Goal: Information Seeking & Learning: Find specific fact

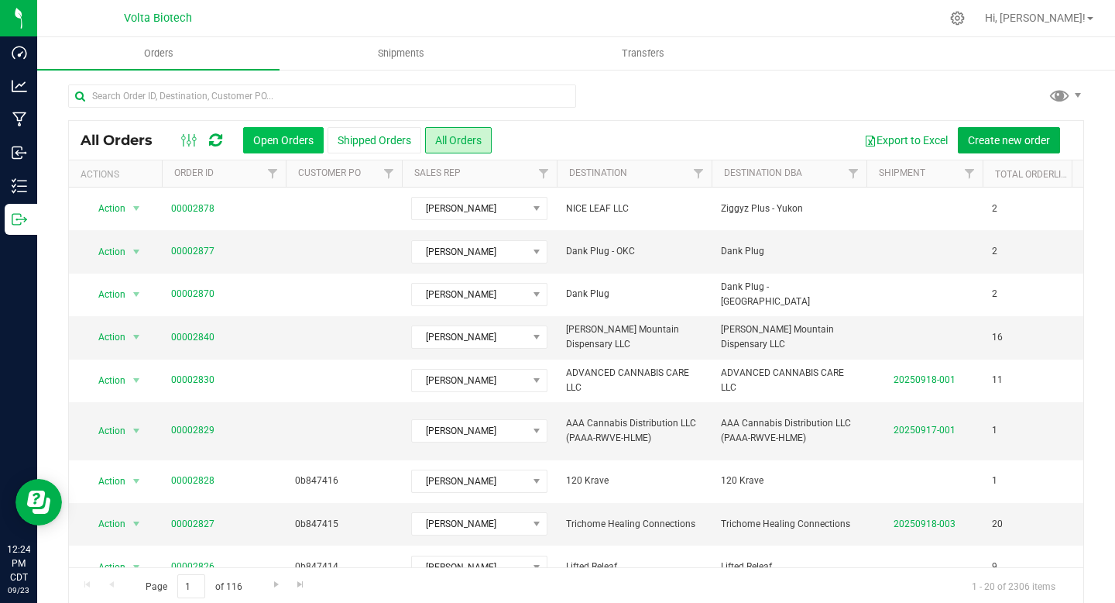
click at [291, 145] on button "Open Orders" at bounding box center [283, 140] width 81 height 26
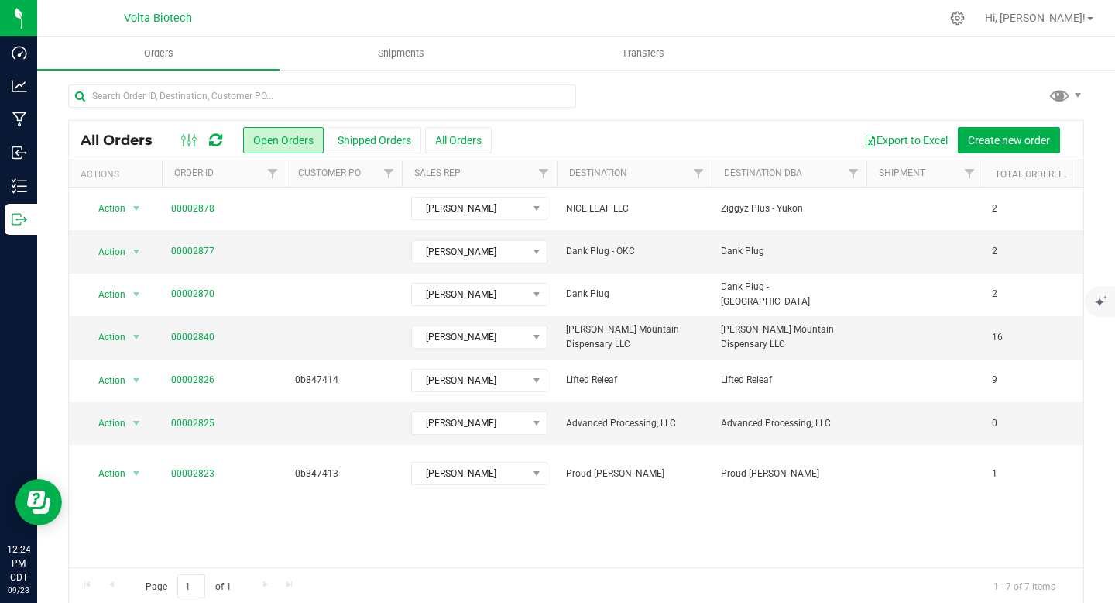
click at [215, 142] on icon at bounding box center [215, 139] width 13 height 15
click at [210, 140] on icon at bounding box center [215, 139] width 13 height 15
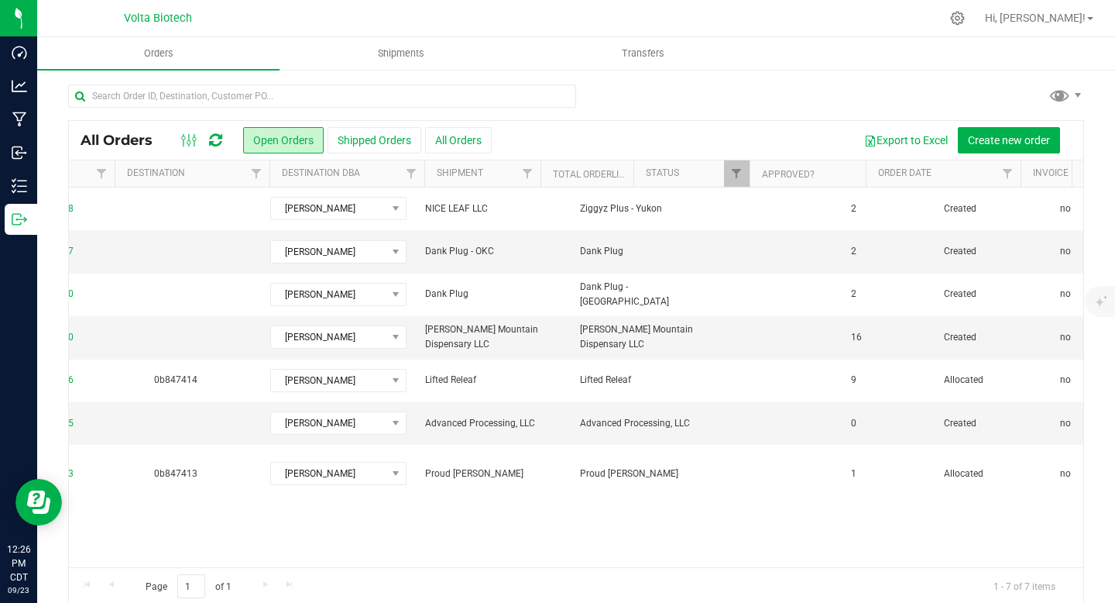
scroll to position [0, 141]
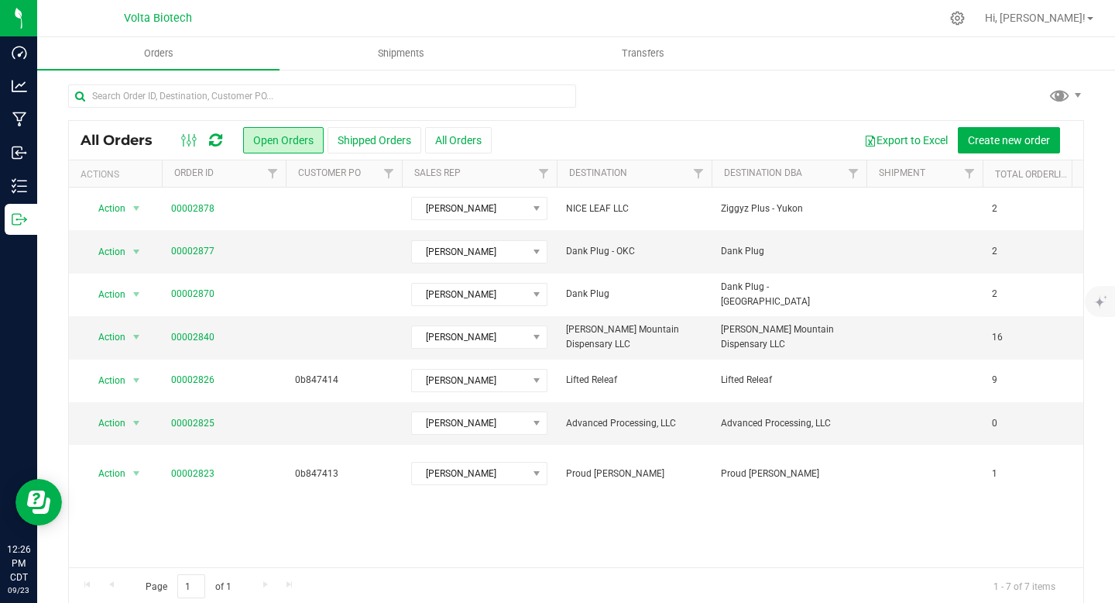
click at [209, 136] on icon at bounding box center [215, 139] width 13 height 15
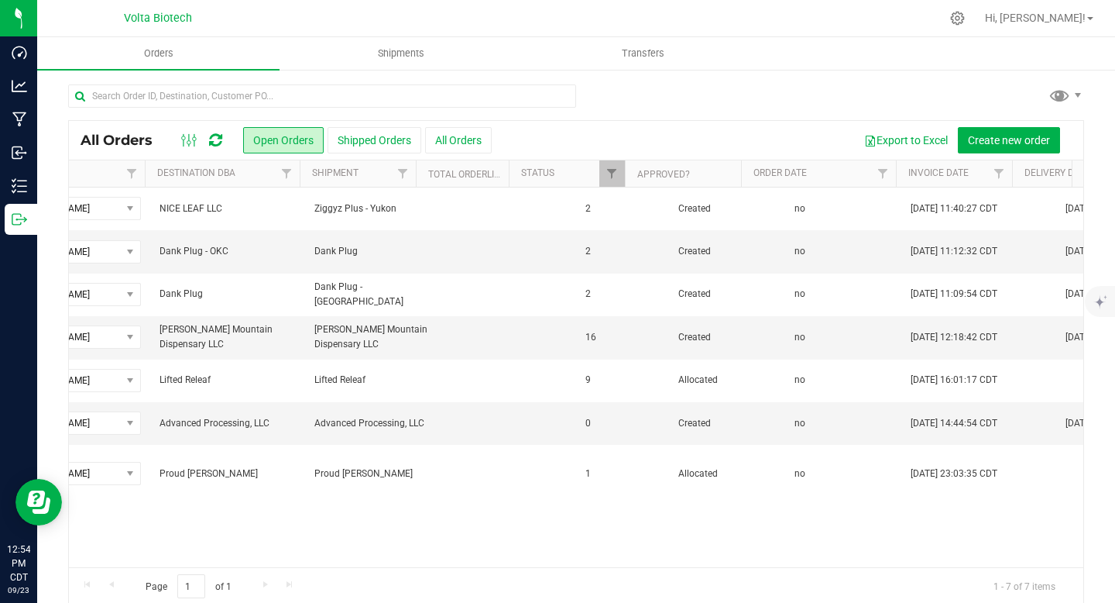
scroll to position [0, 0]
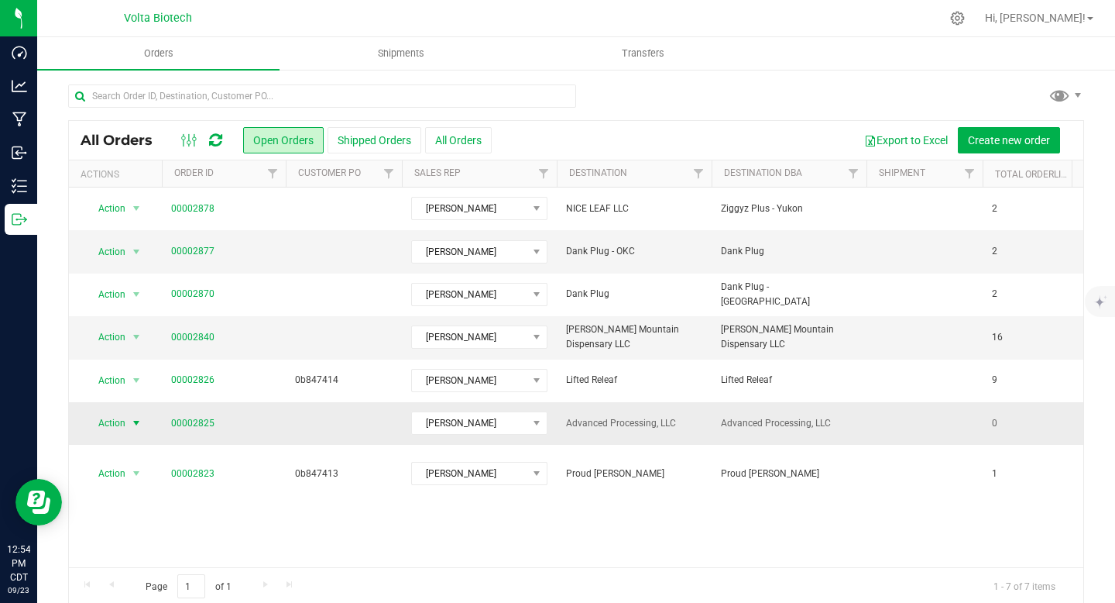
click at [105, 420] on span "Action" at bounding box center [105, 423] width 42 height 22
click at [197, 422] on link "00002825" at bounding box center [192, 423] width 43 height 15
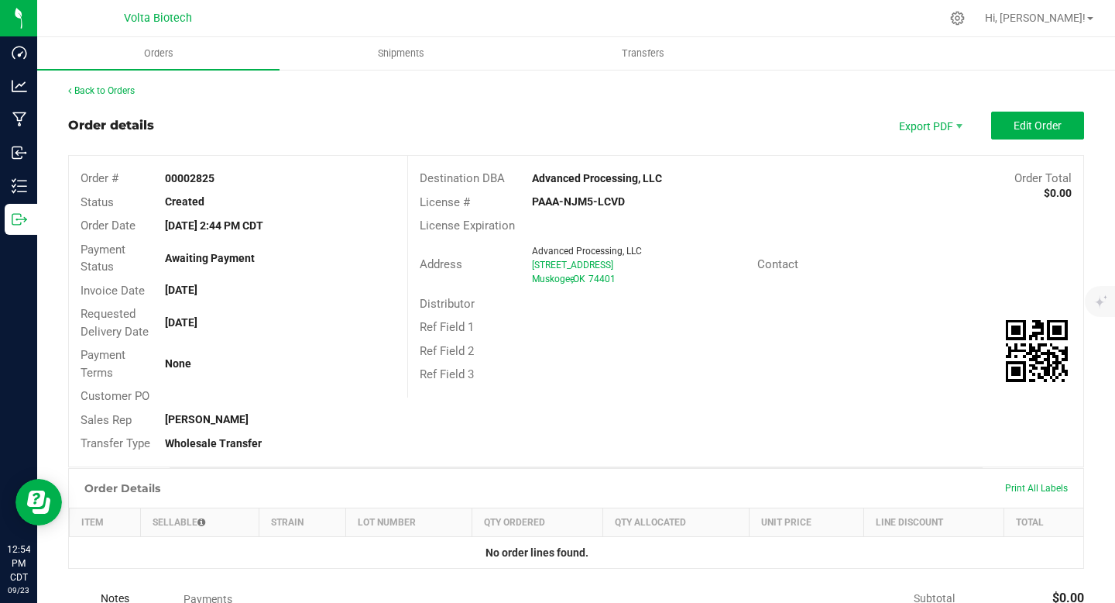
drag, startPoint x: 222, startPoint y: 178, endPoint x: 187, endPoint y: 175, distance: 35.8
click at [187, 175] on div "00002825" at bounding box center [279, 178] width 253 height 16
copy strong "2825"
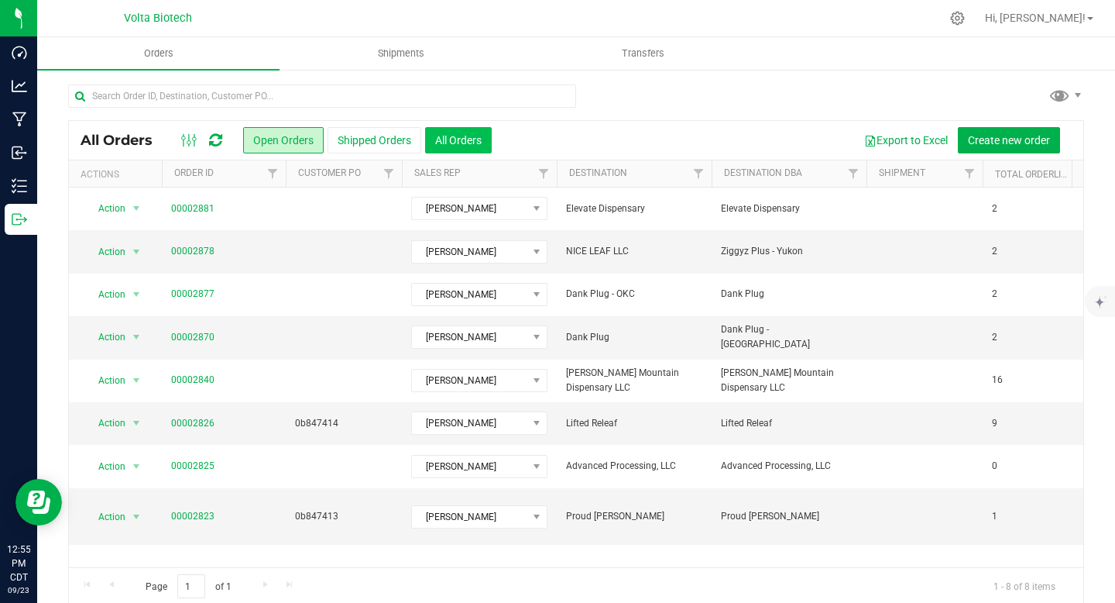
click at [474, 140] on button "All Orders" at bounding box center [458, 140] width 67 height 26
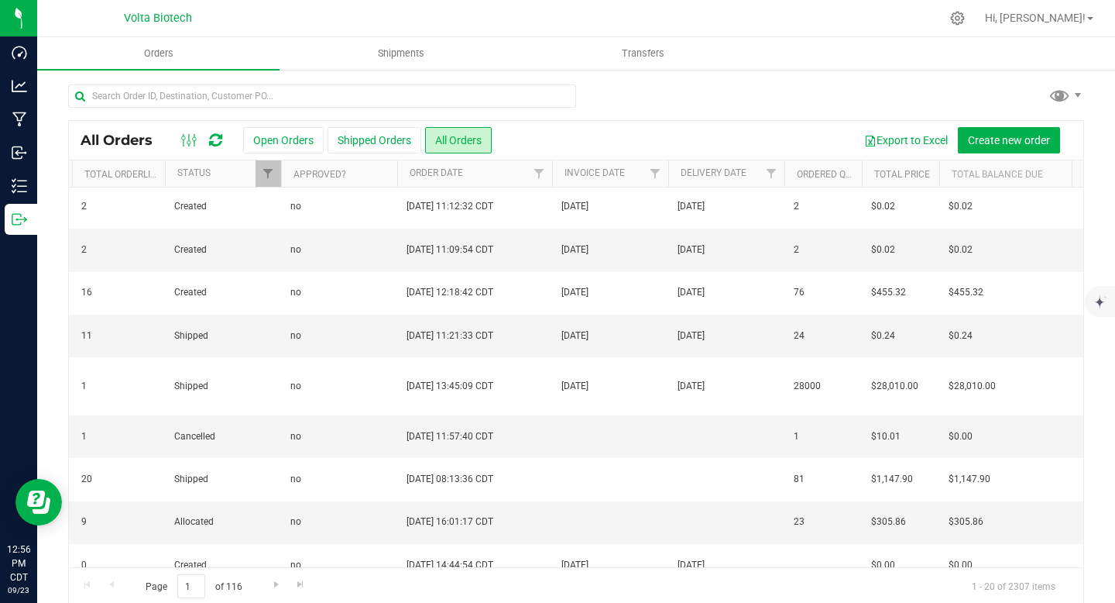
scroll to position [0, 878]
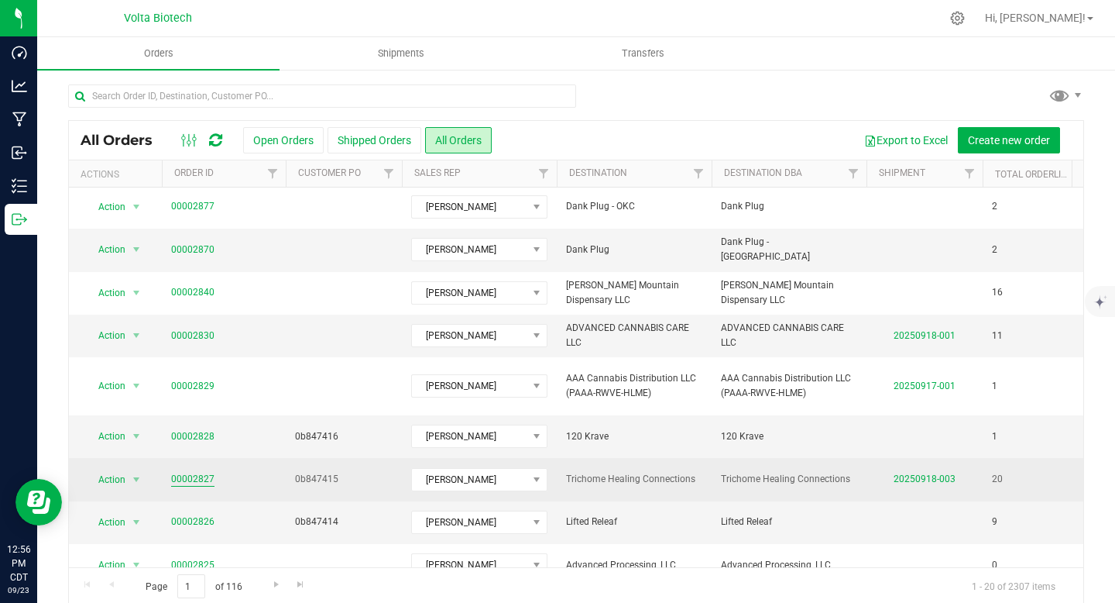
click at [189, 472] on link "00002827" at bounding box center [192, 479] width 43 height 15
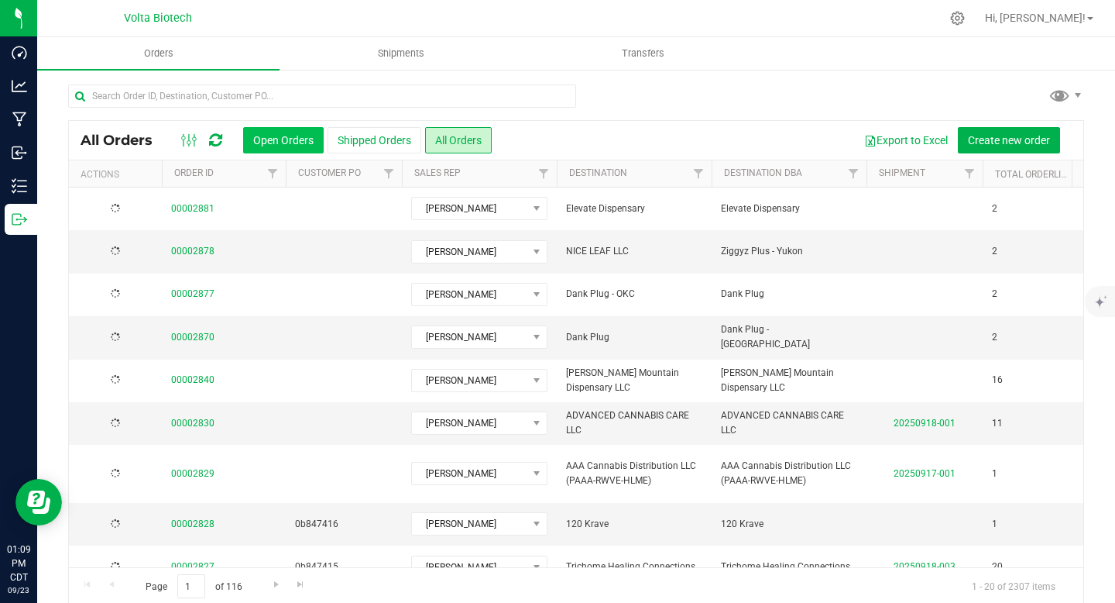
click at [273, 138] on button "Open Orders" at bounding box center [283, 140] width 81 height 26
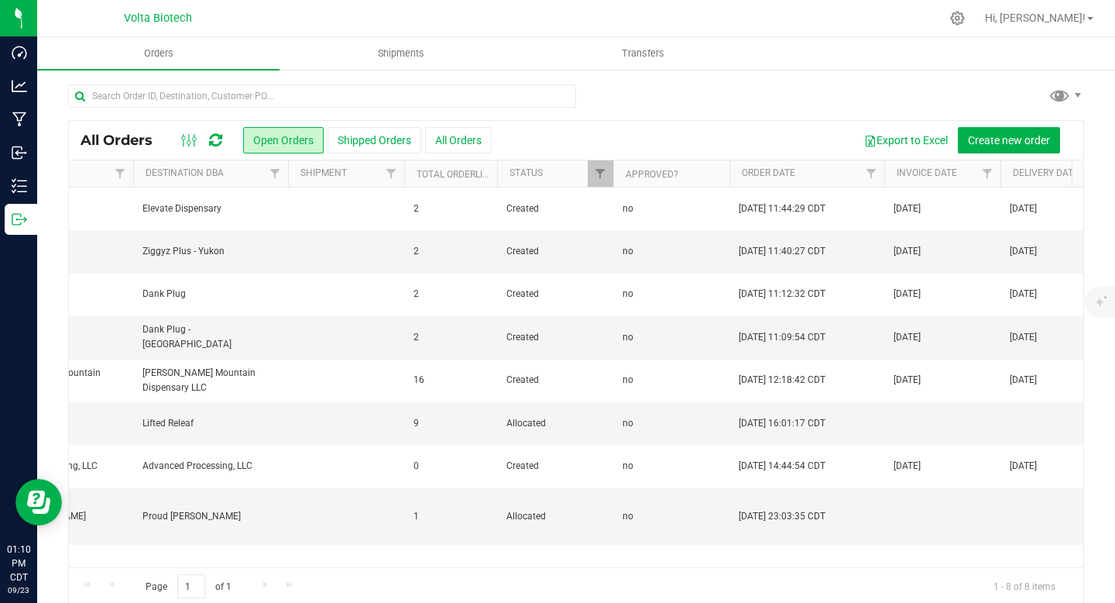
scroll to position [0, 652]
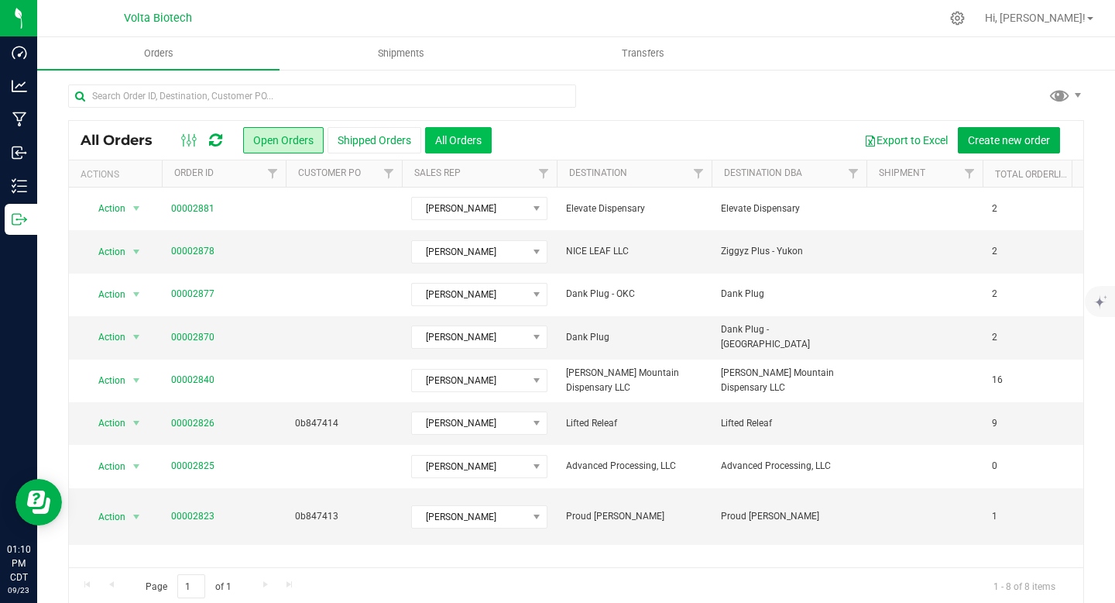
click at [467, 139] on button "All Orders" at bounding box center [458, 140] width 67 height 26
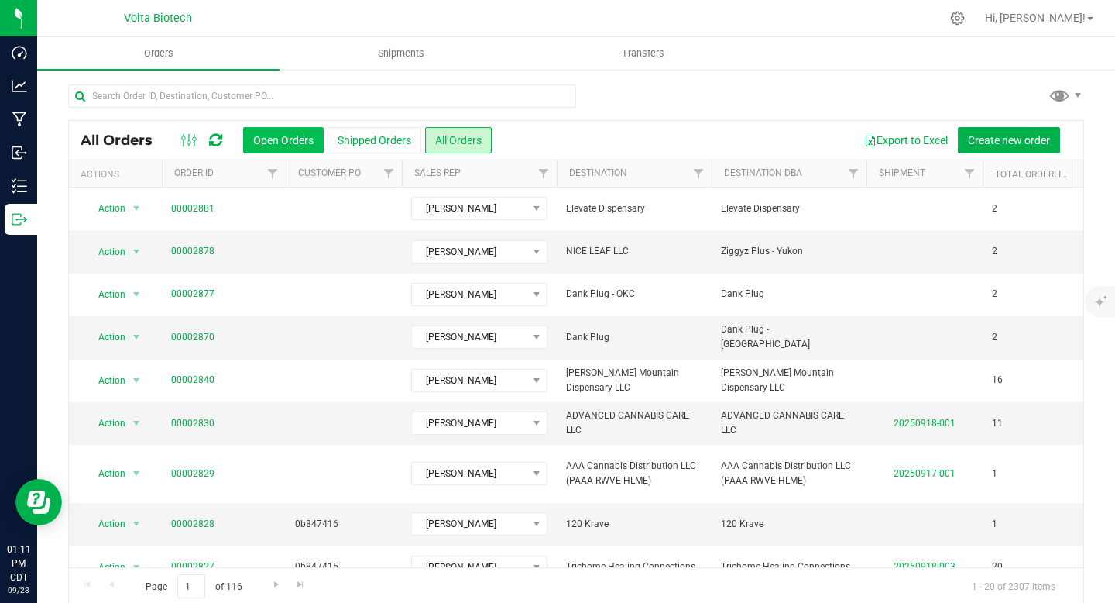
click at [263, 151] on button "Open Orders" at bounding box center [283, 140] width 81 height 26
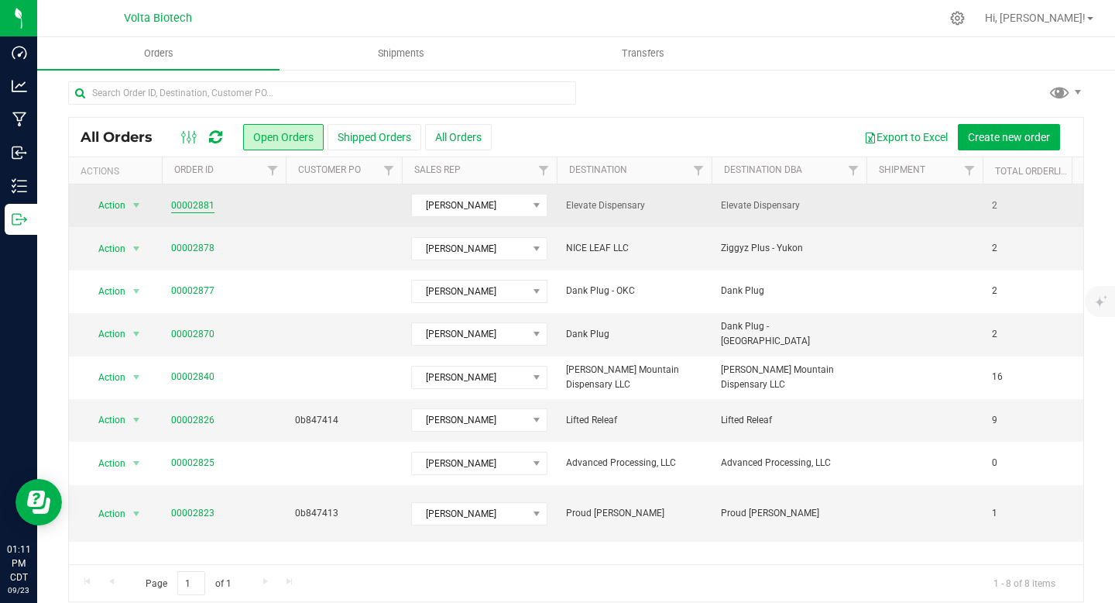
click at [184, 203] on link "00002881" at bounding box center [192, 205] width 43 height 15
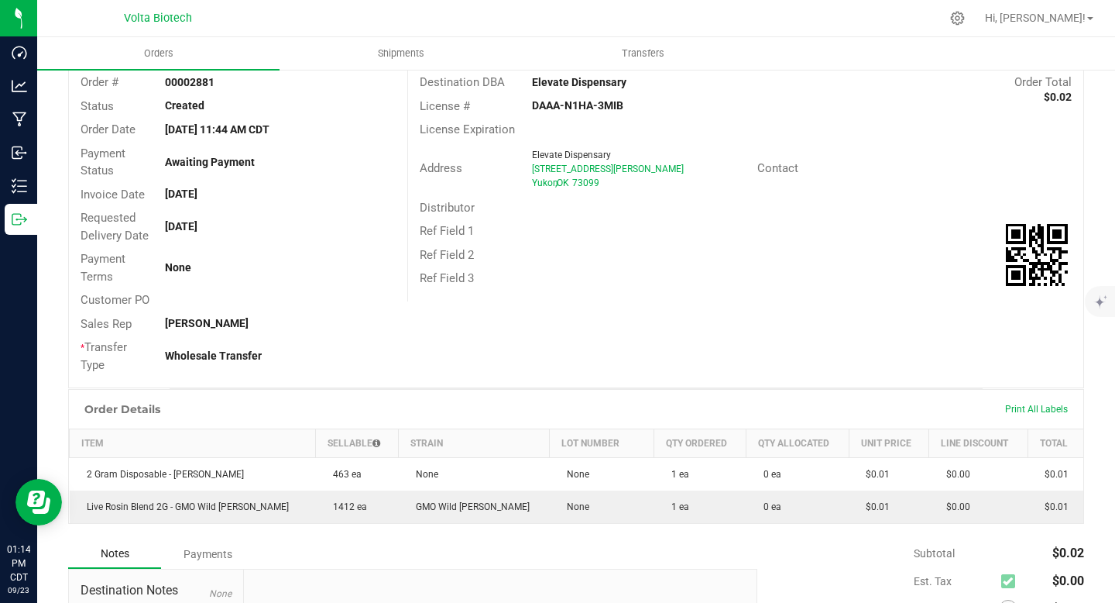
scroll to position [99, 0]
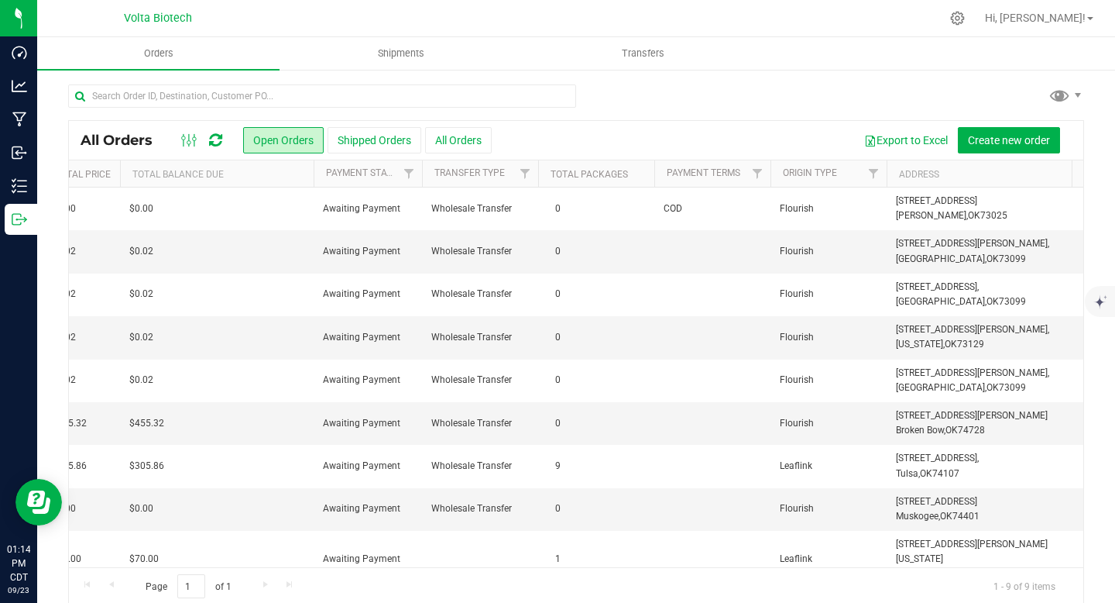
scroll to position [0, 1867]
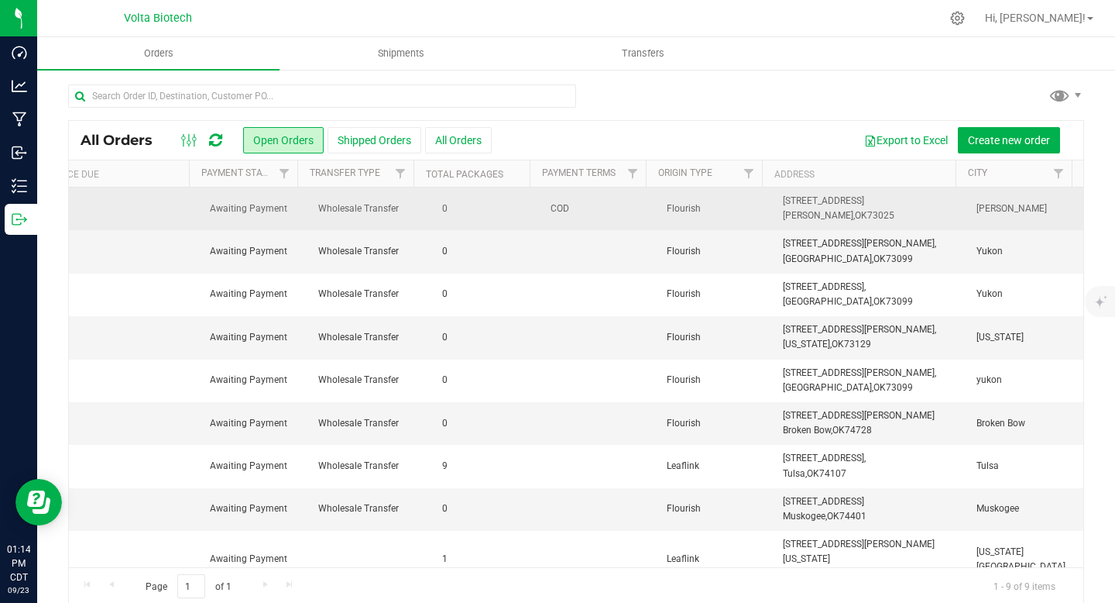
drag, startPoint x: 950, startPoint y: 211, endPoint x: 1007, endPoint y: 218, distance: 57.0
click at [1007, 218] on td "[PERSON_NAME]" at bounding box center [1025, 208] width 116 height 43
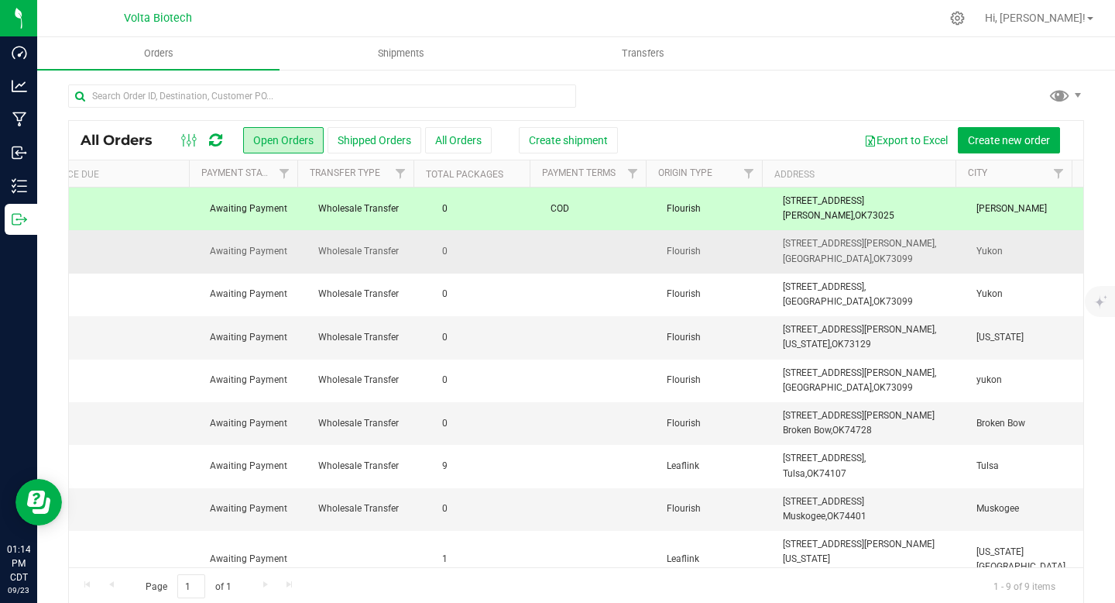
copy span "[PERSON_NAME]"
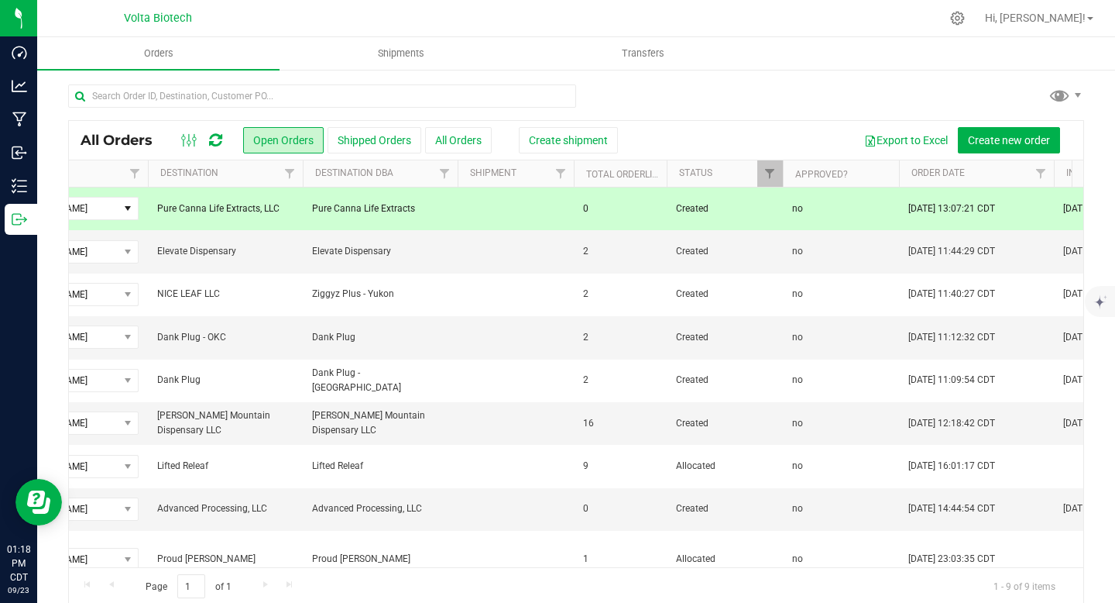
scroll to position [0, 0]
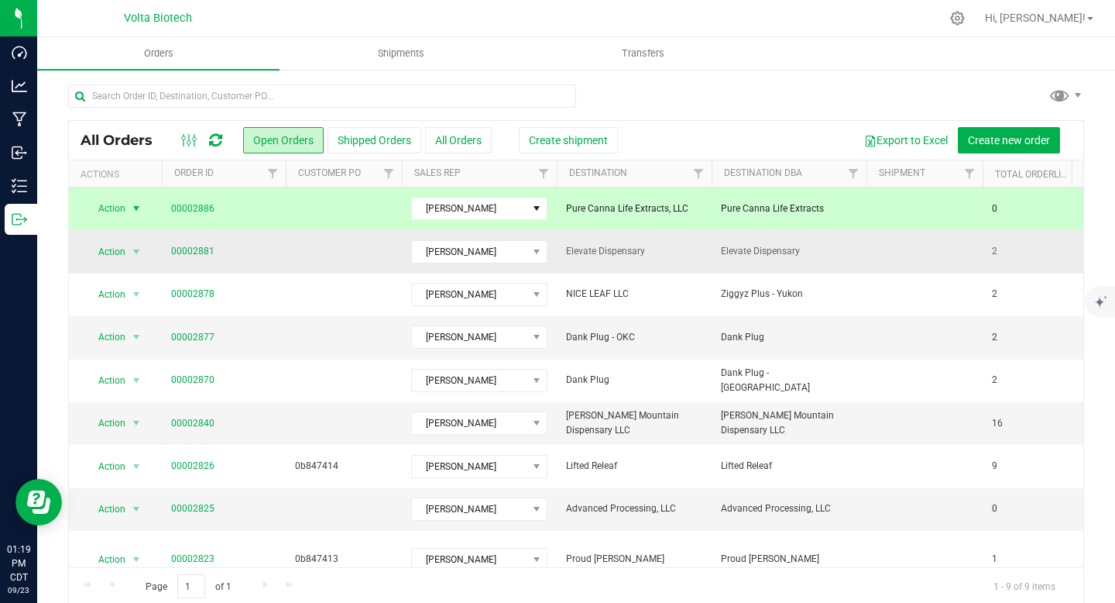
drag, startPoint x: 659, startPoint y: 256, endPoint x: 565, endPoint y: 254, distance: 93.7
click at [566, 254] on span "Elevate Dispensary" at bounding box center [634, 251] width 136 height 15
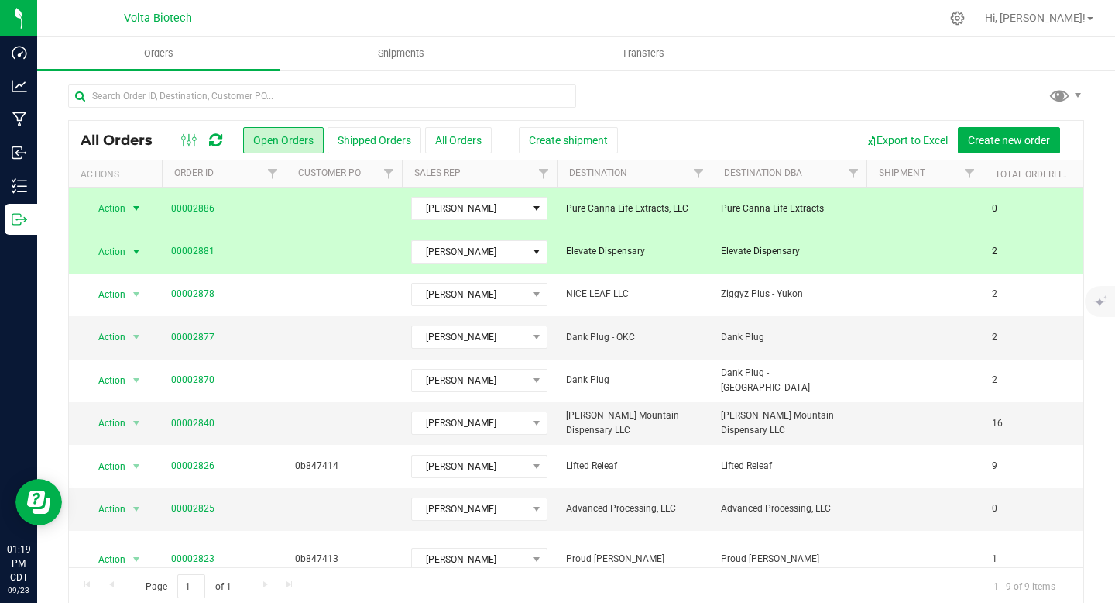
copy span "Elevate Dispensary"
click at [191, 249] on link "00002881" at bounding box center [192, 251] width 43 height 15
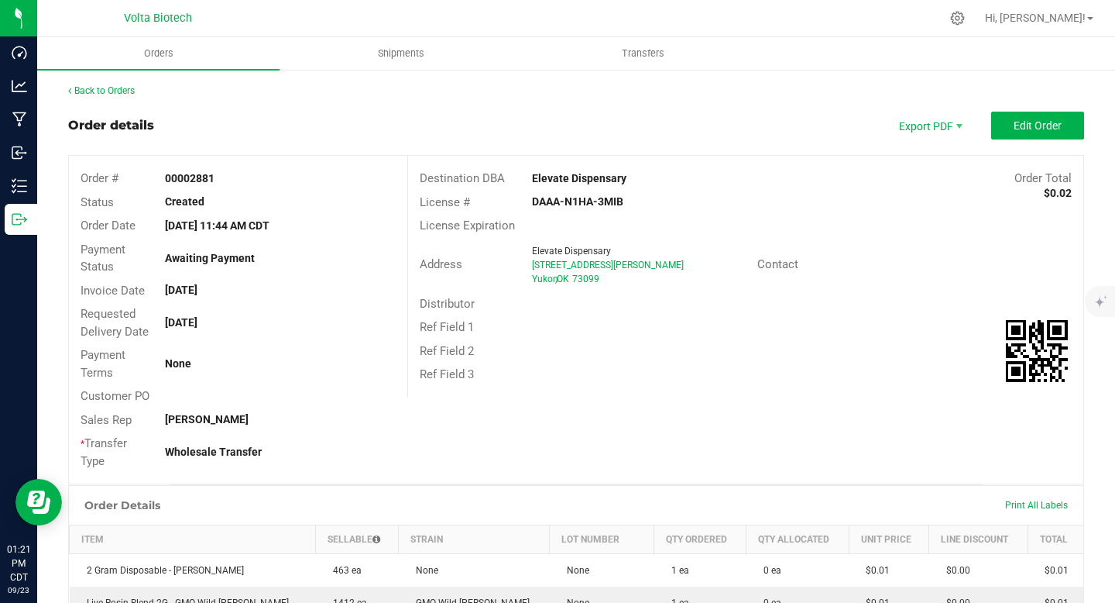
drag, startPoint x: 634, startPoint y: 202, endPoint x: 528, endPoint y: 200, distance: 106.1
click at [528, 200] on div "DAAA-N1HA-3MIB" at bounding box center [632, 202] width 225 height 16
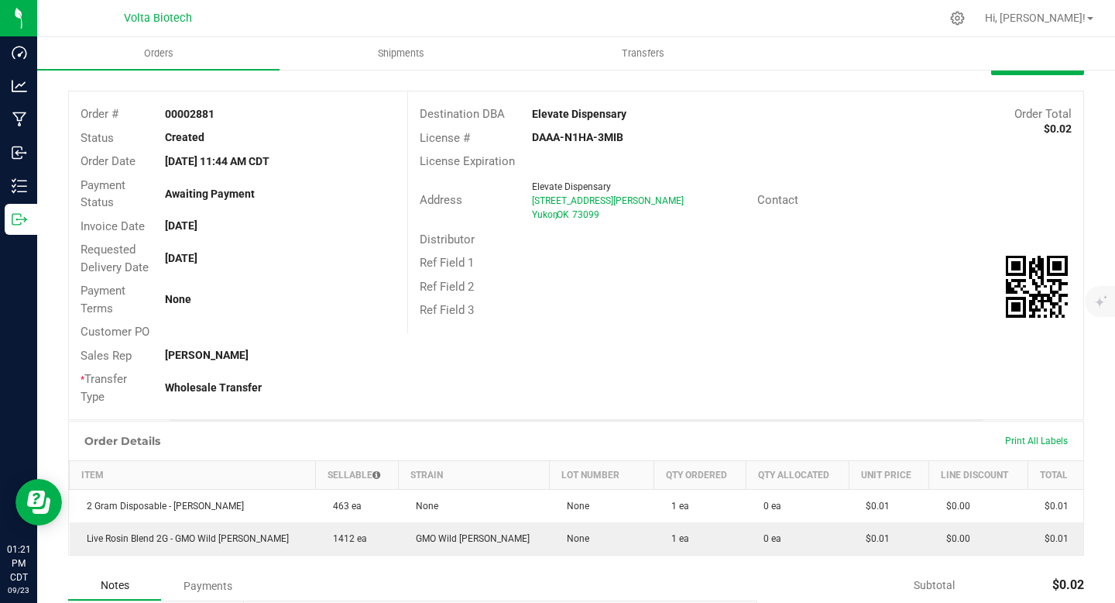
scroll to position [98, 0]
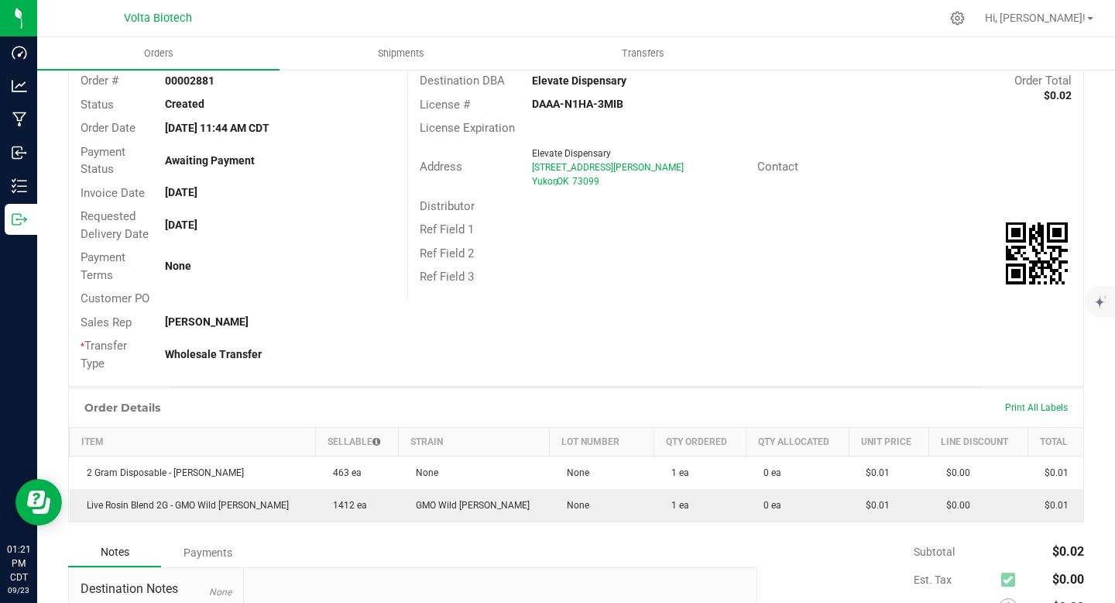
copy strong "DAAA-N1HA-3MIB"
drag, startPoint x: 189, startPoint y: 79, endPoint x: 263, endPoint y: 81, distance: 73.6
click at [263, 81] on div "00002881" at bounding box center [279, 81] width 253 height 16
copy strong "2881"
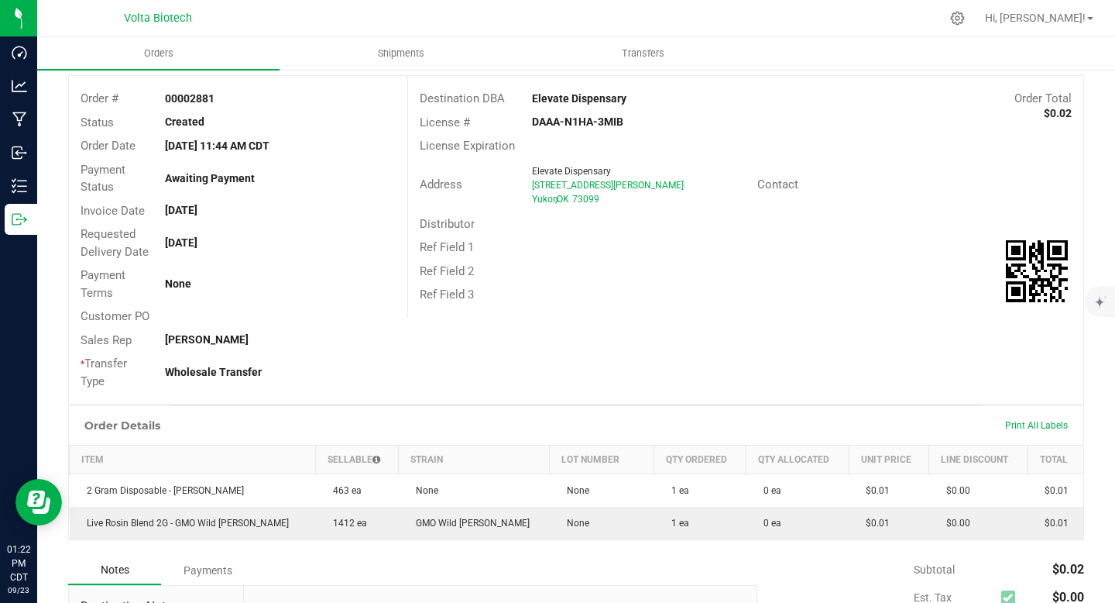
scroll to position [41, 0]
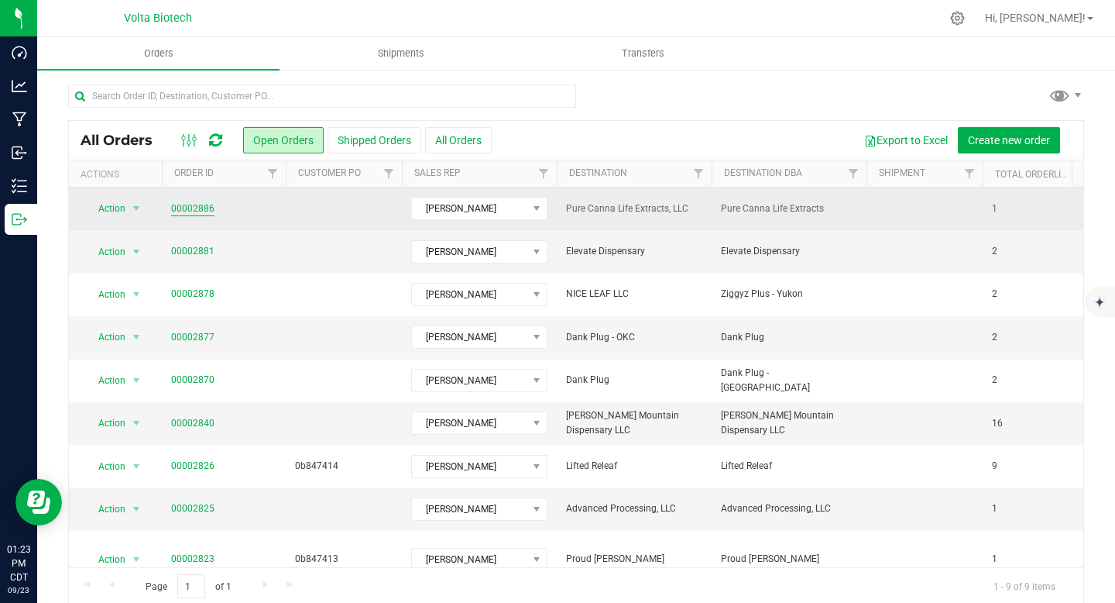
click at [197, 208] on link "00002886" at bounding box center [192, 208] width 43 height 15
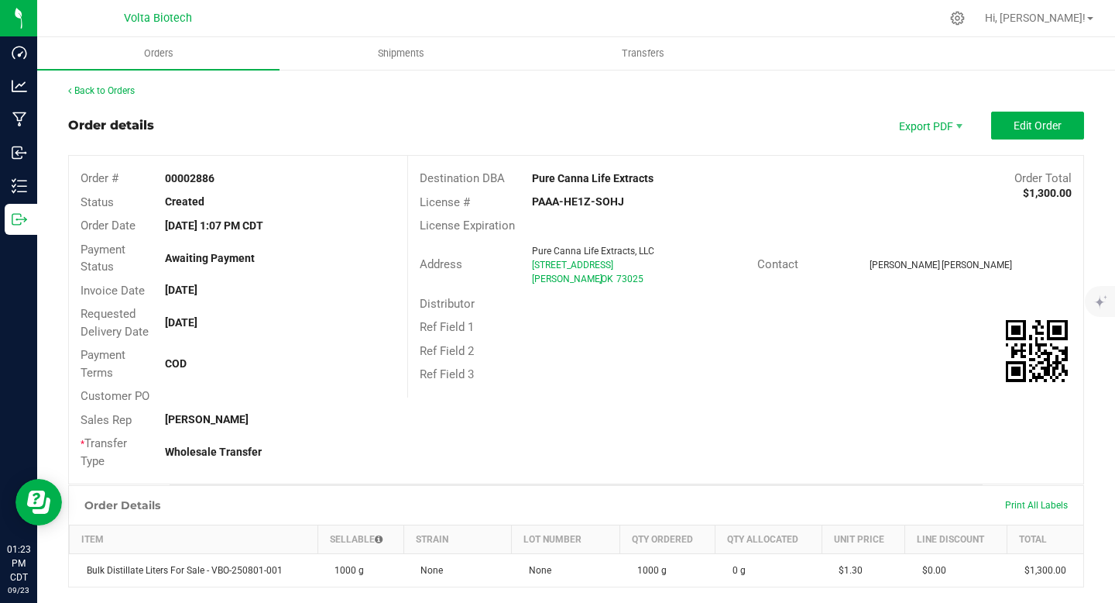
drag, startPoint x: 189, startPoint y: 175, endPoint x: 234, endPoint y: 174, distance: 44.9
click at [234, 174] on div "00002886" at bounding box center [279, 178] width 253 height 16
copy strong "2886"
drag, startPoint x: 520, startPoint y: 204, endPoint x: 654, endPoint y: 204, distance: 133.2
click at [654, 204] on div "PAAA-HE1Z-SOHJ" at bounding box center [632, 202] width 225 height 16
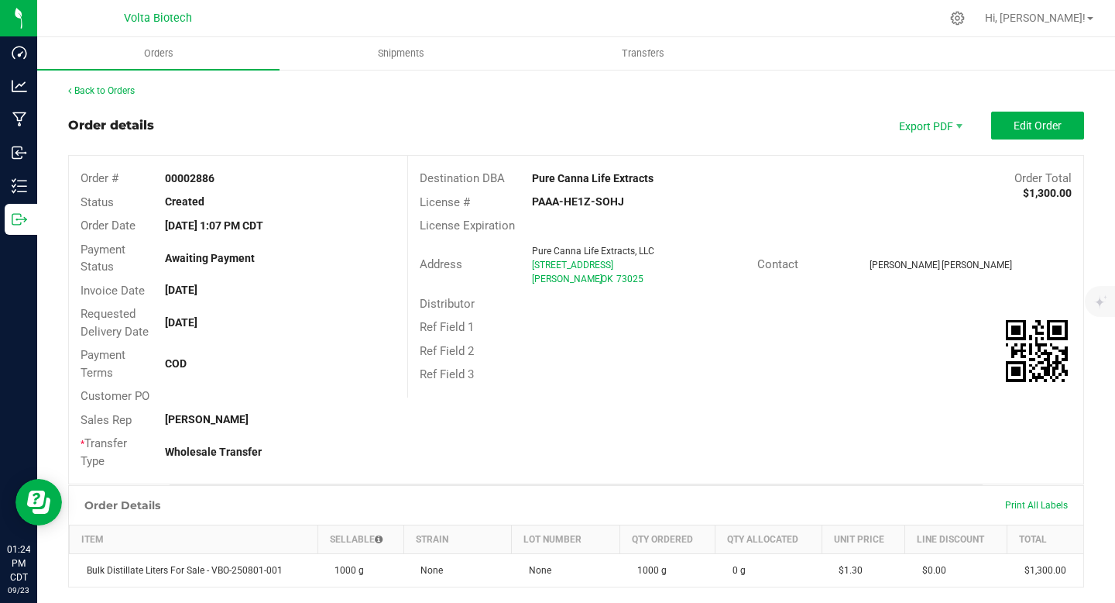
copy strong "PAAA-HE1Z-SOHJ"
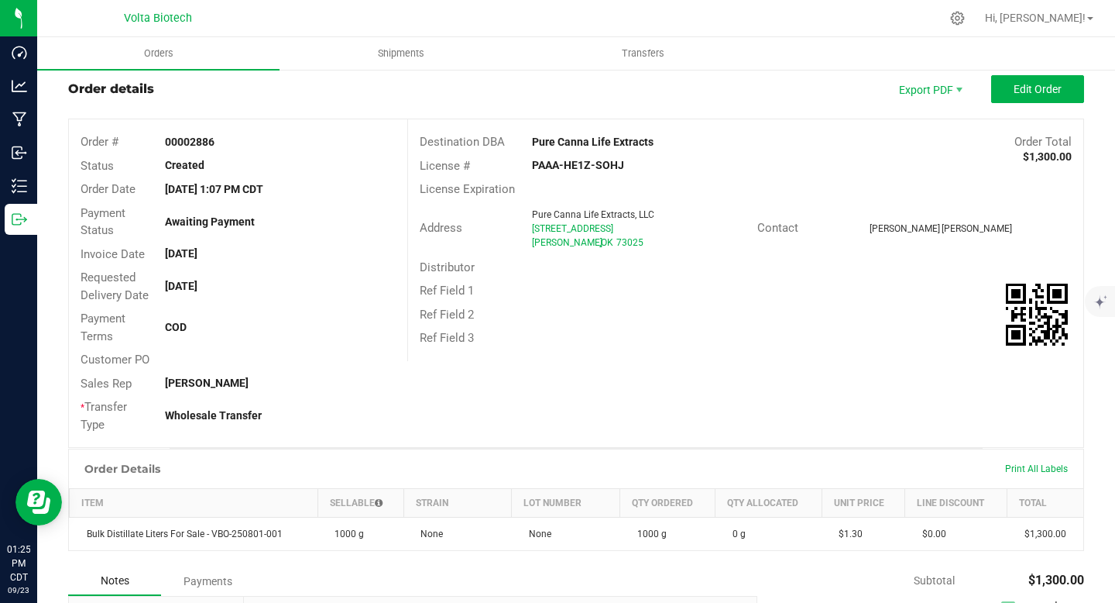
scroll to position [361, 0]
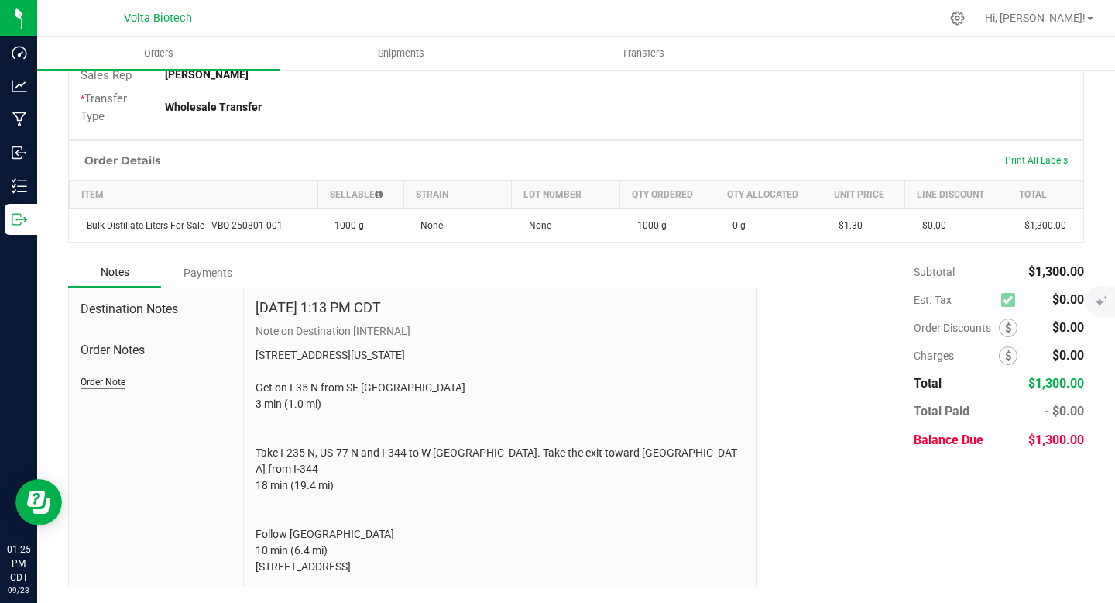
click at [93, 375] on button "Order Note" at bounding box center [103, 382] width 45 height 14
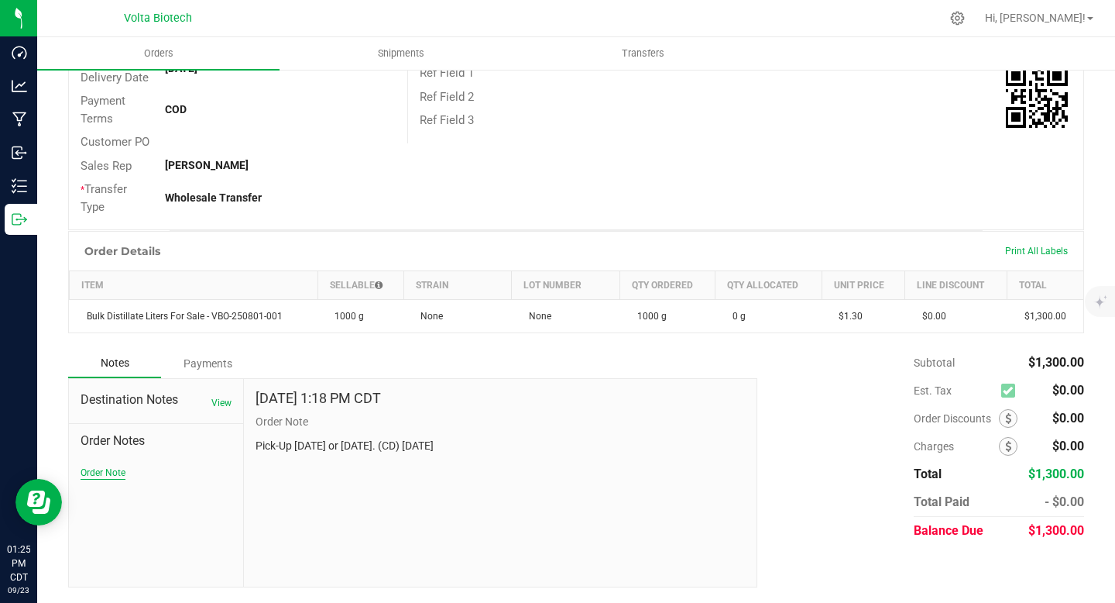
scroll to position [254, 0]
drag, startPoint x: 256, startPoint y: 447, endPoint x: 344, endPoint y: 439, distance: 88.6
click at [344, 439] on p "Pick-Up [DATE] or [DATE]. (CD) [DATE]" at bounding box center [501, 446] width 490 height 16
click at [393, 493] on div "[DATE] 1:18 PM CDT Order Note Pick-Up [DATE] or [DATE]. (CD) [DATE]" at bounding box center [500, 483] width 513 height 208
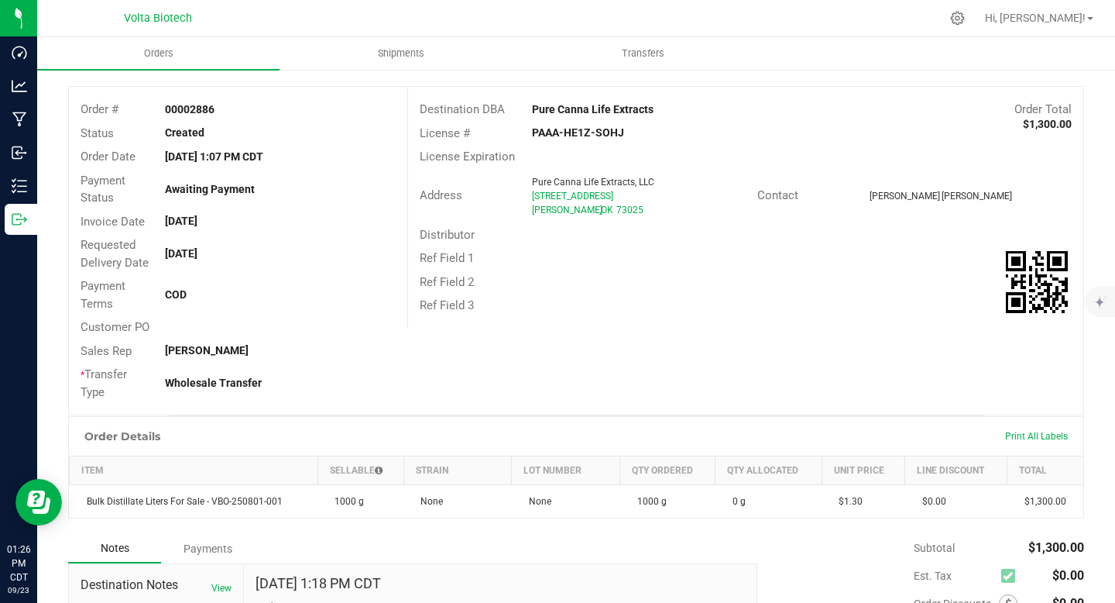
scroll to position [0, 0]
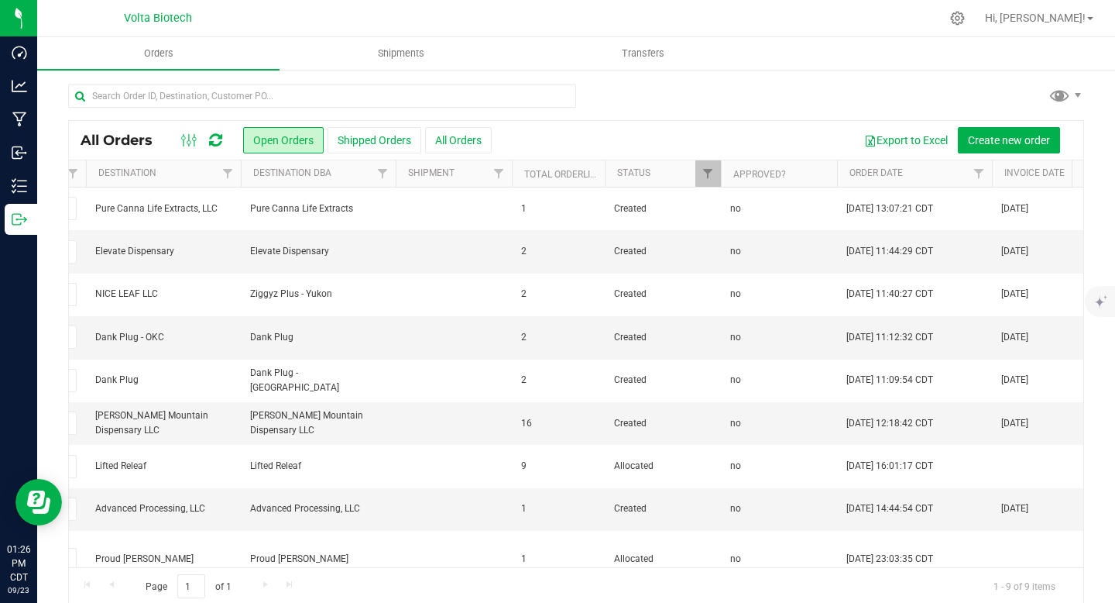
scroll to position [0, 121]
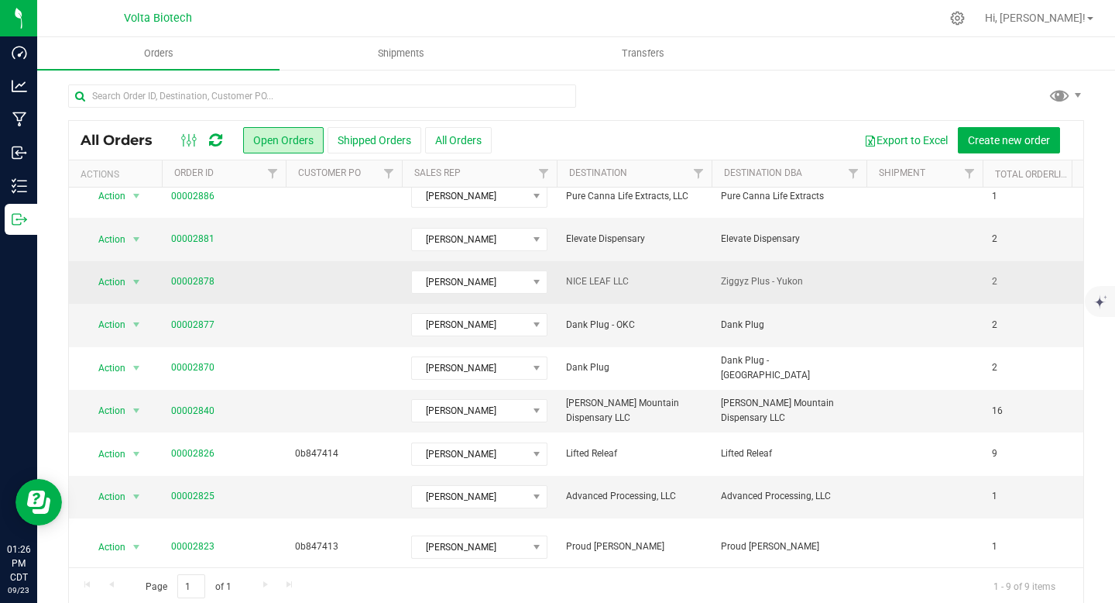
drag, startPoint x: 565, startPoint y: 280, endPoint x: 645, endPoint y: 285, distance: 80.0
click at [645, 285] on span "NICE LEAF LLC" at bounding box center [634, 281] width 136 height 15
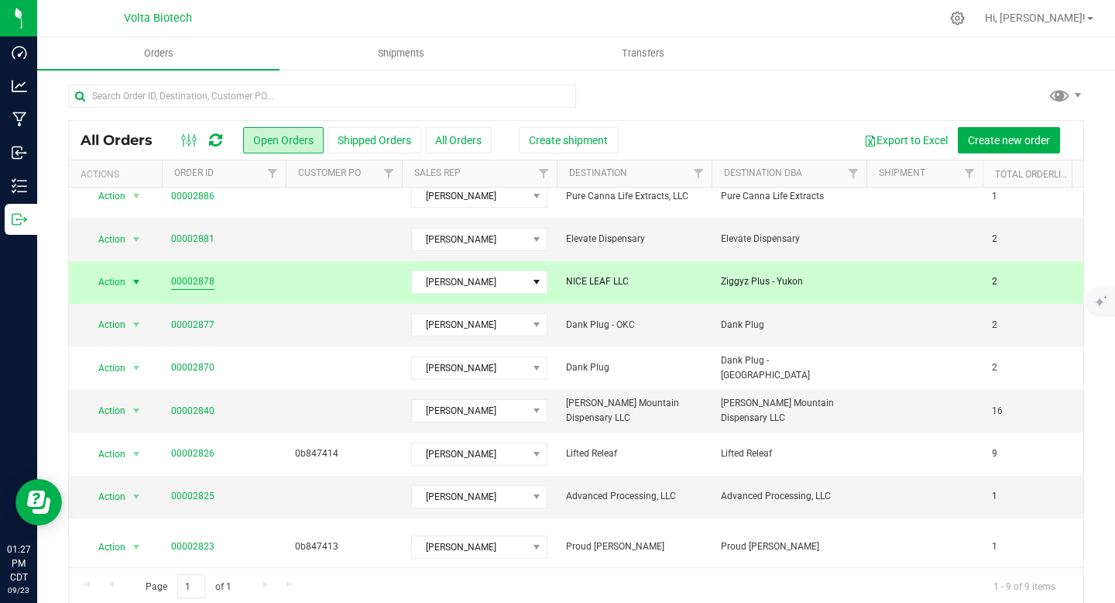
click at [197, 280] on link "00002878" at bounding box center [192, 281] width 43 height 15
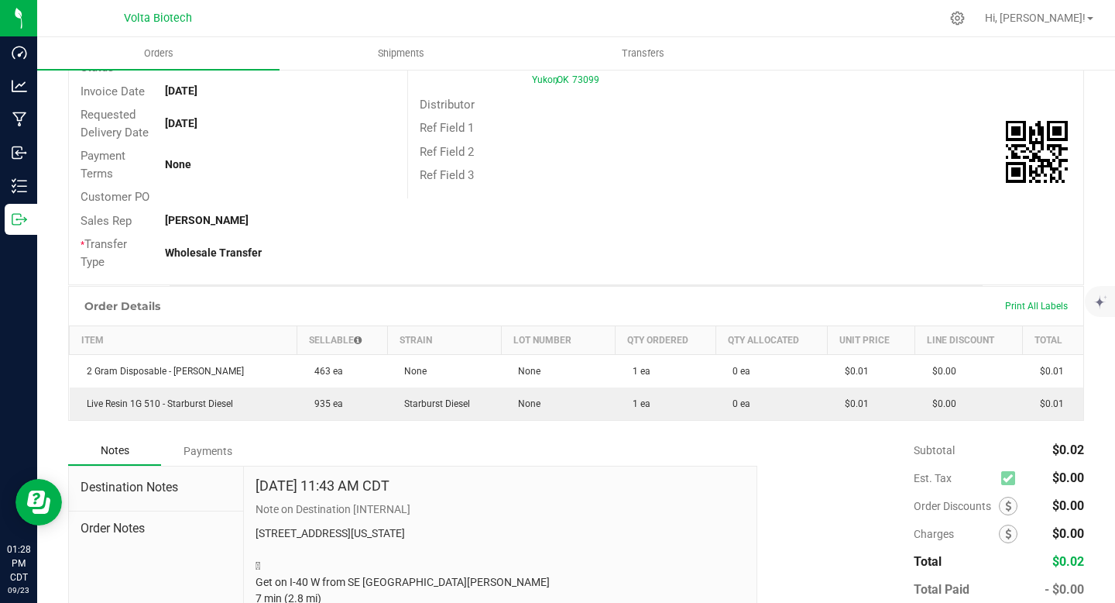
click at [126, 525] on span "Order Notes" at bounding box center [156, 528] width 151 height 19
click at [126, 534] on span "Order Notes" at bounding box center [156, 528] width 151 height 19
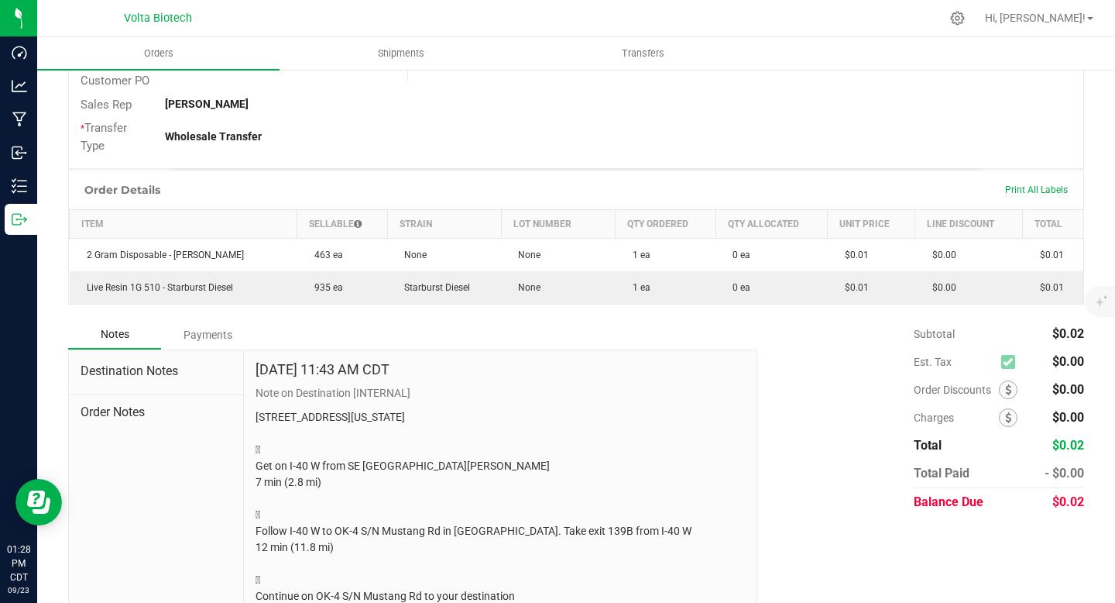
scroll to position [410, 0]
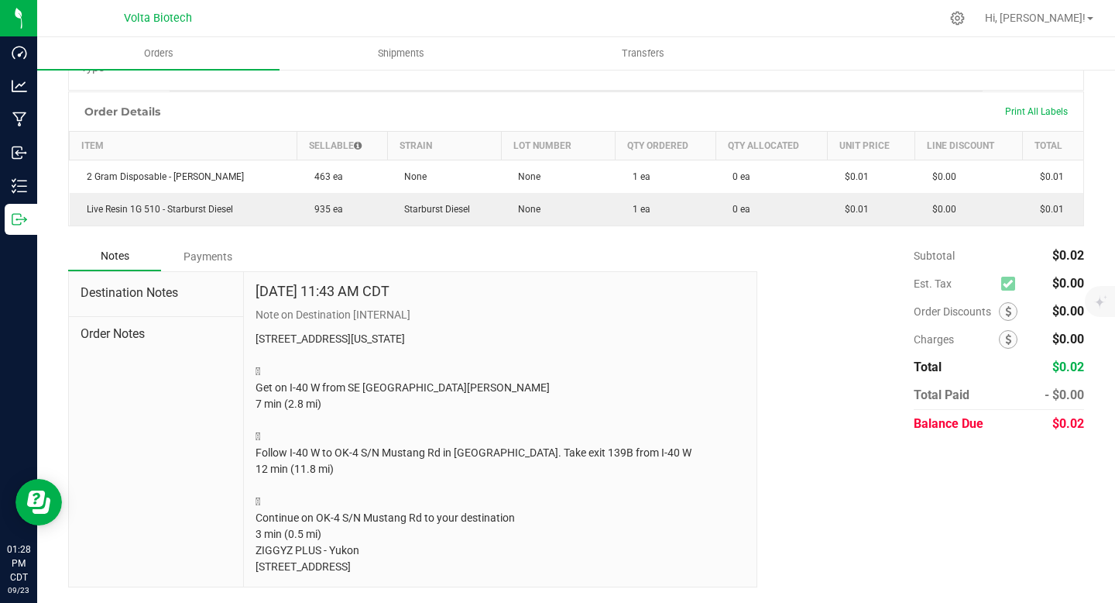
click at [108, 325] on span "Order Notes" at bounding box center [156, 334] width 151 height 19
click at [135, 284] on span "Destination Notes" at bounding box center [156, 292] width 151 height 19
click at [118, 325] on span "Order Notes" at bounding box center [156, 334] width 151 height 19
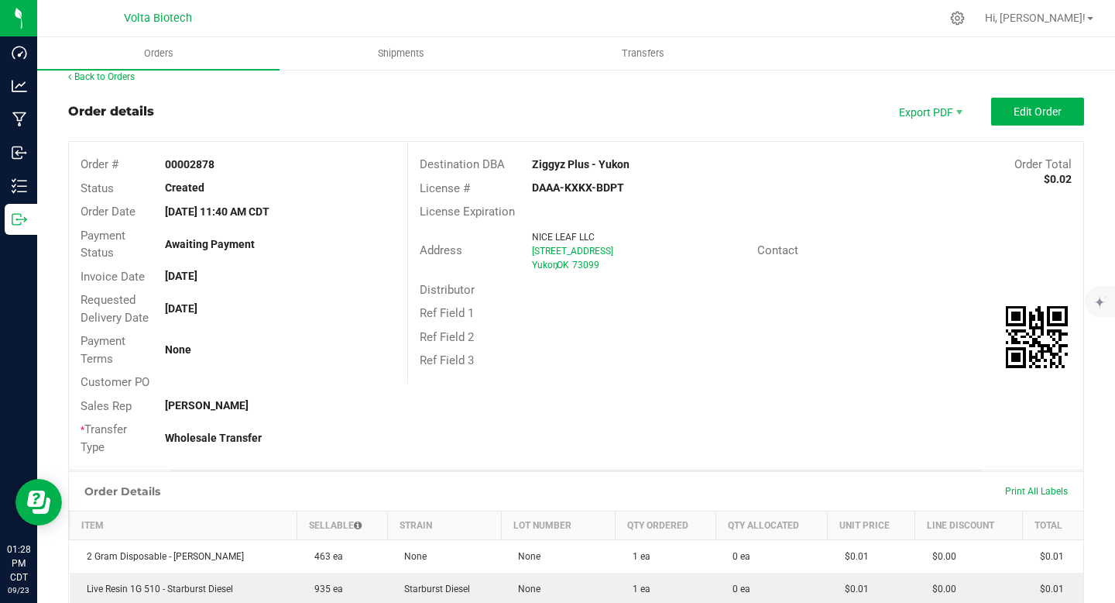
scroll to position [0, 0]
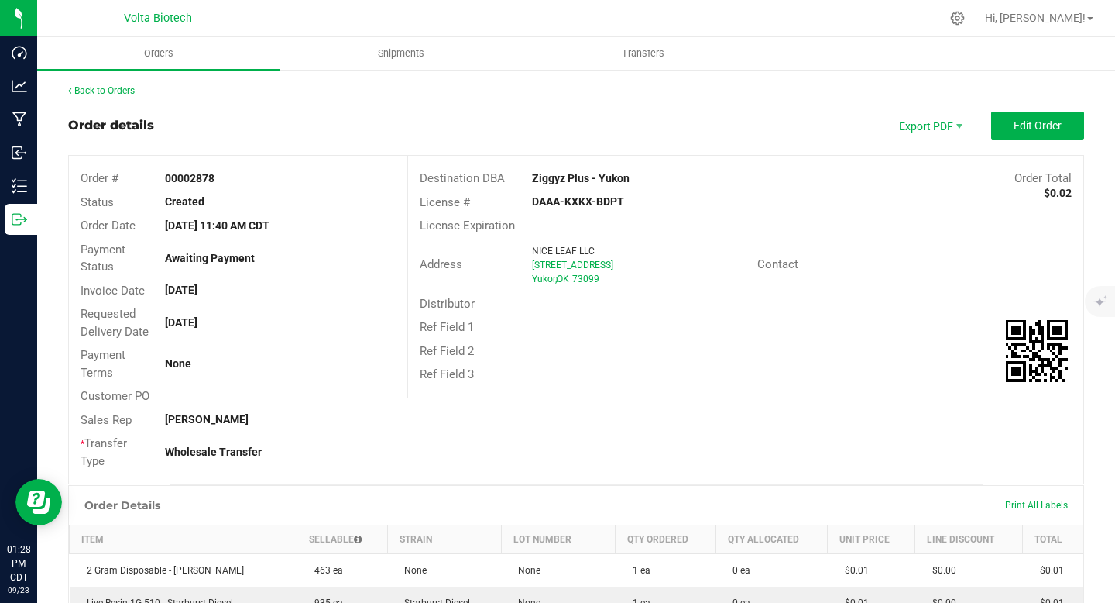
drag, startPoint x: 529, startPoint y: 179, endPoint x: 656, endPoint y: 175, distance: 127.1
click at [656, 175] on div "Ziggyz Plus - Yukon" at bounding box center [660, 178] width 281 height 16
click at [658, 207] on div "DAAA-KXKX-BDPT" at bounding box center [632, 202] width 225 height 16
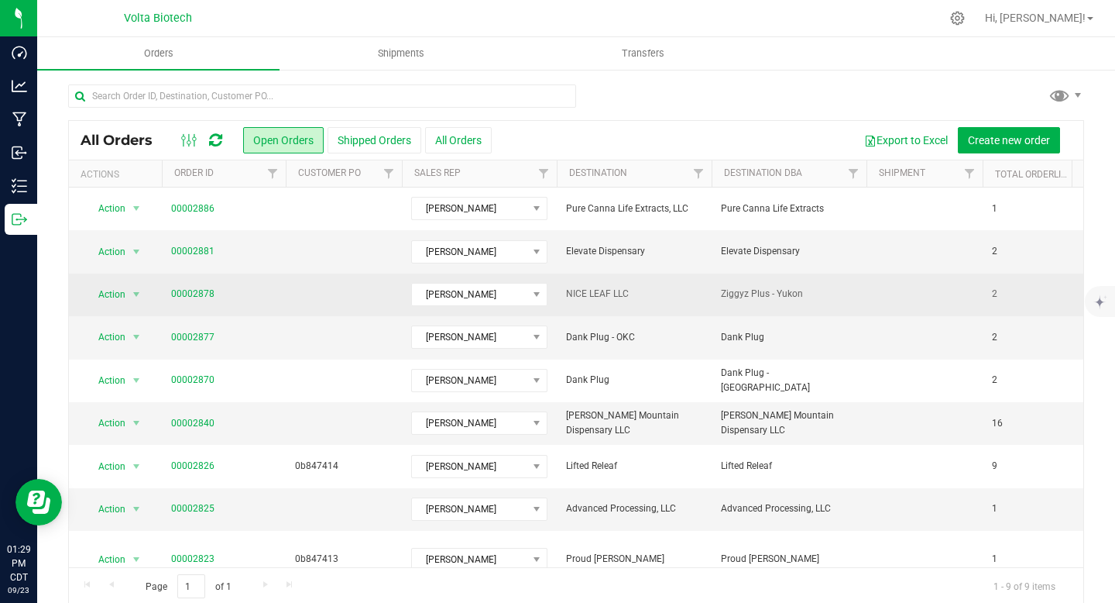
drag, startPoint x: 637, startPoint y: 294, endPoint x: 554, endPoint y: 291, distance: 83.7
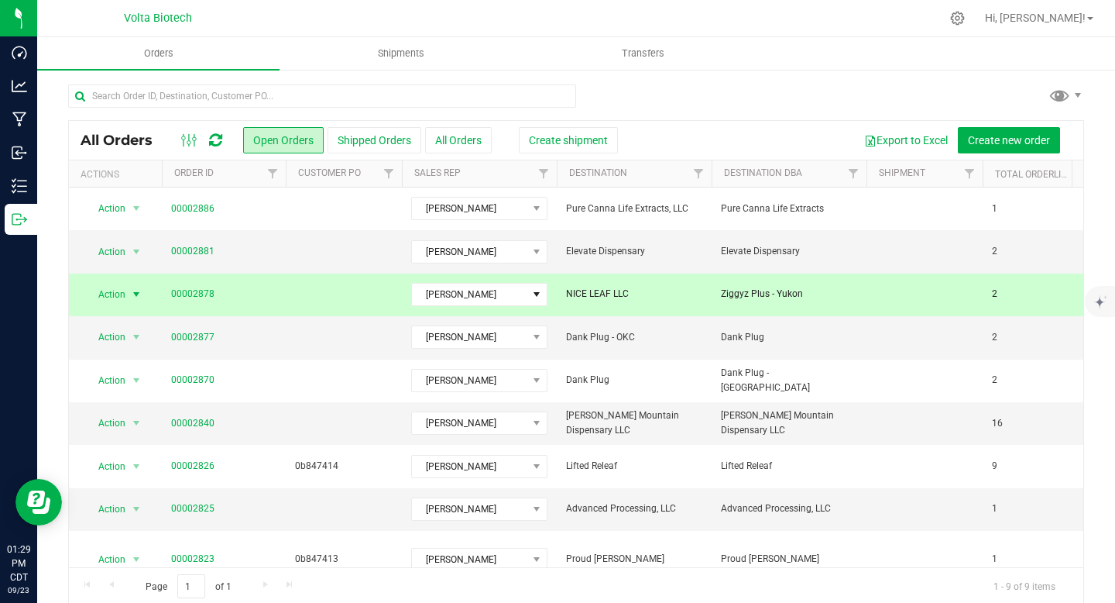
copy tr "NICE LEAF LLC"
click at [201, 293] on link "00002878" at bounding box center [192, 294] width 43 height 15
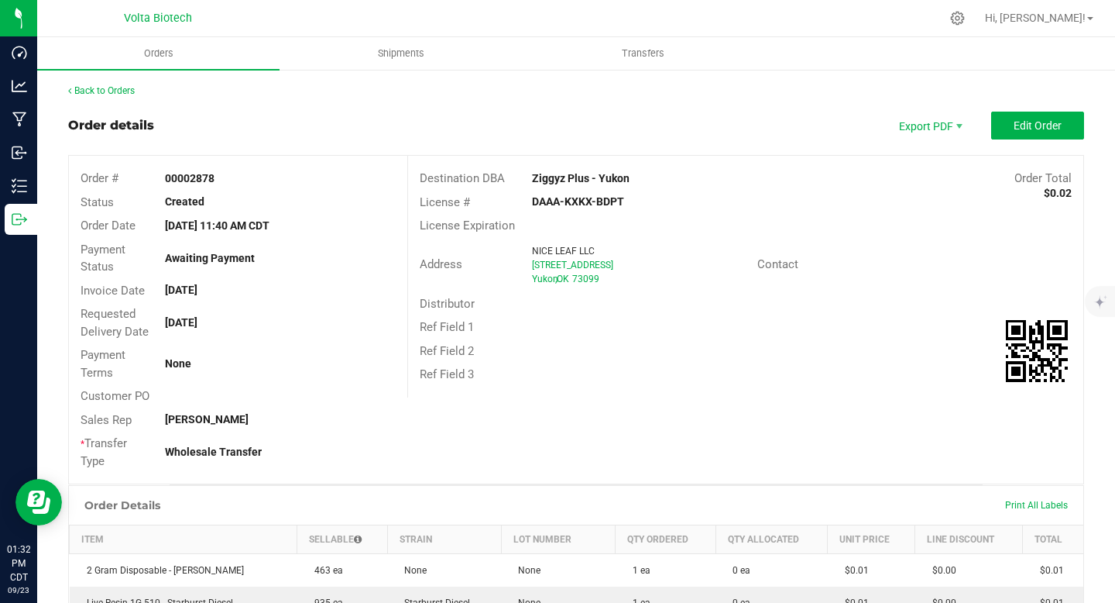
drag, startPoint x: 527, startPoint y: 203, endPoint x: 668, endPoint y: 210, distance: 140.4
click at [668, 210] on div "License # DAAA-KXKX-BDPT" at bounding box center [745, 203] width 675 height 24
copy strong "DAAA-KXKX-BDPT"
drag, startPoint x: 189, startPoint y: 177, endPoint x: 253, endPoint y: 180, distance: 64.3
click at [253, 180] on div "00002878" at bounding box center [279, 178] width 253 height 16
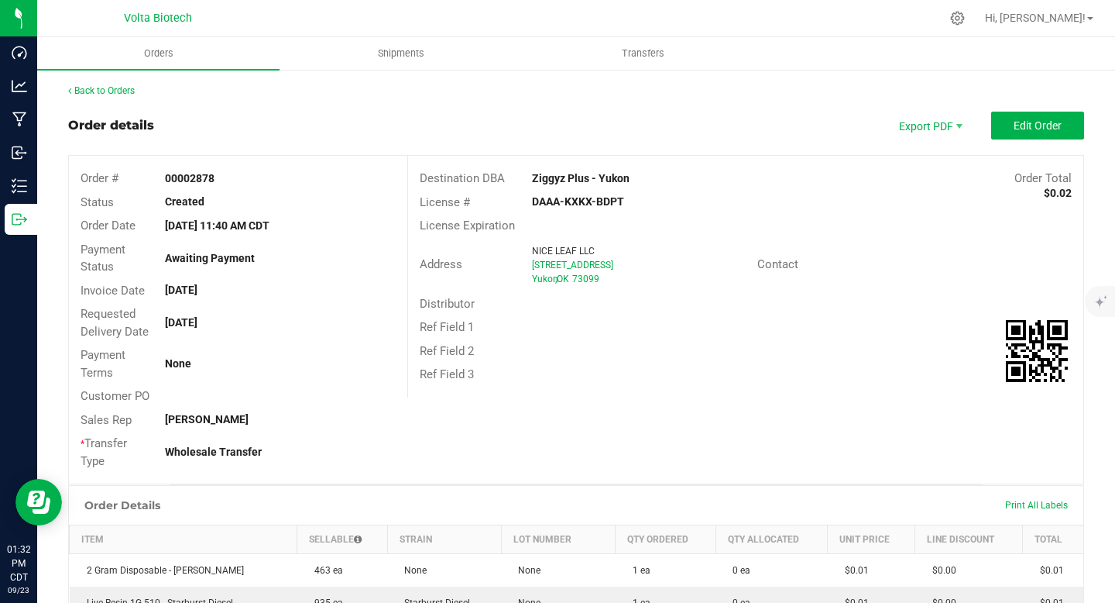
copy strong "2878"
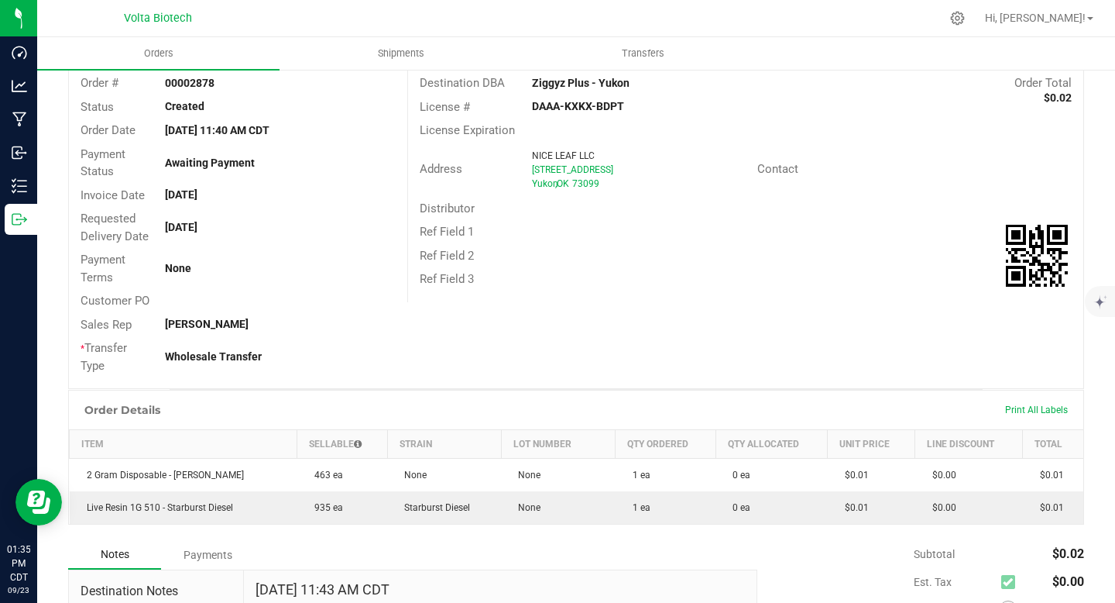
scroll to position [101, 0]
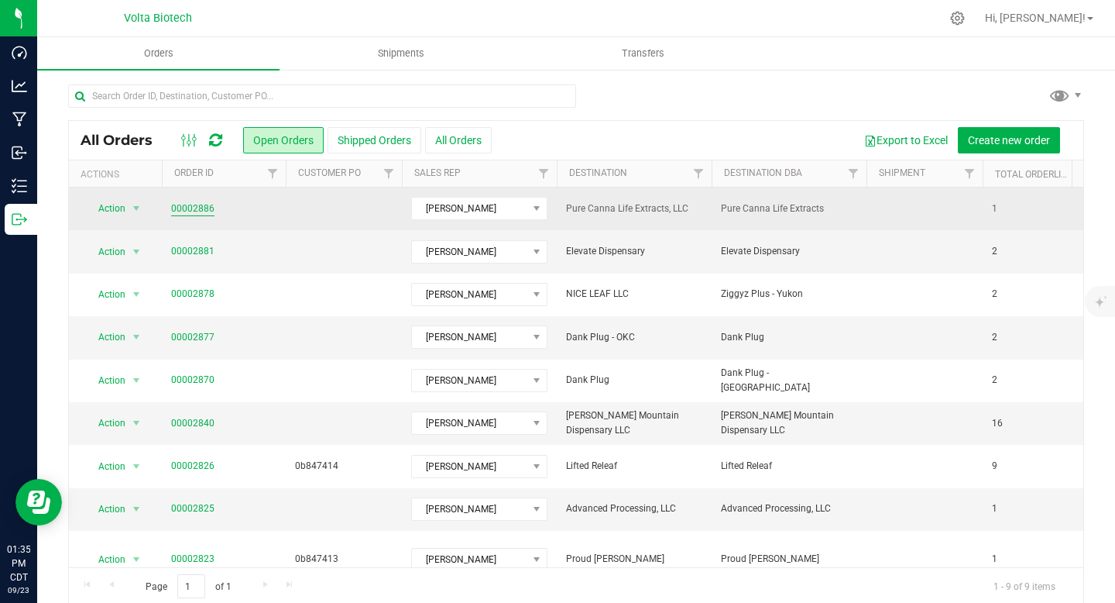
click at [207, 209] on link "00002886" at bounding box center [192, 208] width 43 height 15
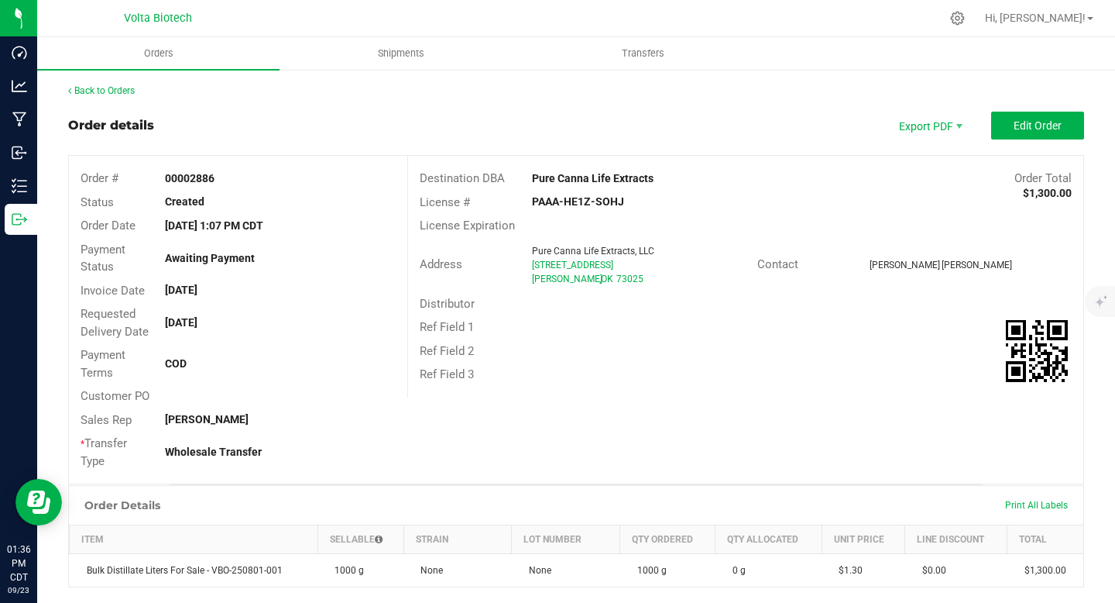
drag, startPoint x: 548, startPoint y: 200, endPoint x: 655, endPoint y: 197, distance: 107.7
click at [655, 197] on div "PAAA-HE1Z-SOHJ" at bounding box center [632, 202] width 225 height 16
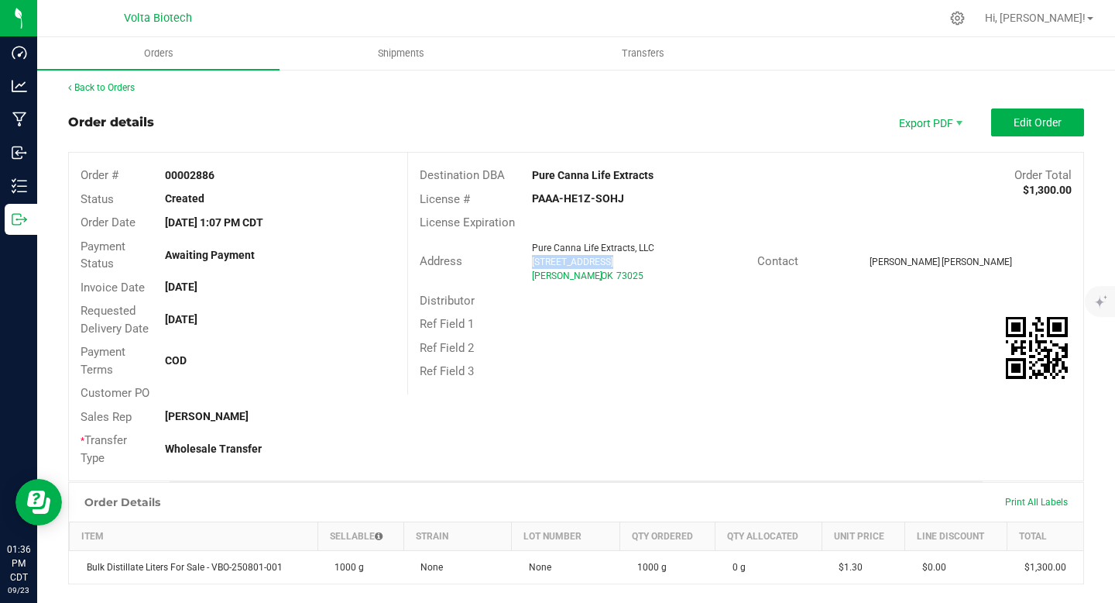
drag, startPoint x: 524, startPoint y: 262, endPoint x: 629, endPoint y: 266, distance: 105.4
click at [629, 266] on div "Pure Canna Life Extracts, LLC [STREET_ADDRESS]" at bounding box center [640, 262] width 233 height 42
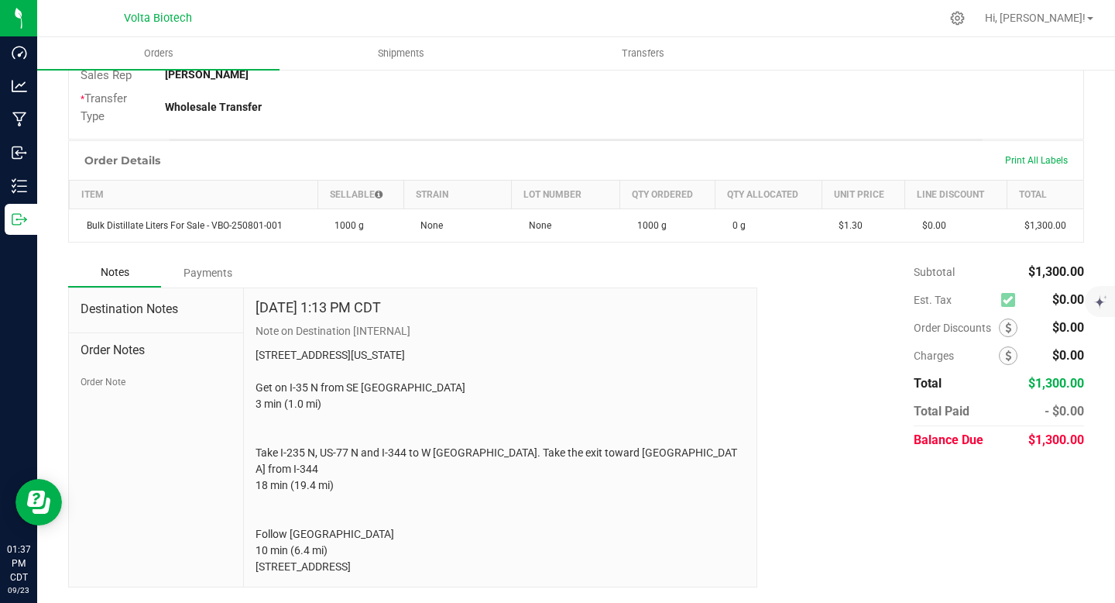
scroll to position [0, 0]
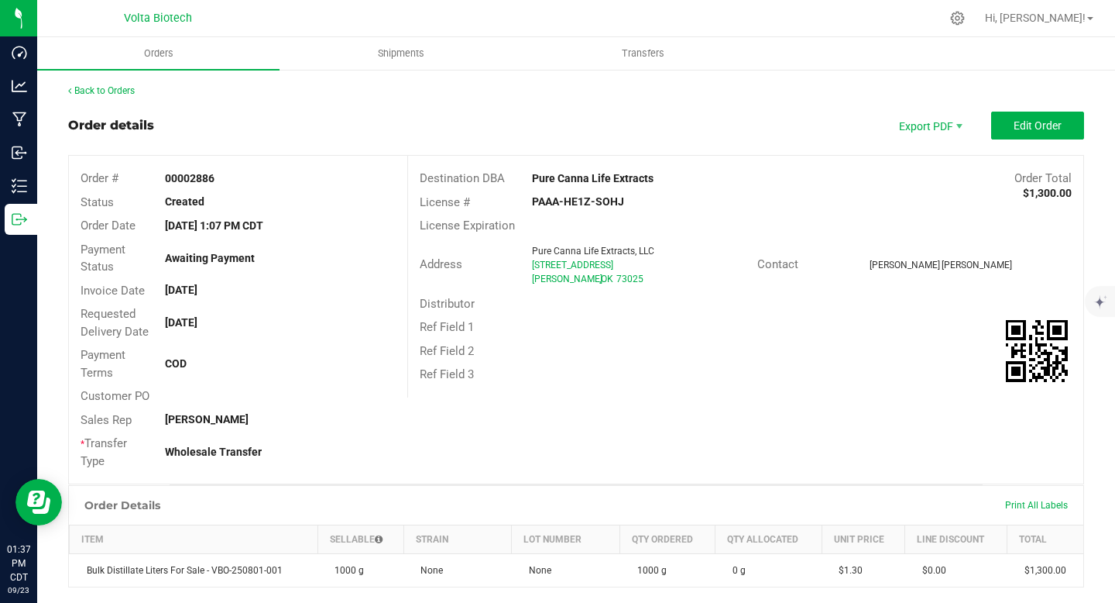
click at [768, 273] on div "Contact [PERSON_NAME]" at bounding box center [915, 264] width 338 height 24
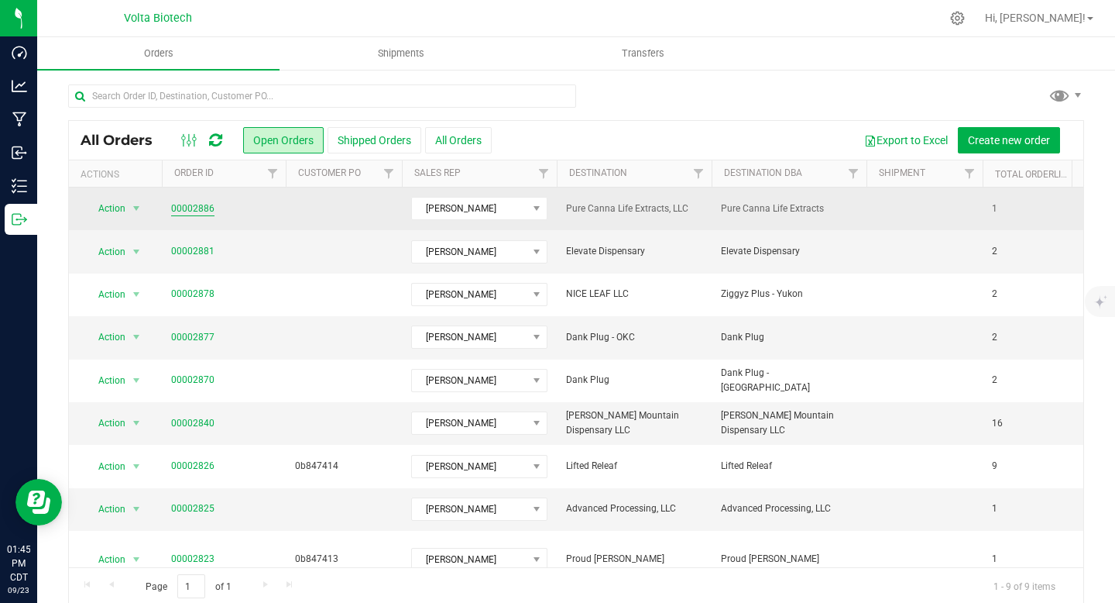
click at [191, 208] on link "00002886" at bounding box center [192, 208] width 43 height 15
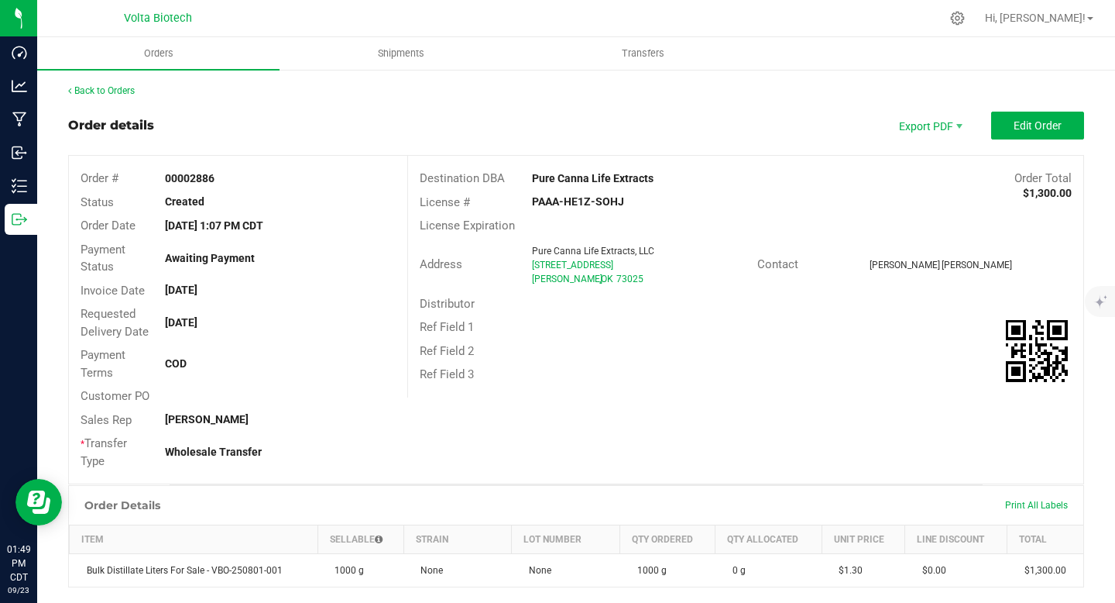
drag, startPoint x: 188, startPoint y: 178, endPoint x: 256, endPoint y: 180, distance: 68.2
click at [256, 180] on div "00002886" at bounding box center [279, 178] width 253 height 16
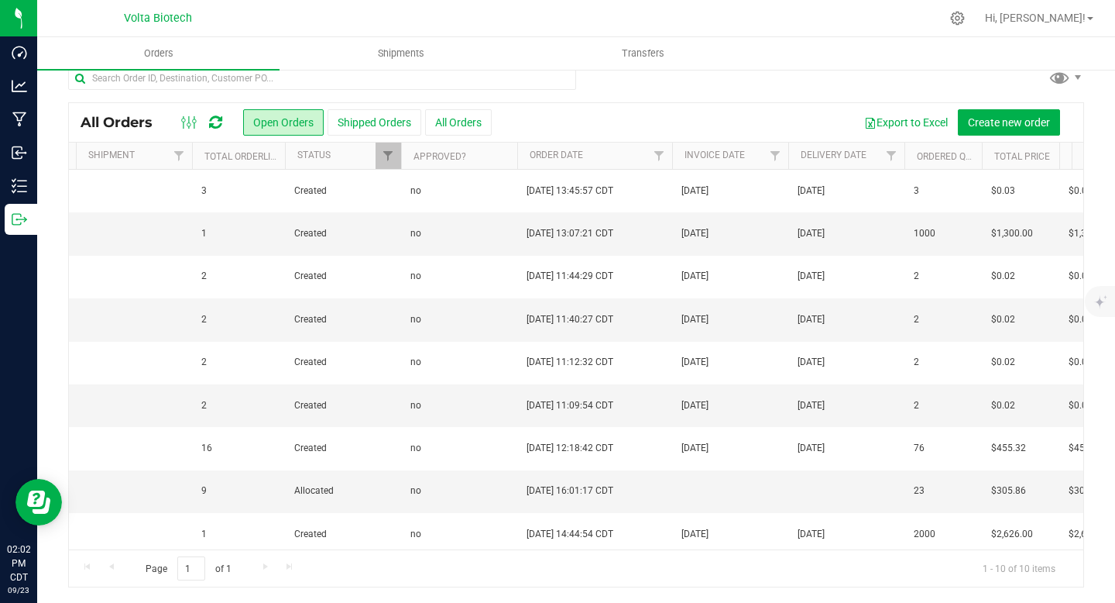
scroll to position [0, 306]
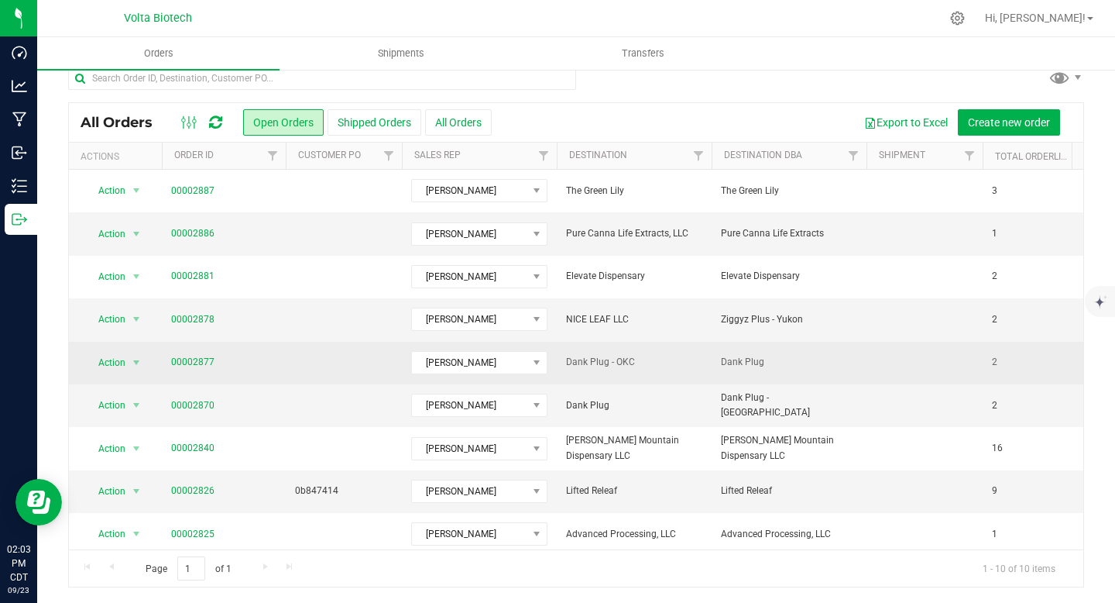
drag, startPoint x: 563, startPoint y: 360, endPoint x: 667, endPoint y: 362, distance: 103.8
click at [667, 362] on td "Dank Plug - OKC" at bounding box center [634, 363] width 155 height 43
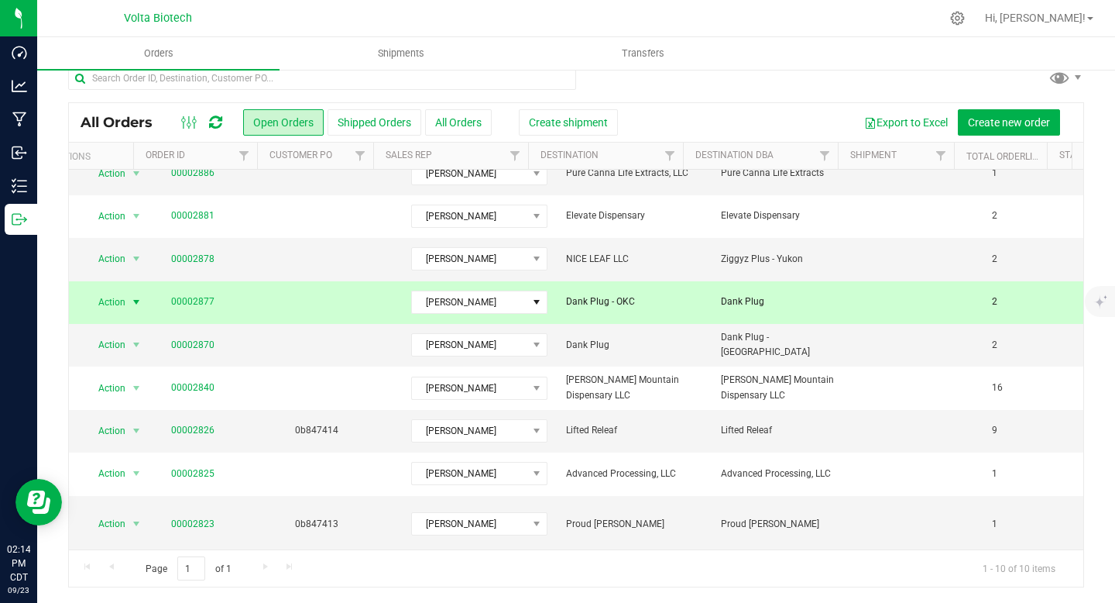
scroll to position [0, 0]
click at [184, 304] on link "00002877" at bounding box center [192, 301] width 43 height 15
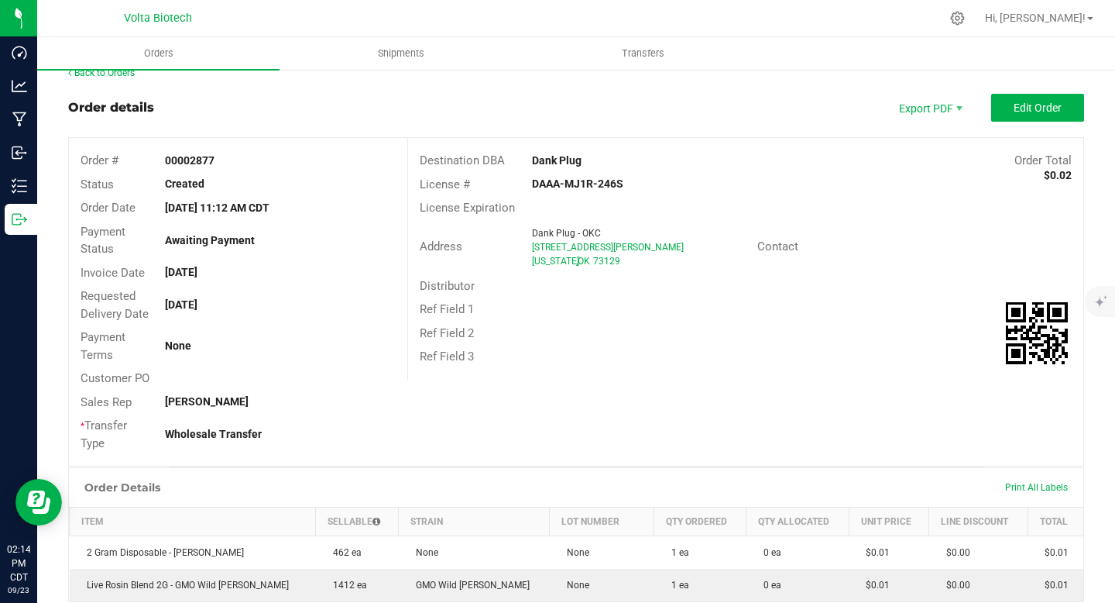
drag, startPoint x: 205, startPoint y: 163, endPoint x: 293, endPoint y: 159, distance: 87.6
click at [293, 159] on div "00002877" at bounding box center [279, 161] width 253 height 16
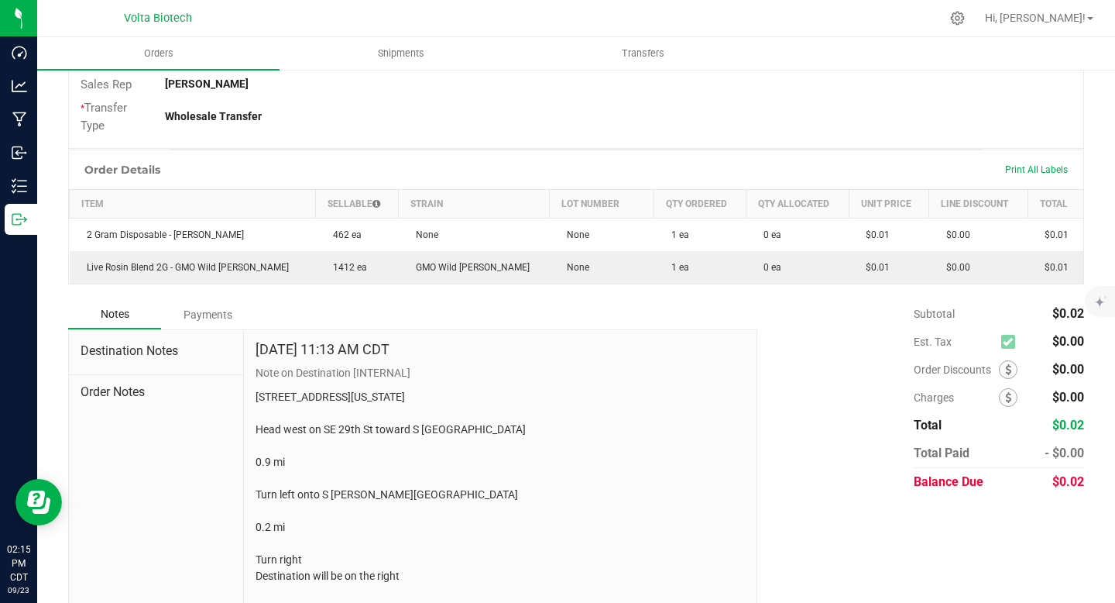
scroll to position [426, 0]
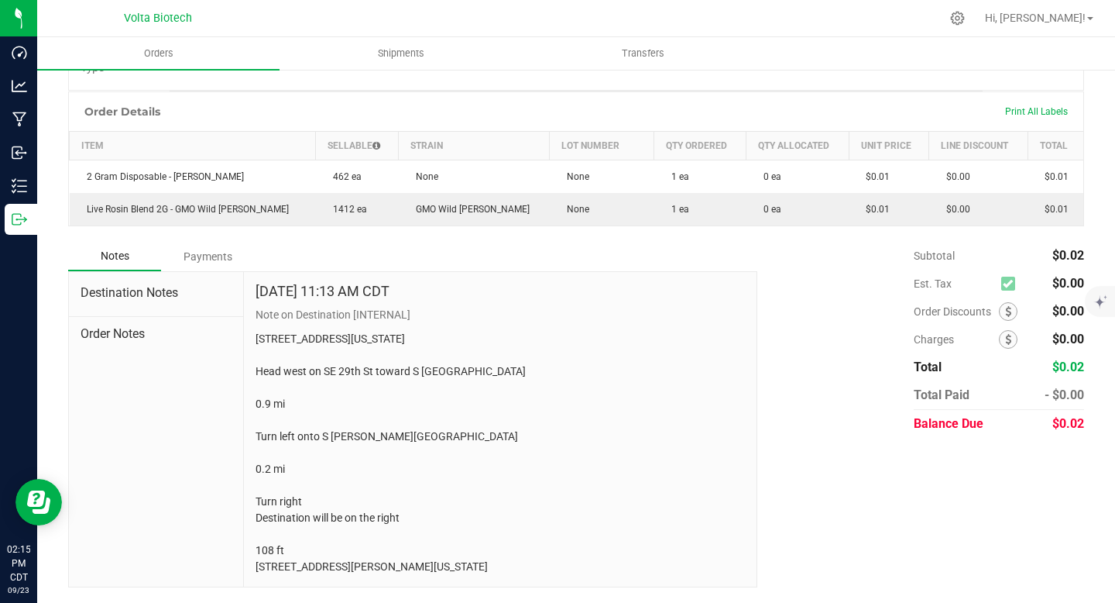
click at [148, 325] on span "Order Notes" at bounding box center [156, 334] width 151 height 19
click at [140, 325] on span "Order Notes" at bounding box center [156, 334] width 151 height 19
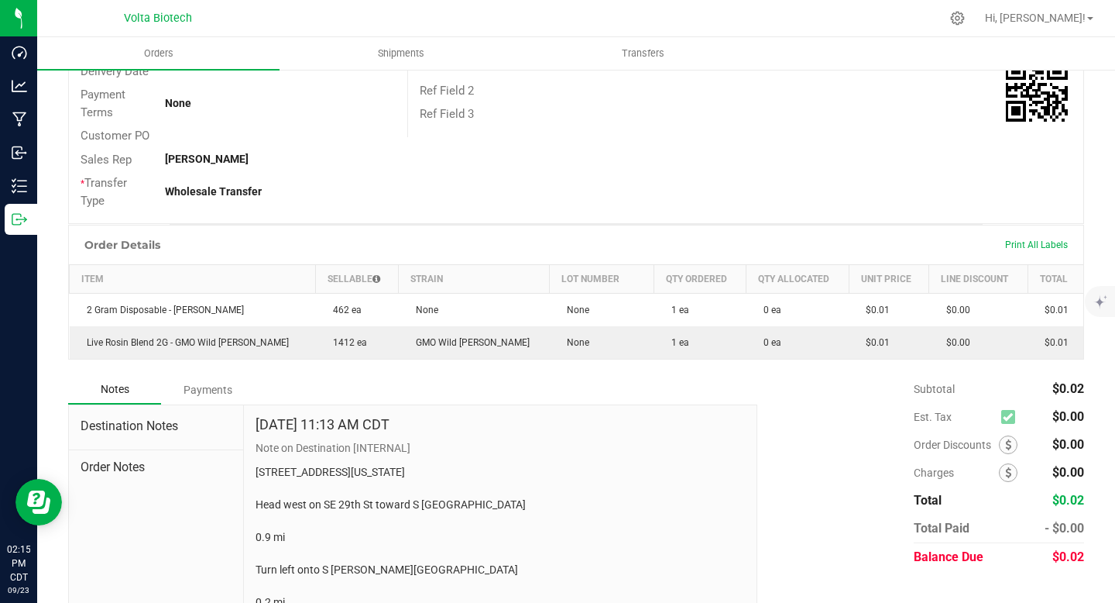
scroll to position [0, 0]
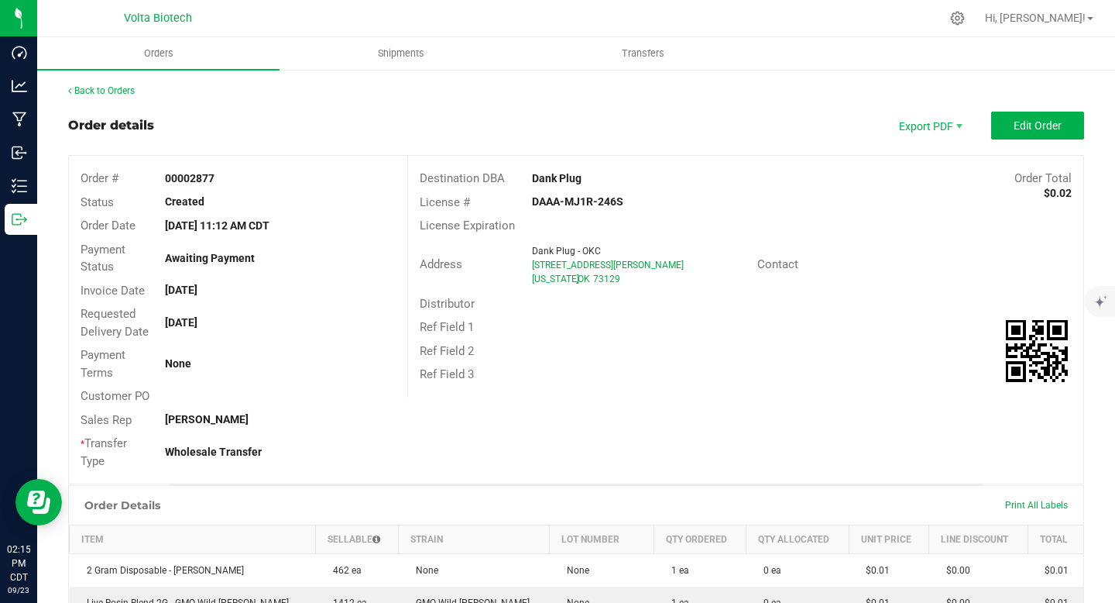
drag, startPoint x: 525, startPoint y: 200, endPoint x: 652, endPoint y: 200, distance: 127.0
click at [652, 200] on div "DAAA-MJ1R-246S" at bounding box center [632, 202] width 225 height 16
click at [83, 85] on link "Back to Orders" at bounding box center [101, 90] width 67 height 11
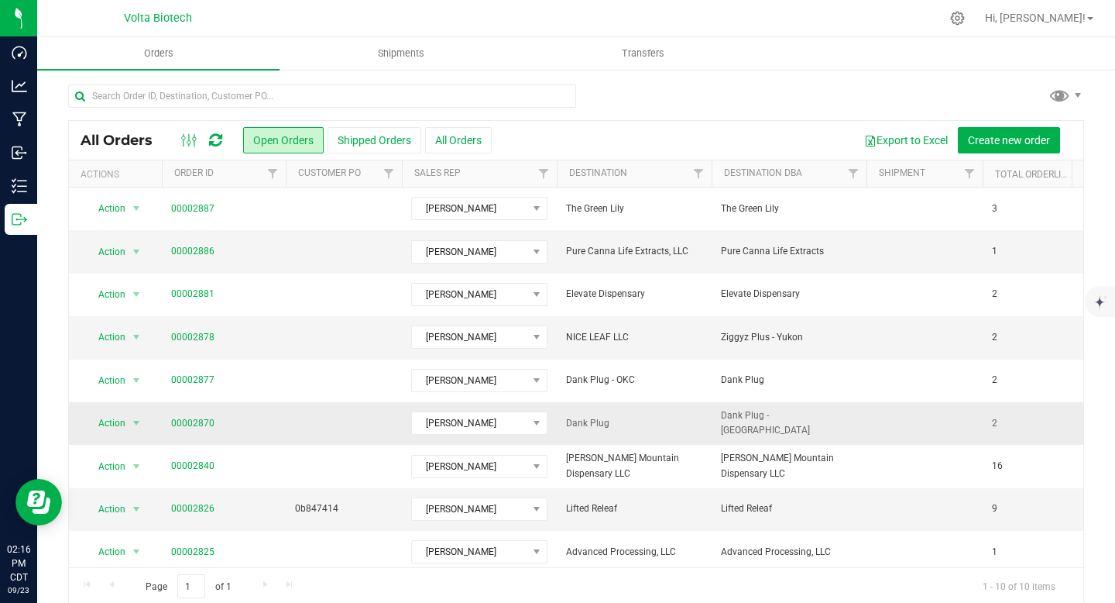
click at [610, 428] on span "Dank Plug" at bounding box center [634, 423] width 136 height 15
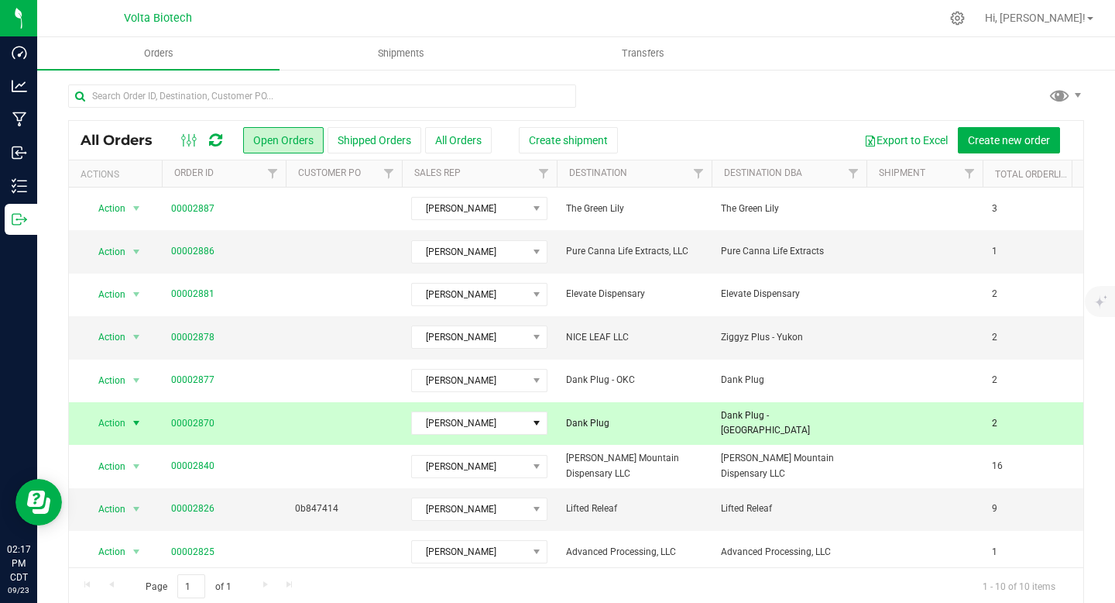
drag, startPoint x: 614, startPoint y: 424, endPoint x: 563, endPoint y: 424, distance: 51.1
click at [563, 424] on td "Dank Plug" at bounding box center [634, 423] width 155 height 43
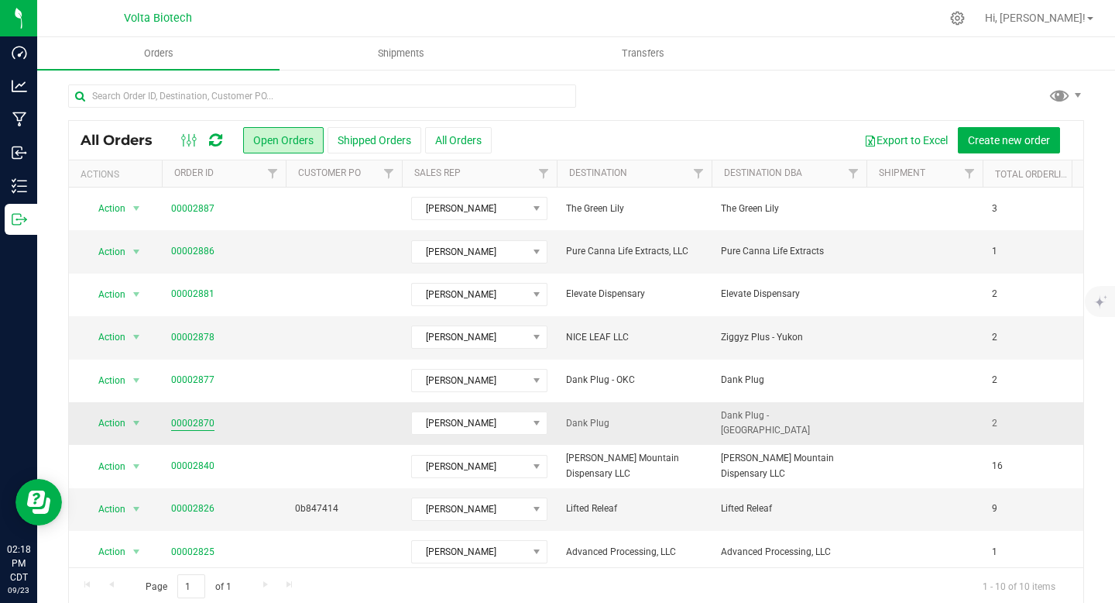
drag, startPoint x: 228, startPoint y: 421, endPoint x: 191, endPoint y: 423, distance: 36.4
click at [191, 423] on span "00002870" at bounding box center [223, 423] width 105 height 15
click at [176, 422] on link "00002870" at bounding box center [192, 423] width 43 height 15
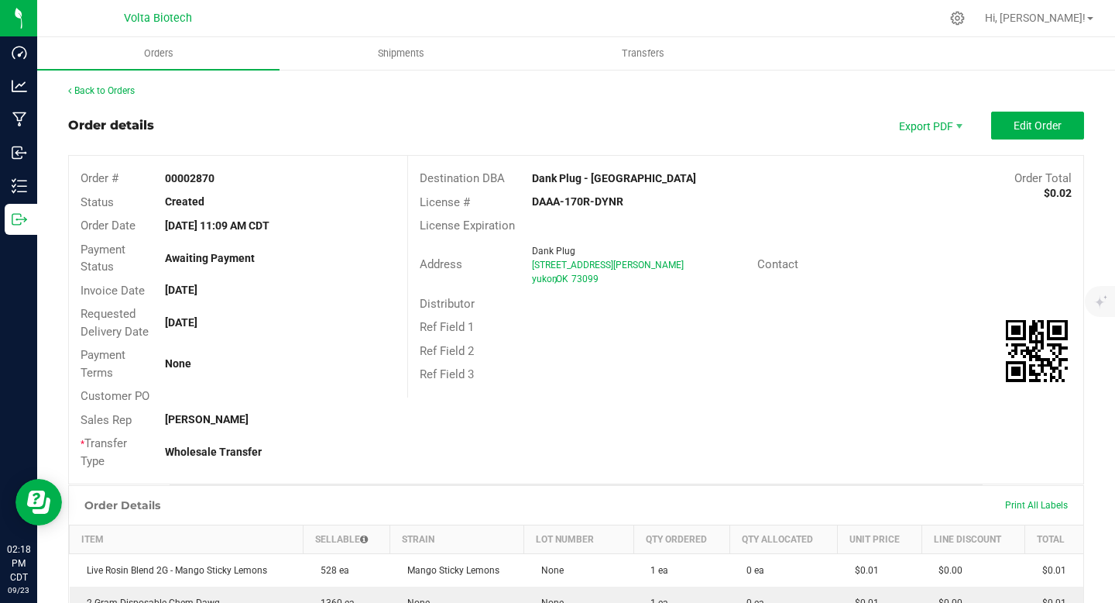
drag, startPoint x: 524, startPoint y: 198, endPoint x: 652, endPoint y: 198, distance: 127.8
click at [652, 198] on div "DAAA-170R-DYNR" at bounding box center [632, 202] width 225 height 16
click at [108, 85] on link "Back to Orders" at bounding box center [101, 90] width 67 height 11
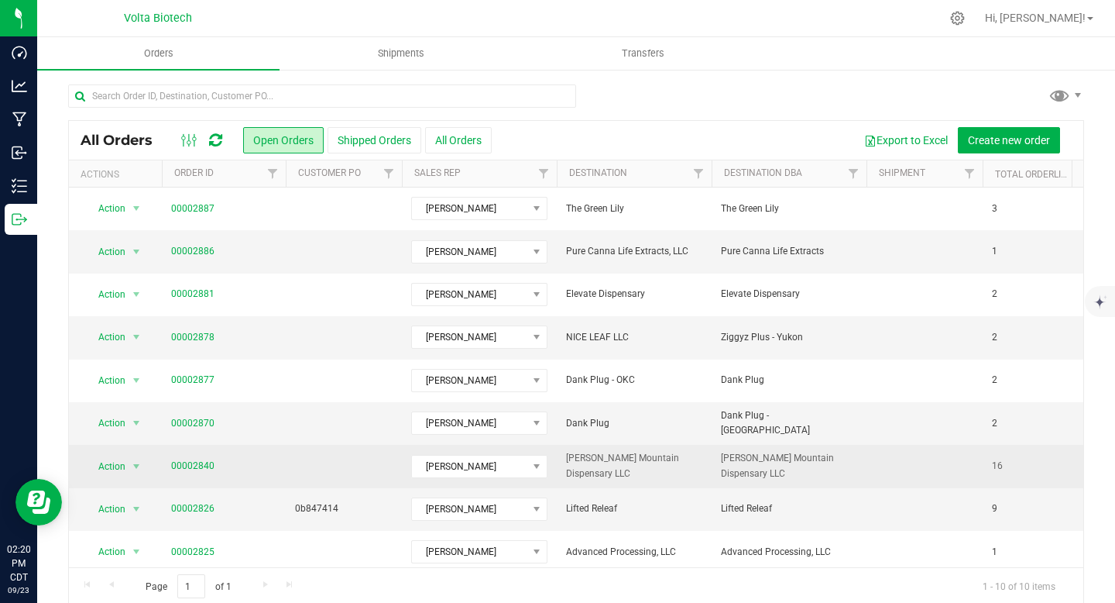
click at [585, 456] on td "[PERSON_NAME] Mountain Dispensary LLC" at bounding box center [634, 466] width 155 height 43
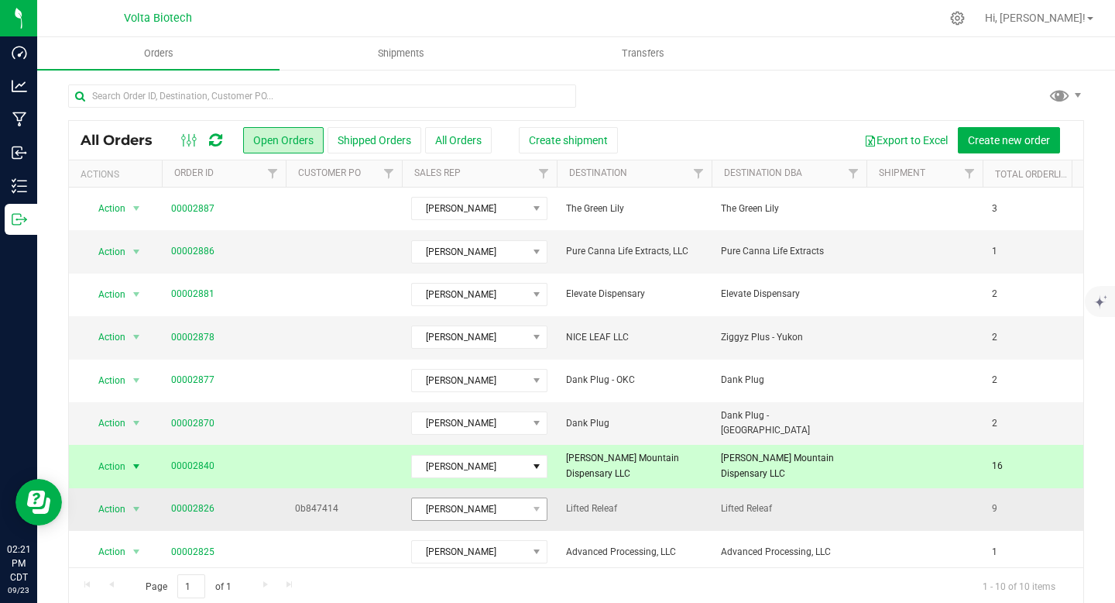
drag, startPoint x: 688, startPoint y: 471, endPoint x: 513, endPoint y: 512, distance: 179.8
click at [688, 471] on span "[PERSON_NAME] Mountain Dispensary LLC" at bounding box center [634, 465] width 136 height 29
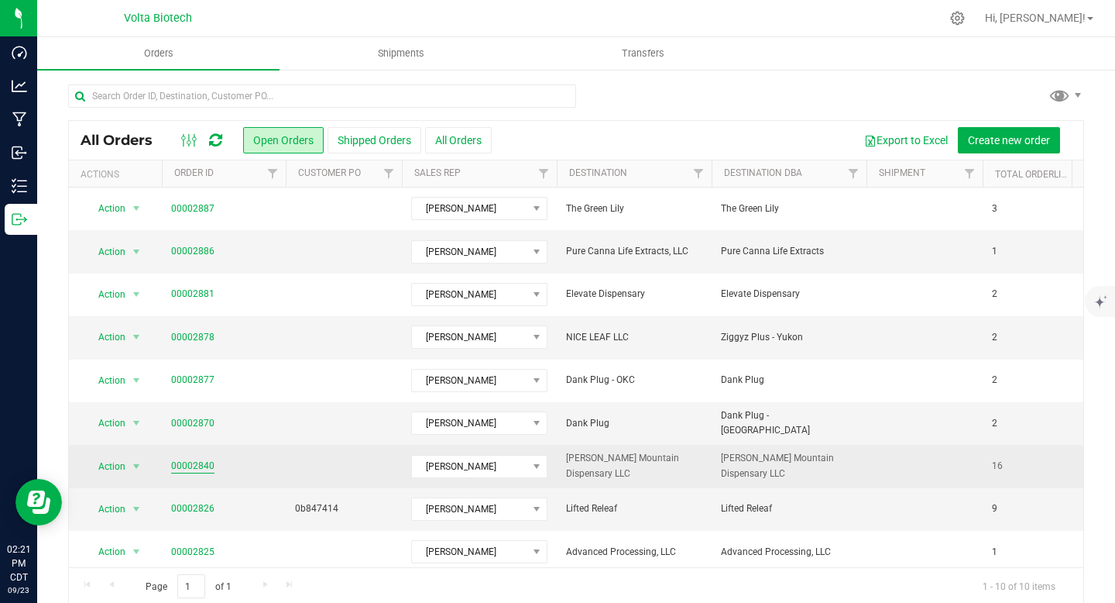
click at [190, 466] on link "00002840" at bounding box center [192, 466] width 43 height 15
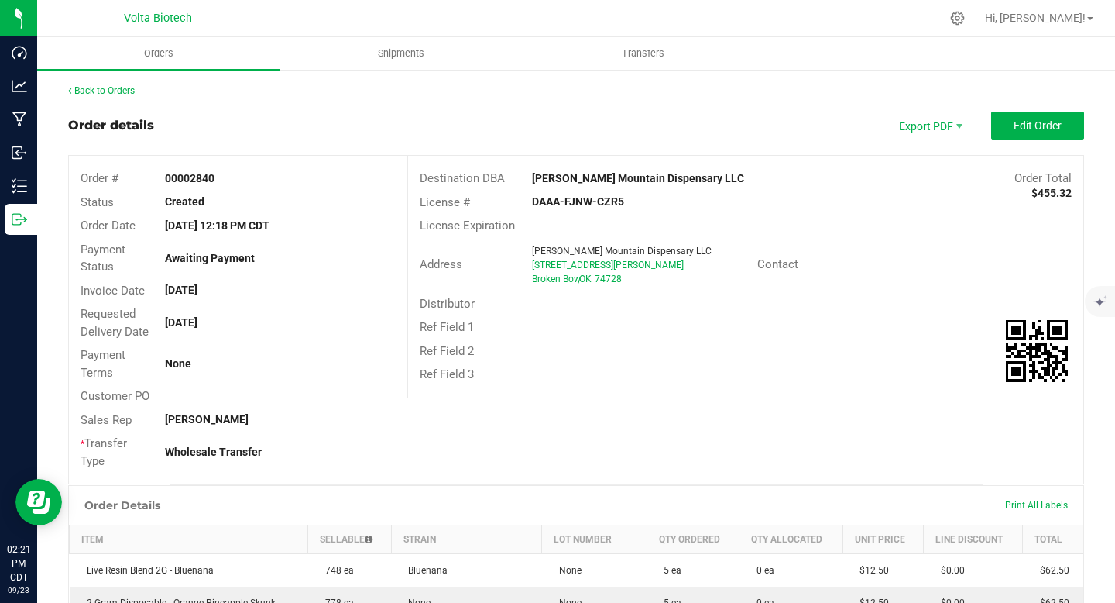
click at [583, 273] on span "OK" at bounding box center [585, 278] width 12 height 11
click at [586, 270] on div "[STREET_ADDRESS][PERSON_NAME]" at bounding box center [639, 265] width 214 height 14
click at [574, 272] on div "Broken Bow , OK 74728" at bounding box center [639, 279] width 214 height 14
drag, startPoint x: 527, startPoint y: 266, endPoint x: 648, endPoint y: 286, distance: 122.5
click at [631, 280] on ngx-name-and-address "[PERSON_NAME] Mountain Dispensary LLC [STREET_ADDRESS][PERSON_NAME]" at bounding box center [639, 265] width 214 height 42
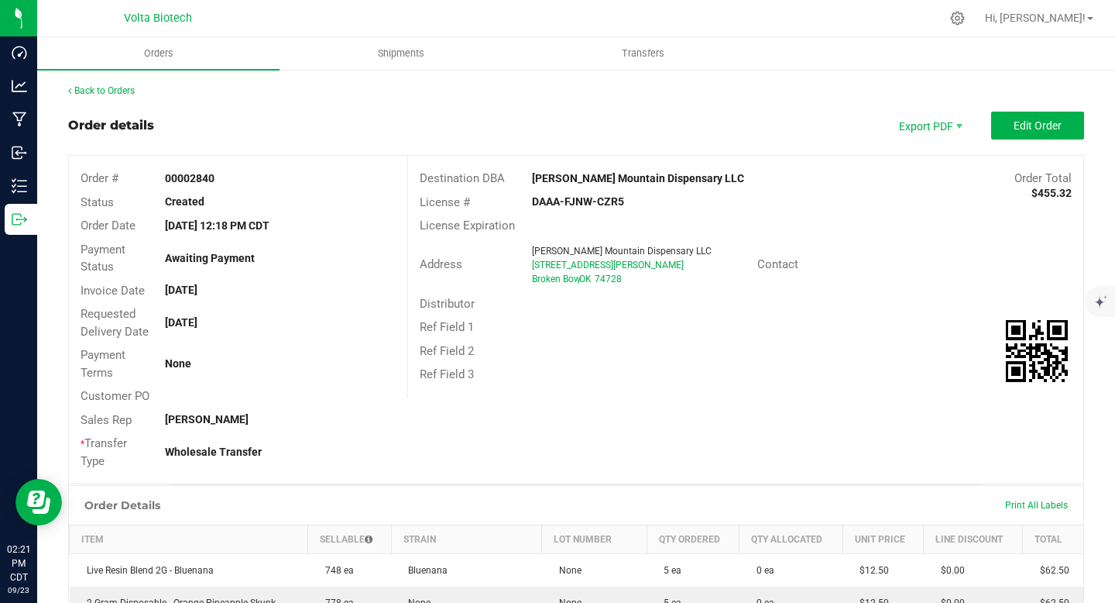
click at [703, 352] on div "Ref Field 2" at bounding box center [745, 351] width 675 height 24
drag, startPoint x: 528, startPoint y: 265, endPoint x: 634, endPoint y: 279, distance: 106.3
click at [634, 279] on ngx-name-and-address "[PERSON_NAME] Mountain Dispensary LLC [STREET_ADDRESS][PERSON_NAME]" at bounding box center [639, 265] width 214 height 42
click at [660, 380] on div "Ref Field 3" at bounding box center [745, 374] width 675 height 24
drag, startPoint x: 526, startPoint y: 279, endPoint x: 574, endPoint y: 280, distance: 48.0
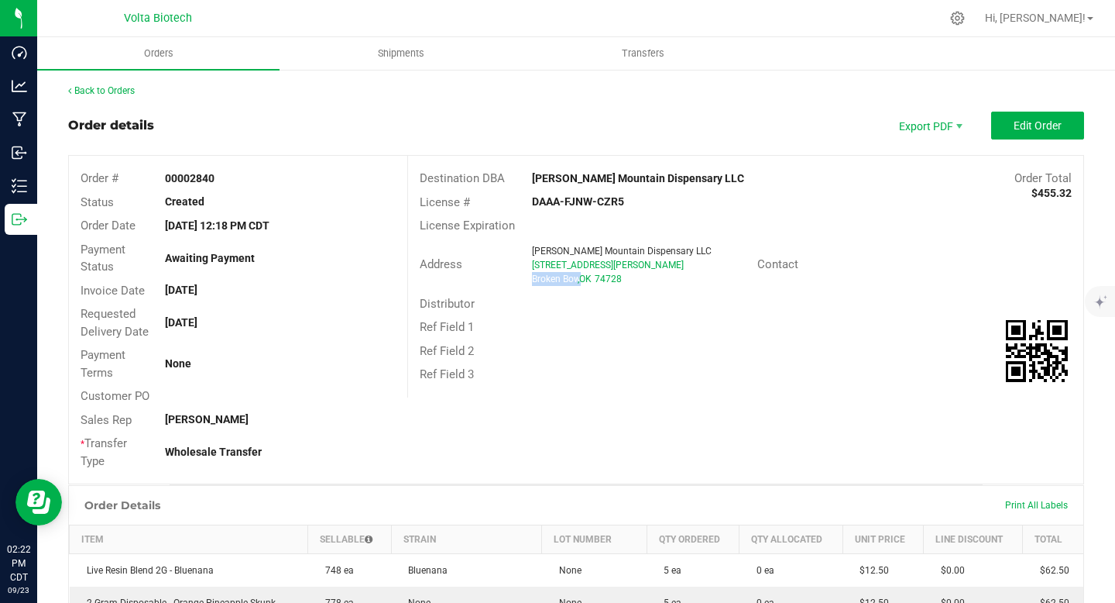
click at [574, 280] on div "Broken Bow , OK 74728" at bounding box center [639, 279] width 214 height 14
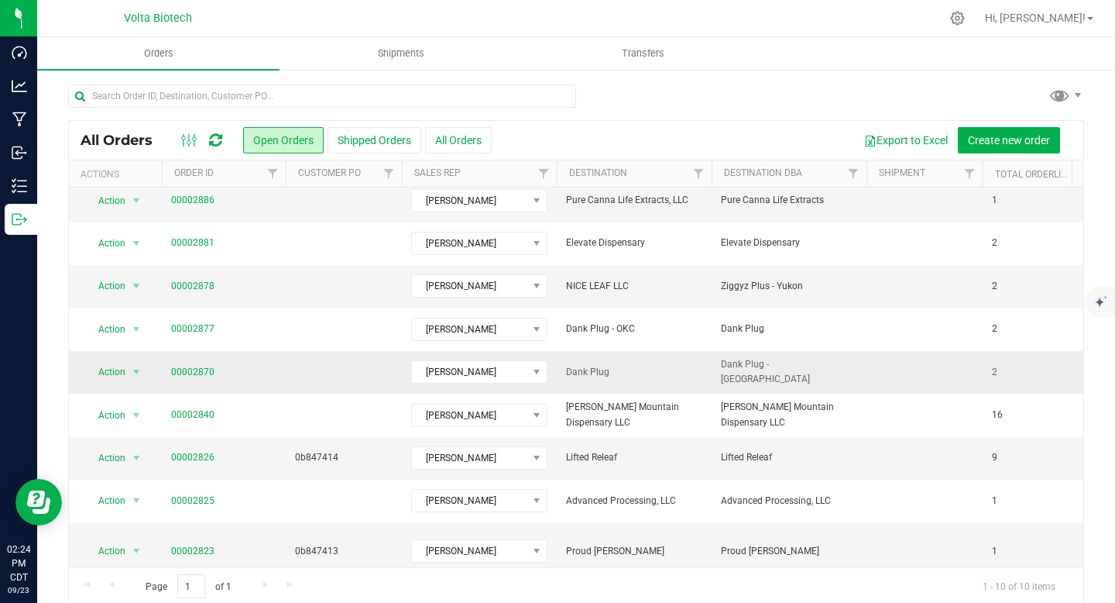
scroll to position [60, 0]
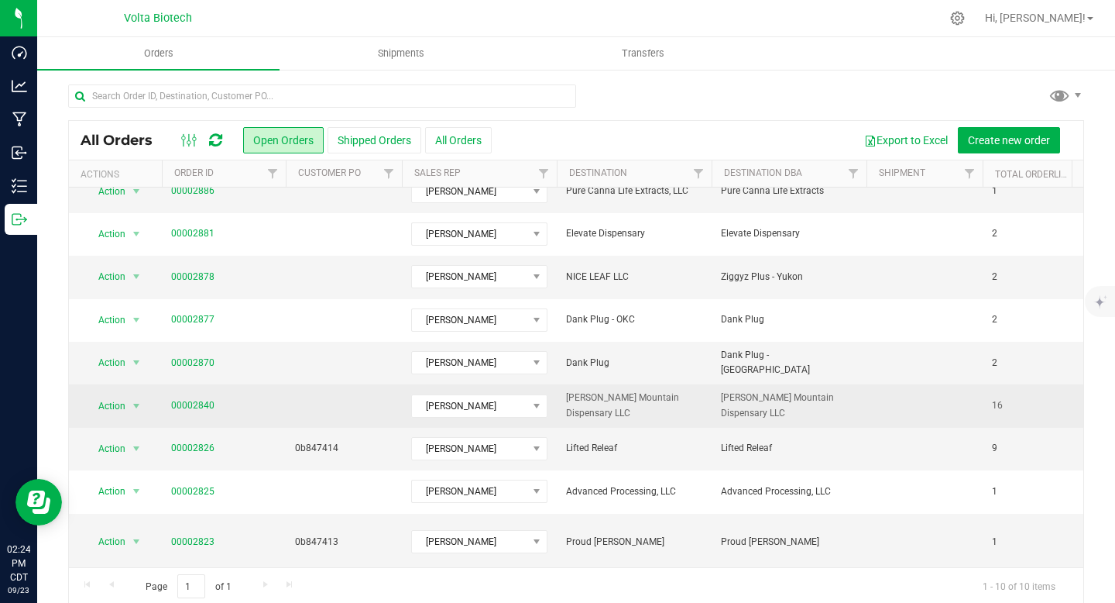
drag, startPoint x: 563, startPoint y: 408, endPoint x: 708, endPoint y: 411, distance: 144.9
click at [708, 411] on td "[PERSON_NAME] Mountain Dispensary LLC" at bounding box center [634, 405] width 155 height 43
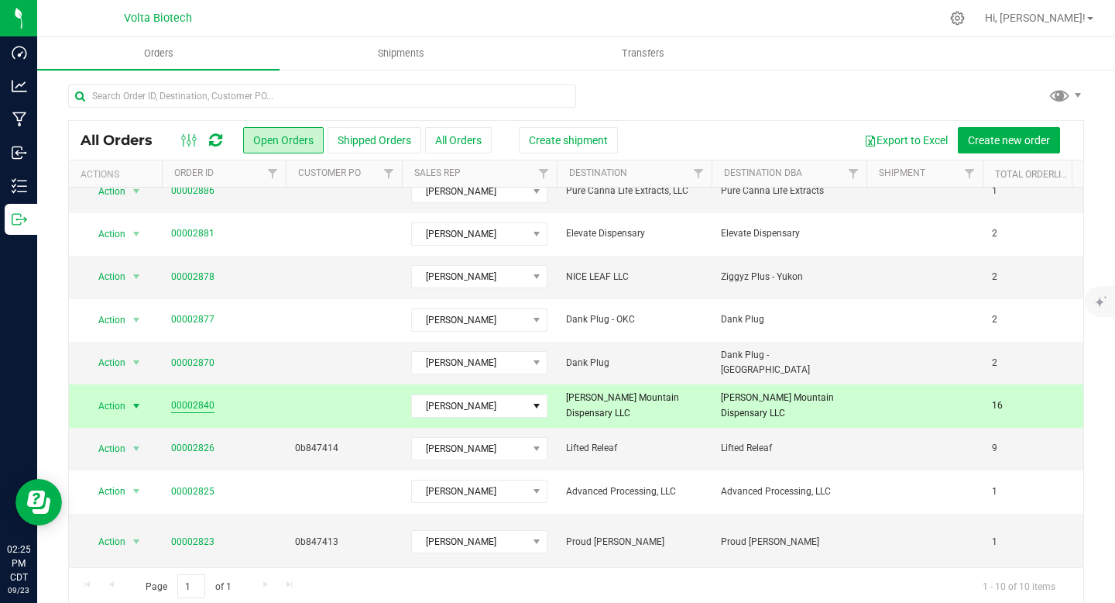
drag, startPoint x: 225, startPoint y: 411, endPoint x: 192, endPoint y: 407, distance: 32.8
click at [192, 407] on span "00002840" at bounding box center [223, 405] width 105 height 15
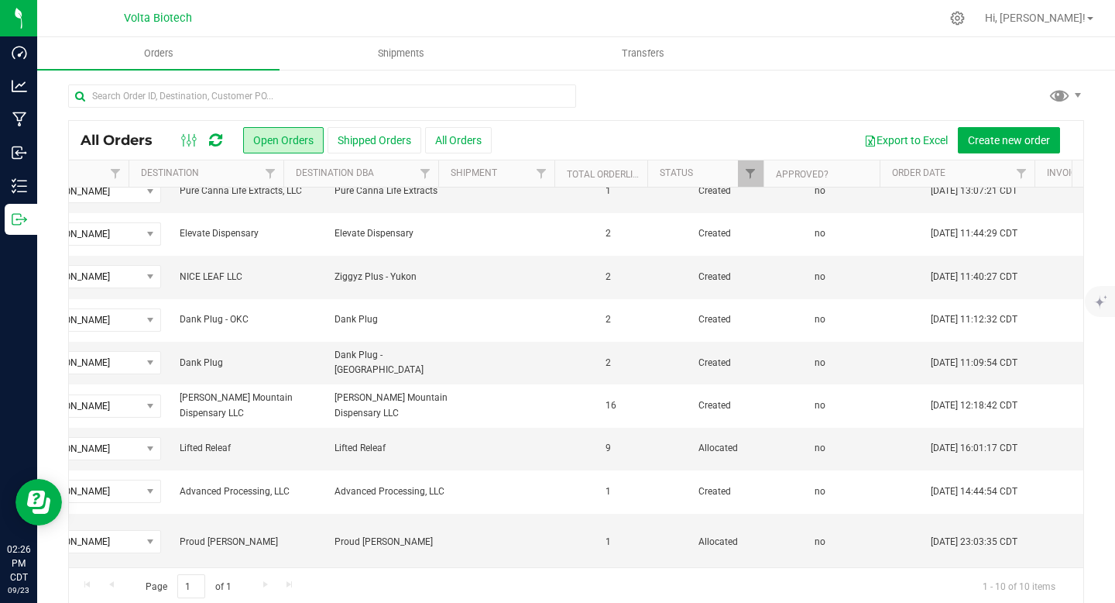
scroll to position [0, 386]
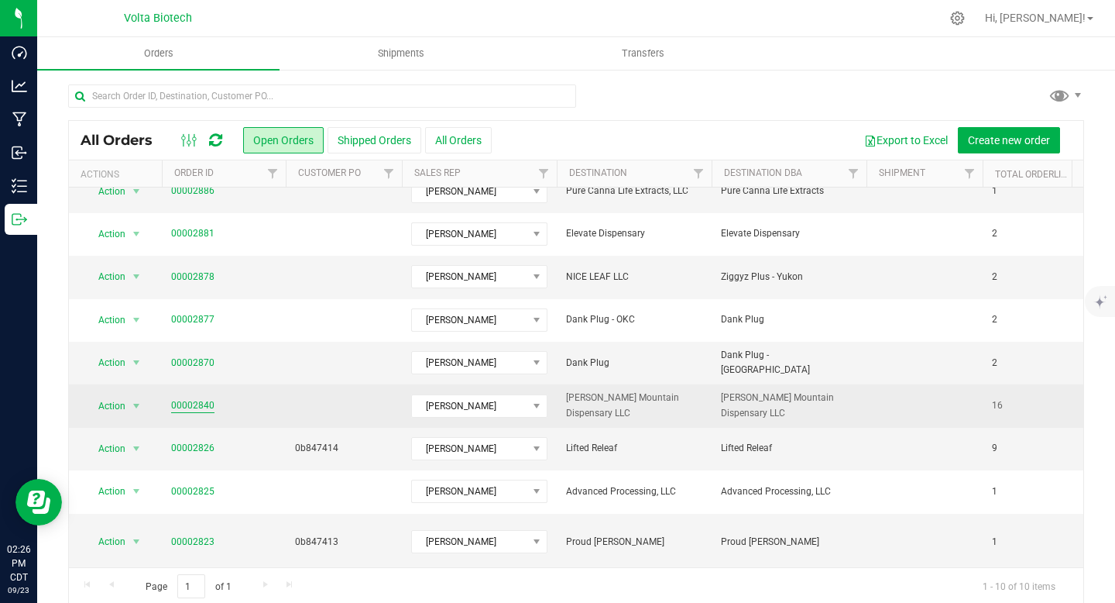
click at [179, 404] on link "00002840" at bounding box center [192, 405] width 43 height 15
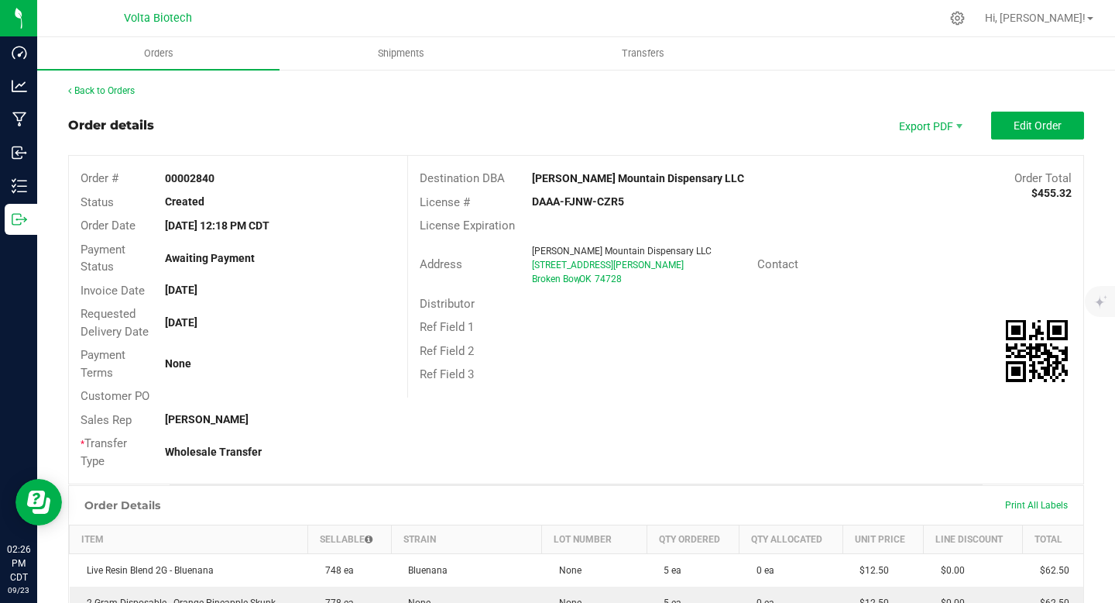
drag, startPoint x: 577, startPoint y: 200, endPoint x: 662, endPoint y: 203, distance: 85.3
click at [662, 203] on div "DAAA-FJNW-CZR5" at bounding box center [632, 202] width 225 height 16
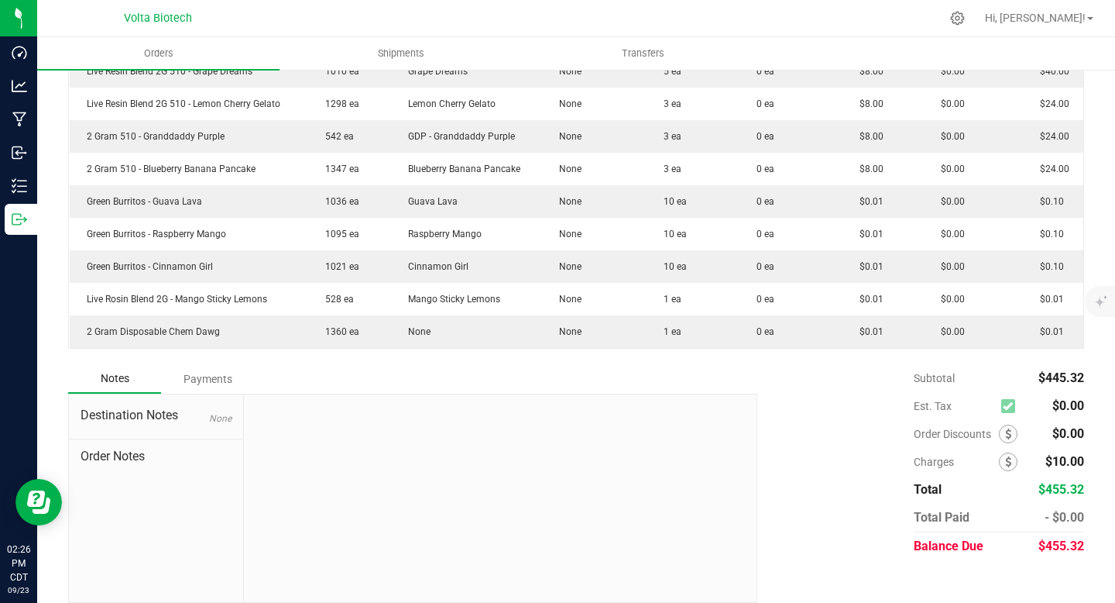
scroll to position [722, 0]
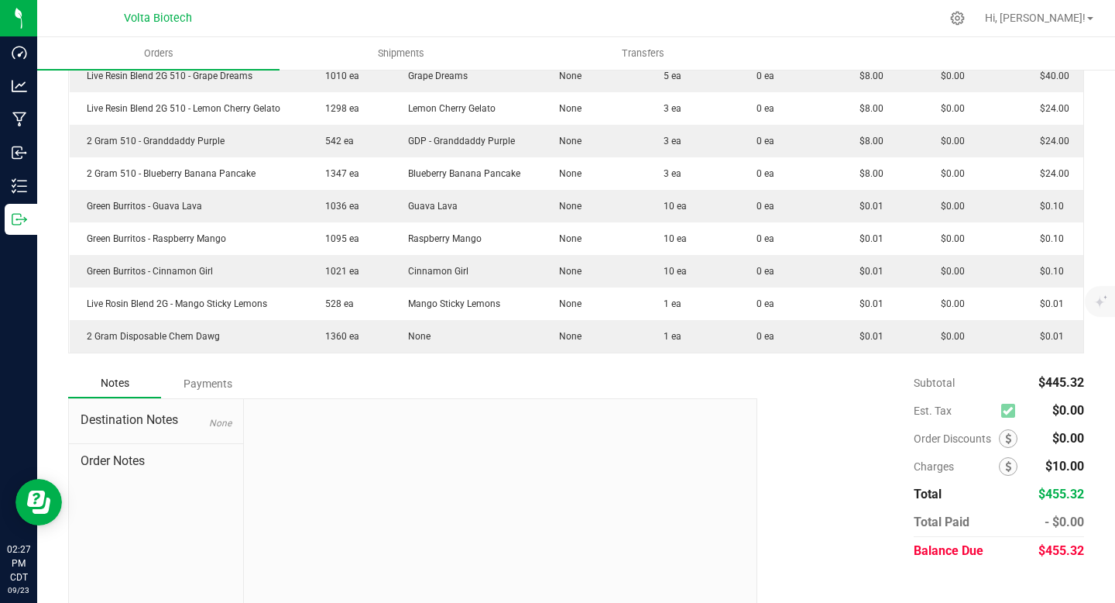
drag, startPoint x: 1035, startPoint y: 382, endPoint x: 1077, endPoint y: 383, distance: 41.8
drag, startPoint x: 1080, startPoint y: 385, endPoint x: 1070, endPoint y: 385, distance: 10.8
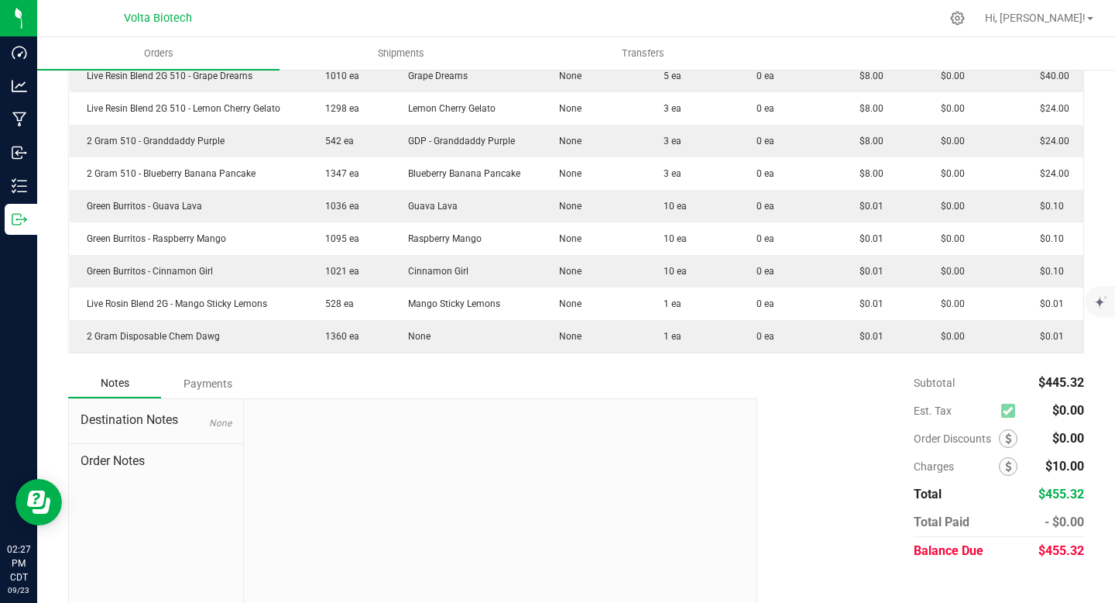
drag, startPoint x: 1087, startPoint y: 385, endPoint x: 1056, endPoint y: 383, distance: 31.1
click at [1056, 383] on span "$445.32" at bounding box center [1062, 382] width 46 height 15
drag, startPoint x: 1037, startPoint y: 383, endPoint x: 1077, endPoint y: 385, distance: 39.6
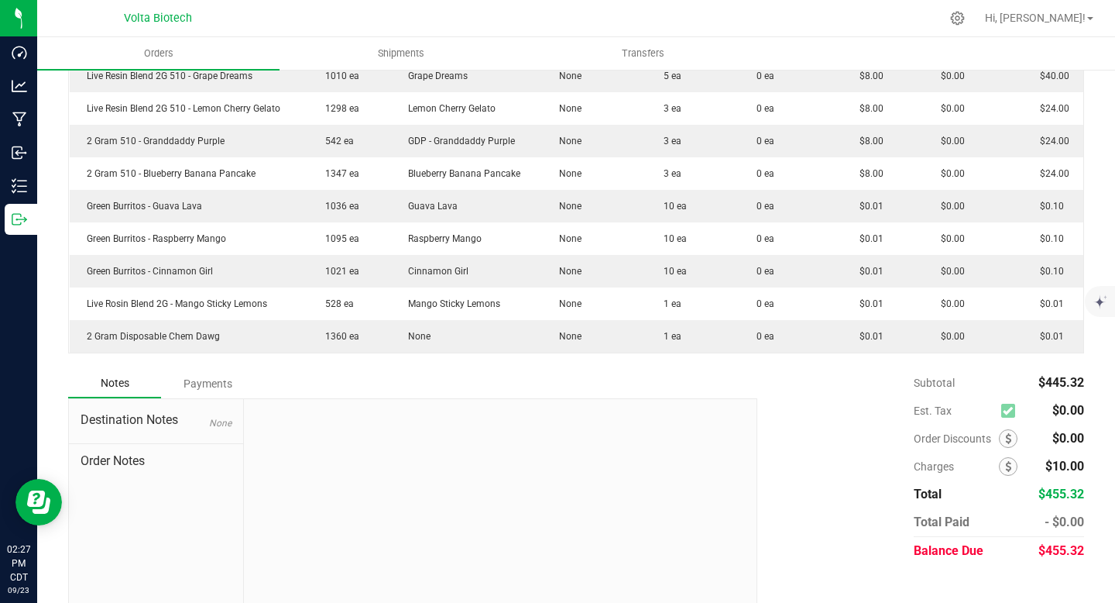
drag, startPoint x: 1036, startPoint y: 381, endPoint x: 1074, endPoint y: 383, distance: 38.8
click at [1070, 383] on span "$445.32" at bounding box center [1062, 382] width 46 height 15
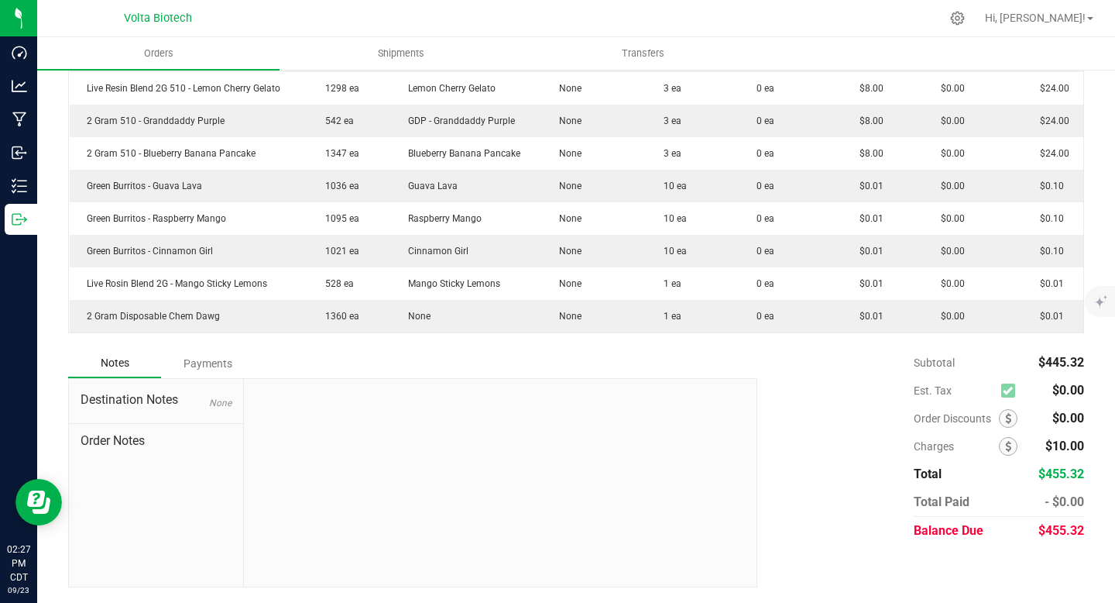
click at [98, 443] on span "Order Notes" at bounding box center [156, 440] width 151 height 19
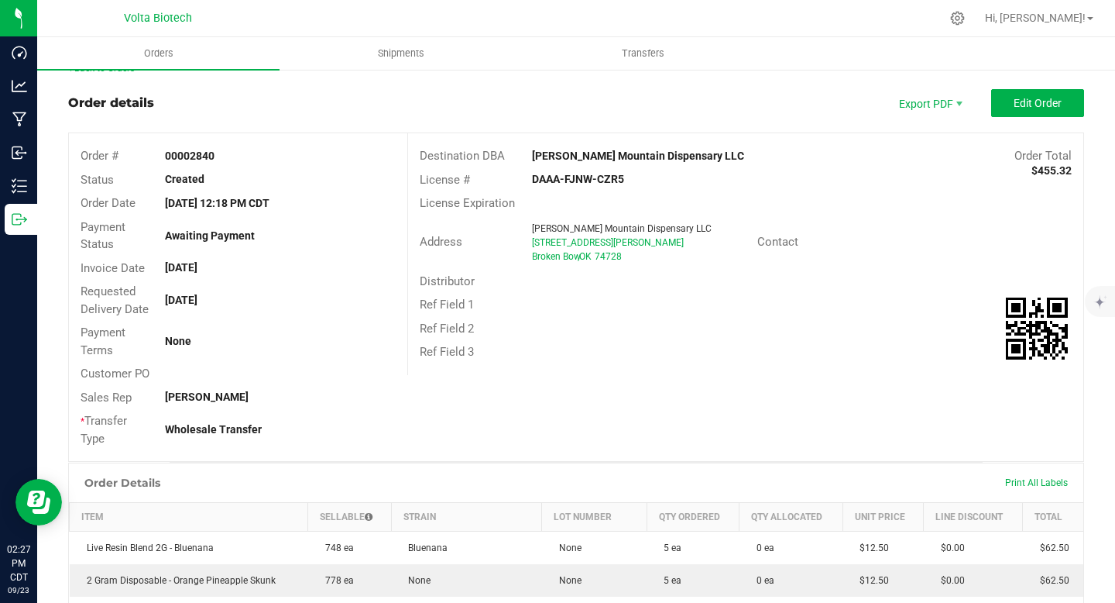
scroll to position [0, 0]
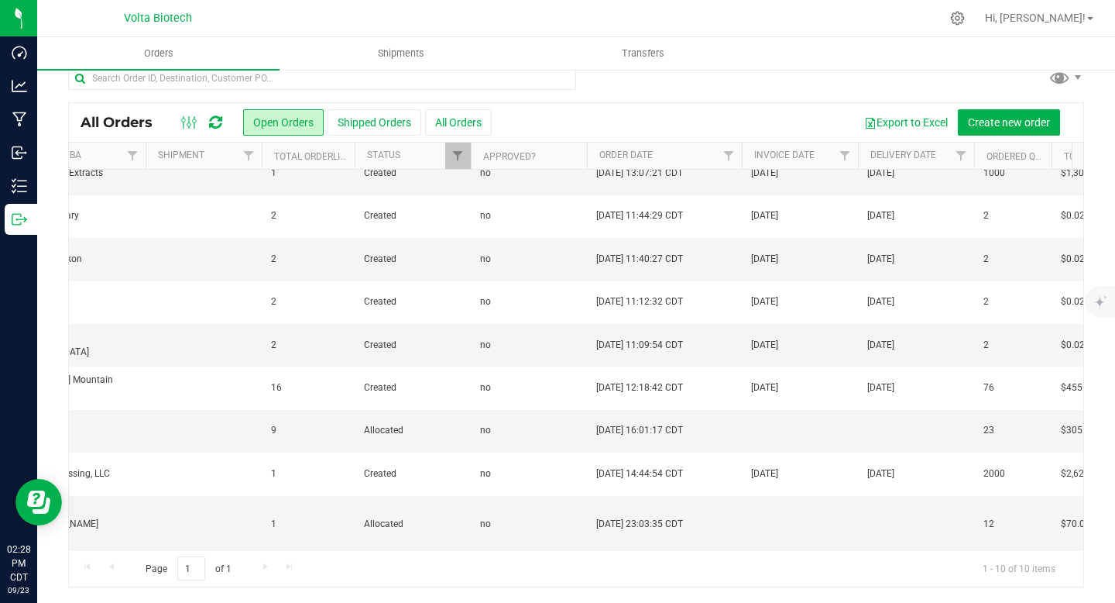
scroll to position [0, 1250]
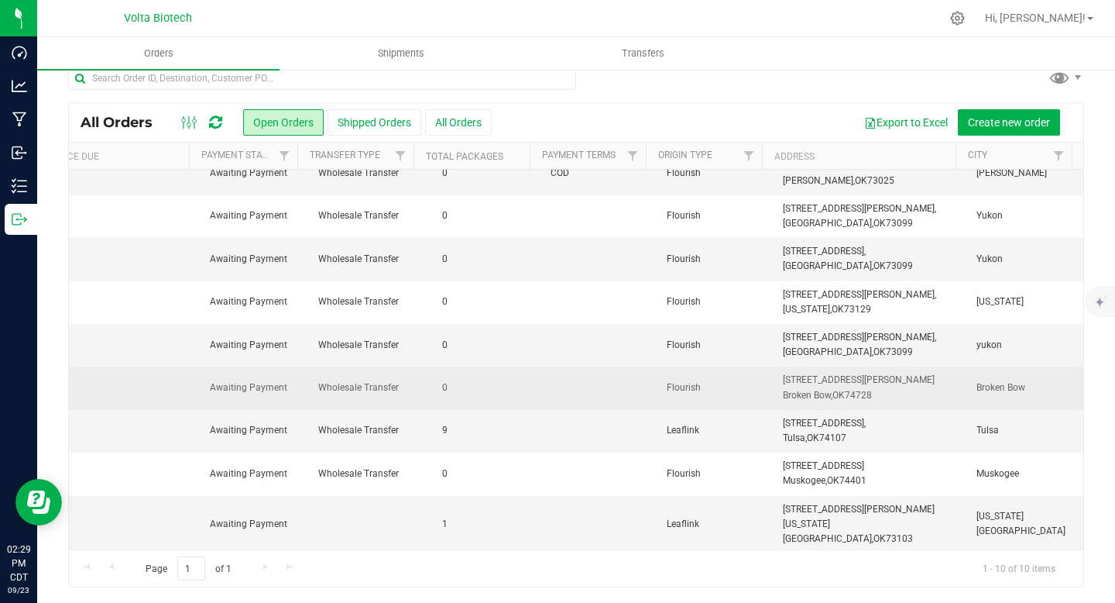
drag, startPoint x: 953, startPoint y: 385, endPoint x: 1028, endPoint y: 388, distance: 75.2
click at [1028, 388] on span "Broken Bow" at bounding box center [1026, 387] width 98 height 15
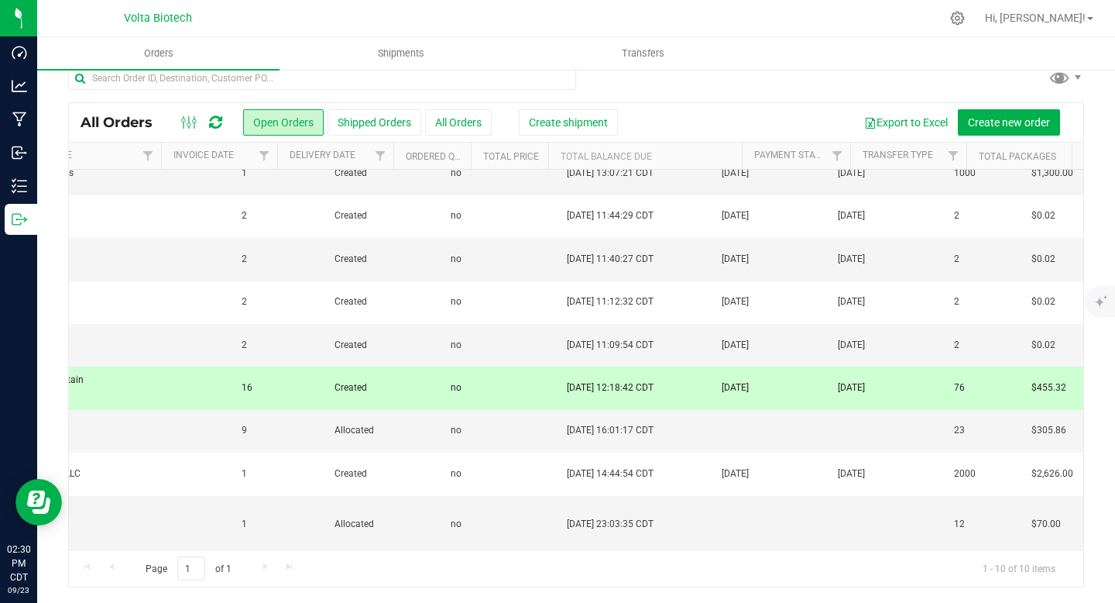
scroll to position [0, 751]
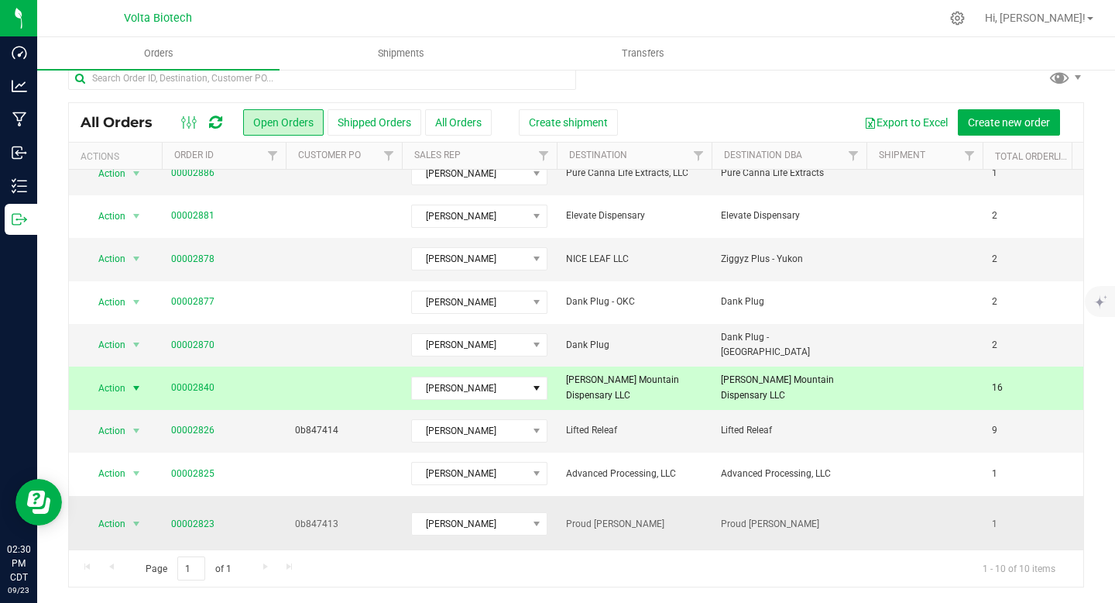
drag, startPoint x: 668, startPoint y: 514, endPoint x: 685, endPoint y: 516, distance: 17.9
click at [685, 516] on td "Proud [PERSON_NAME]" at bounding box center [634, 524] width 155 height 57
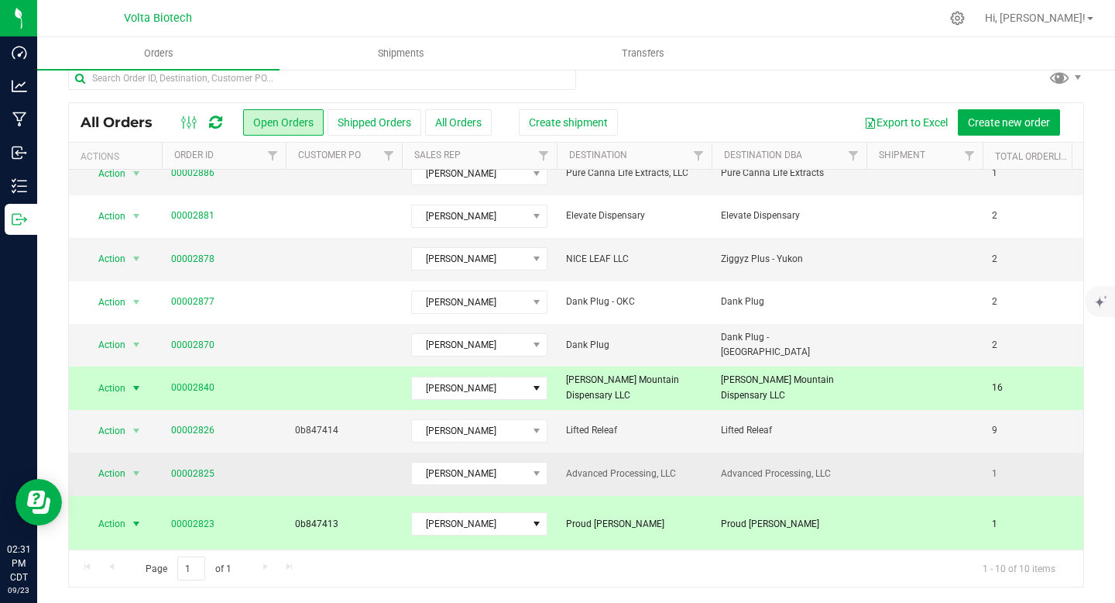
drag, startPoint x: 217, startPoint y: 511, endPoint x: 274, endPoint y: 466, distance: 72.8
click at [191, 517] on span "00002823" at bounding box center [223, 524] width 105 height 15
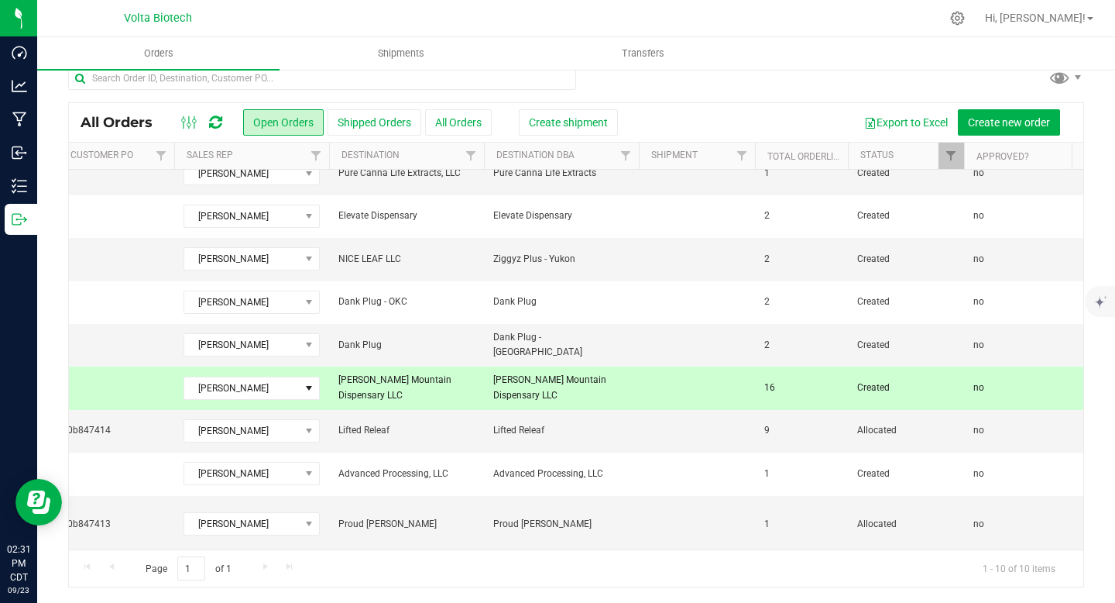
scroll to position [0, 0]
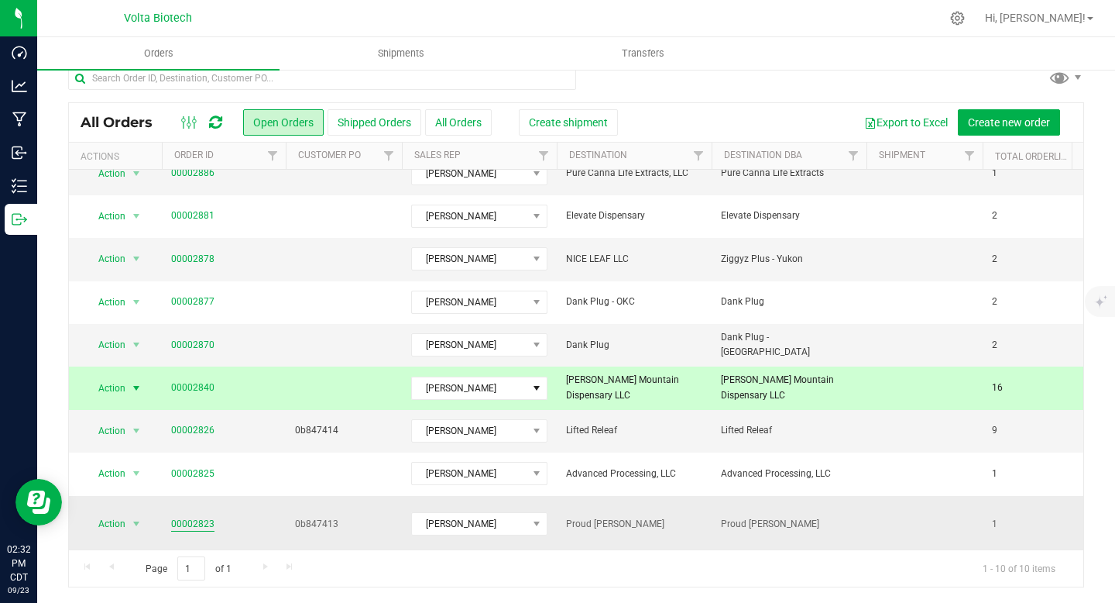
click at [177, 517] on link "00002823" at bounding box center [192, 524] width 43 height 15
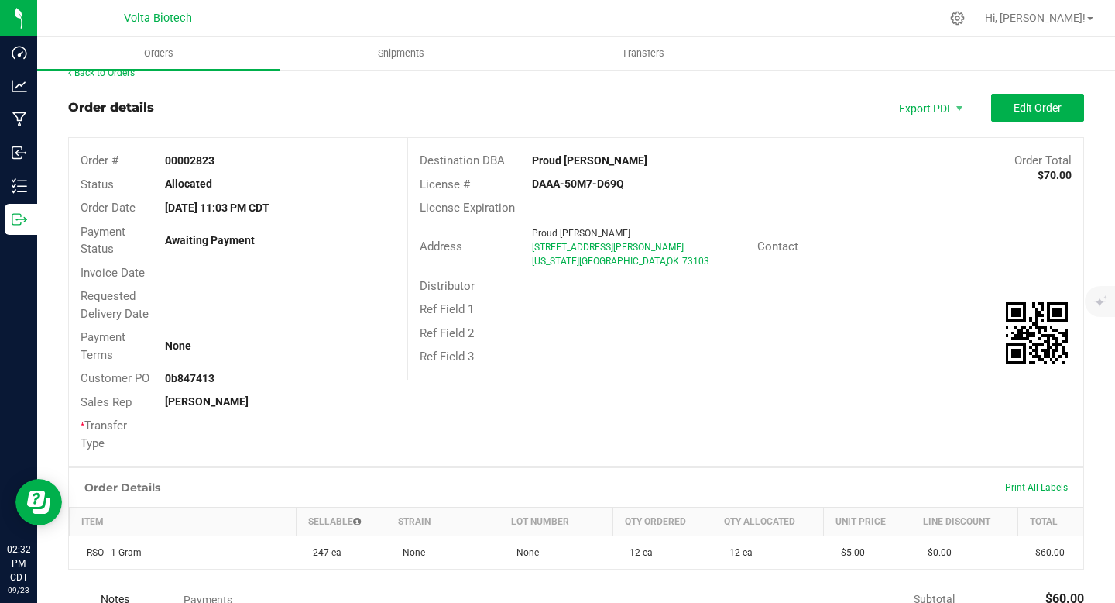
scroll to position [21, 0]
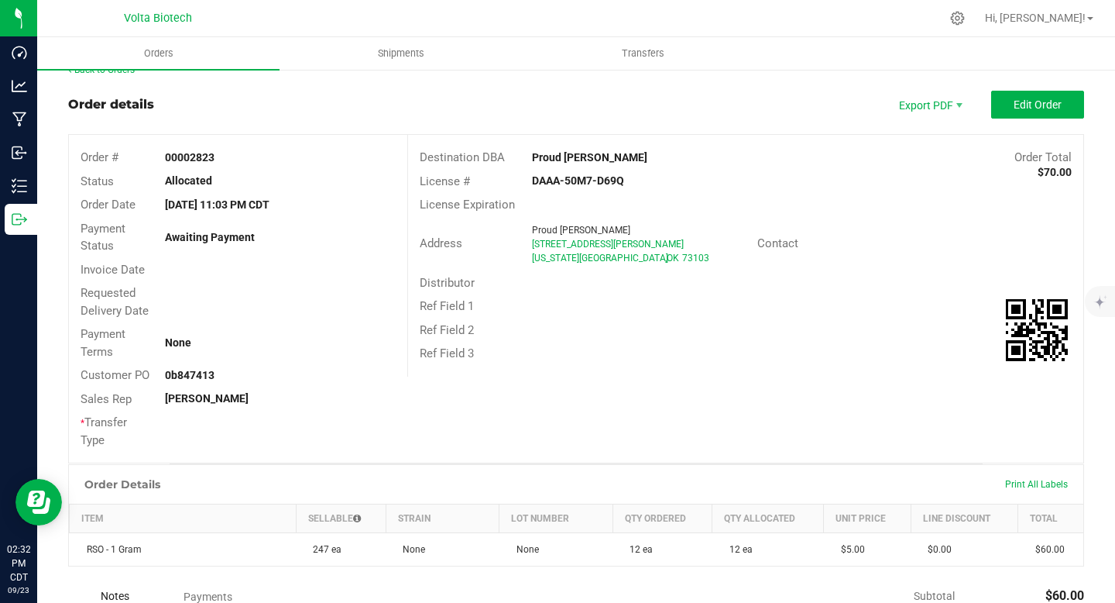
drag, startPoint x: 524, startPoint y: 177, endPoint x: 640, endPoint y: 189, distance: 116.0
click at [640, 189] on div "License # DAAA-50M7-D69Q" at bounding box center [745, 182] width 675 height 24
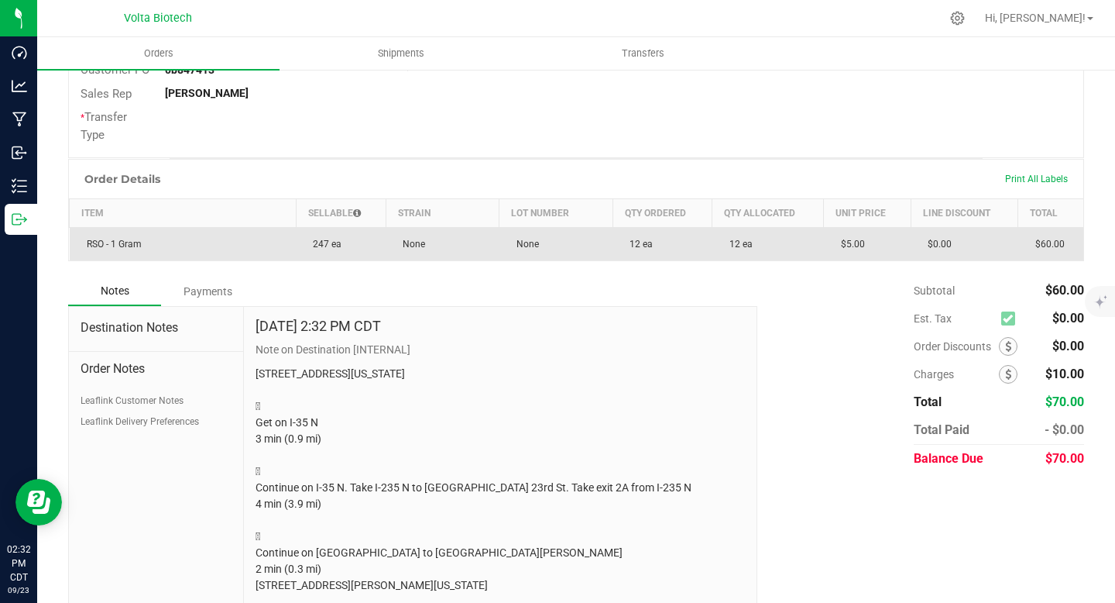
scroll to position [327, 0]
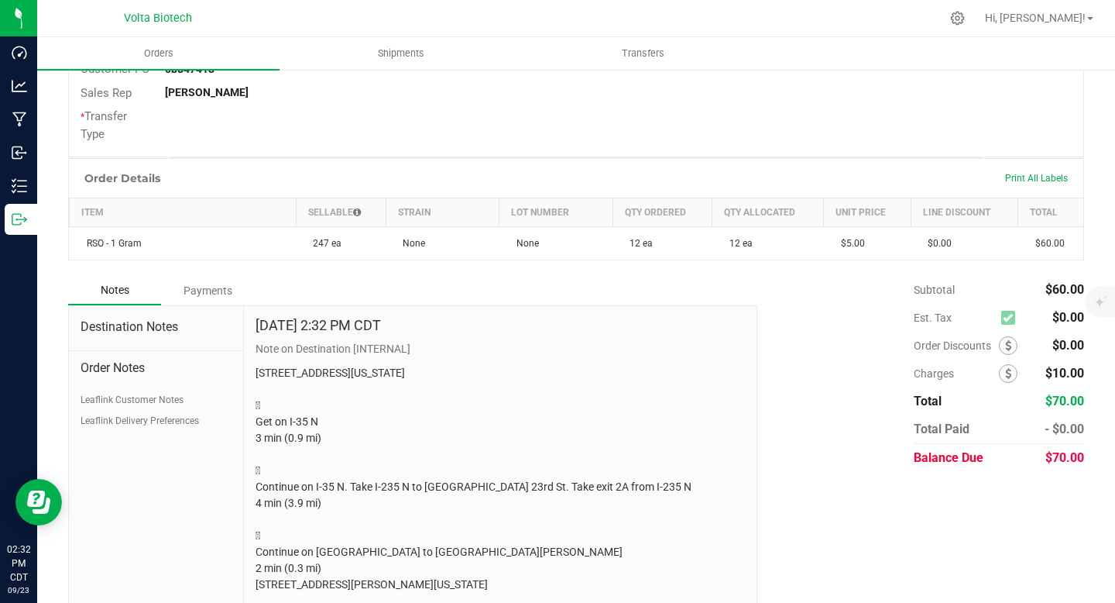
click at [155, 375] on span "Order Notes" at bounding box center [156, 368] width 151 height 19
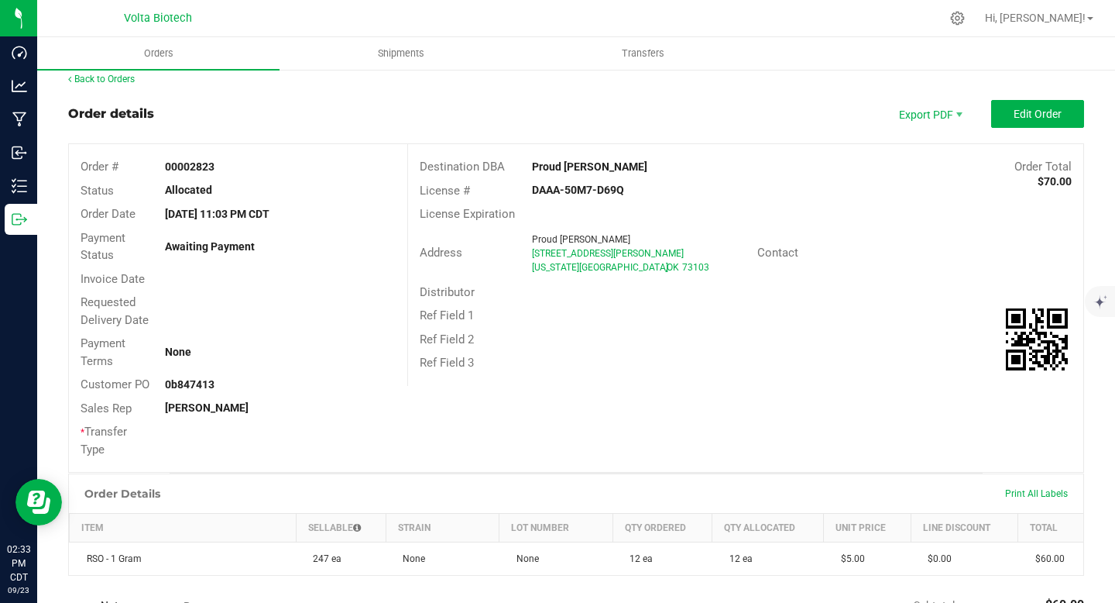
scroll to position [5, 0]
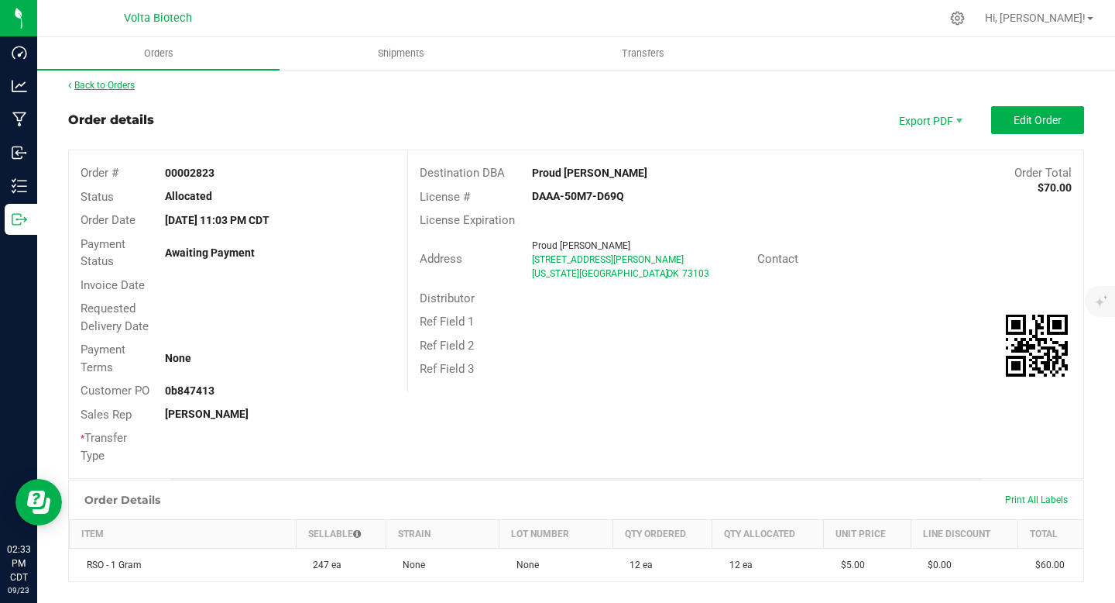
click at [111, 84] on link "Back to Orders" at bounding box center [101, 85] width 67 height 11
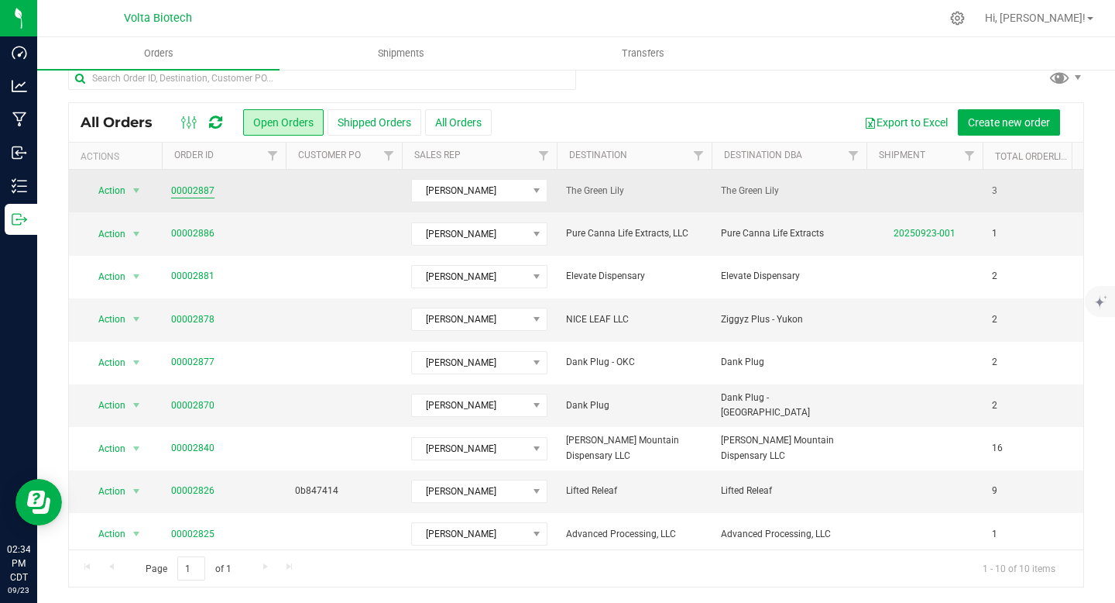
click at [180, 191] on link "00002887" at bounding box center [192, 191] width 43 height 15
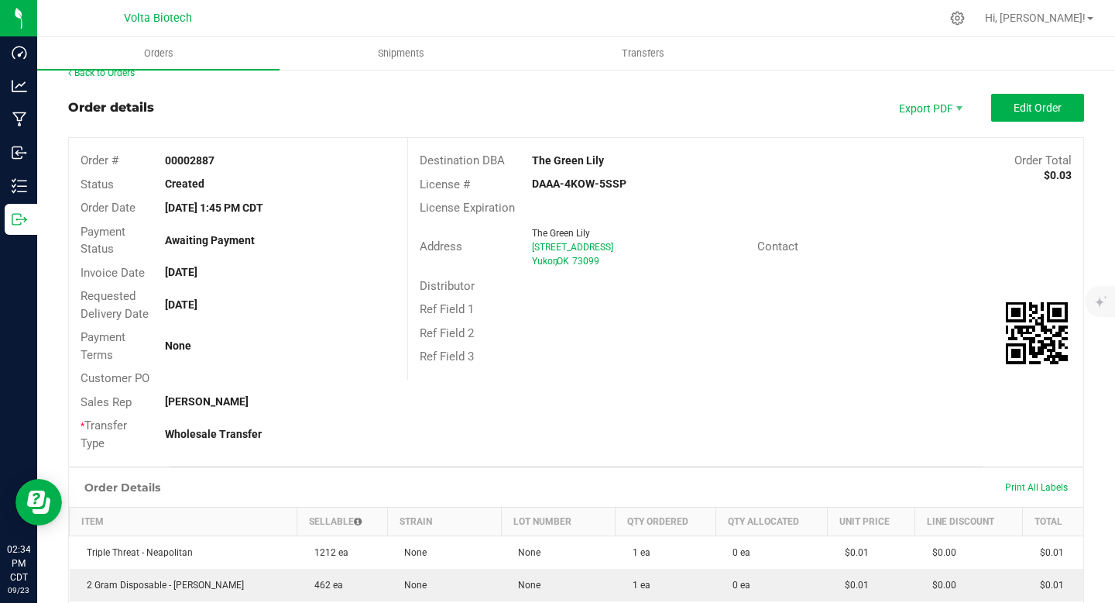
drag, startPoint x: 547, startPoint y: 158, endPoint x: 646, endPoint y: 155, distance: 99.2
click at [646, 155] on div "The Green Lily" at bounding box center [660, 161] width 281 height 16
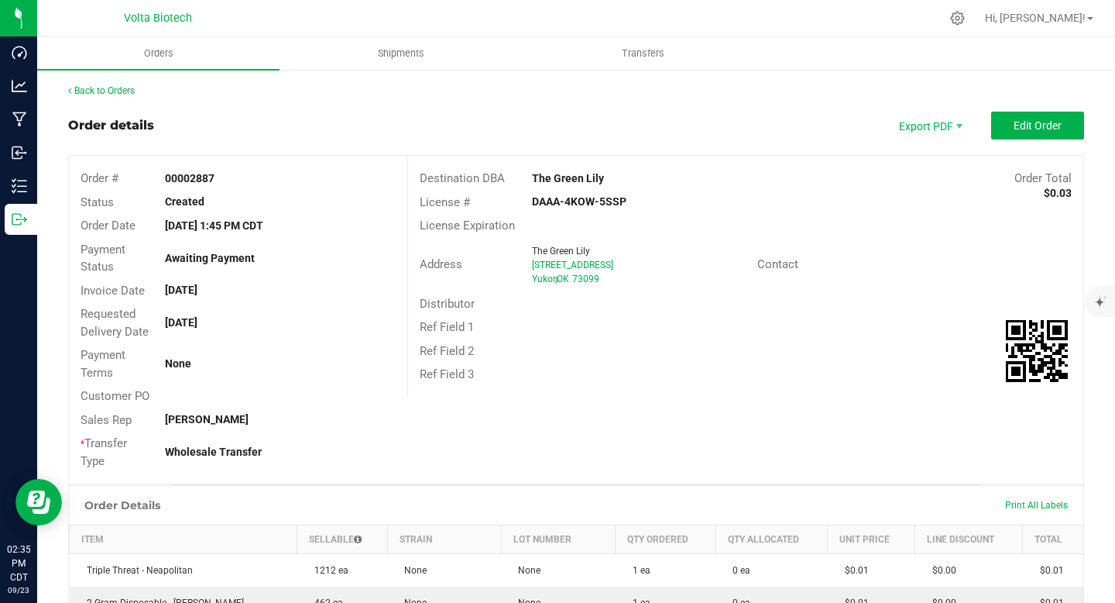
drag, startPoint x: 189, startPoint y: 177, endPoint x: 258, endPoint y: 181, distance: 69.0
click at [258, 181] on div "00002887" at bounding box center [279, 178] width 253 height 16
drag, startPoint x: 527, startPoint y: 207, endPoint x: 648, endPoint y: 207, distance: 120.8
click at [648, 207] on div "DAAA-4KOW-5SSP" at bounding box center [632, 202] width 225 height 16
